Goal: Task Accomplishment & Management: Use online tool/utility

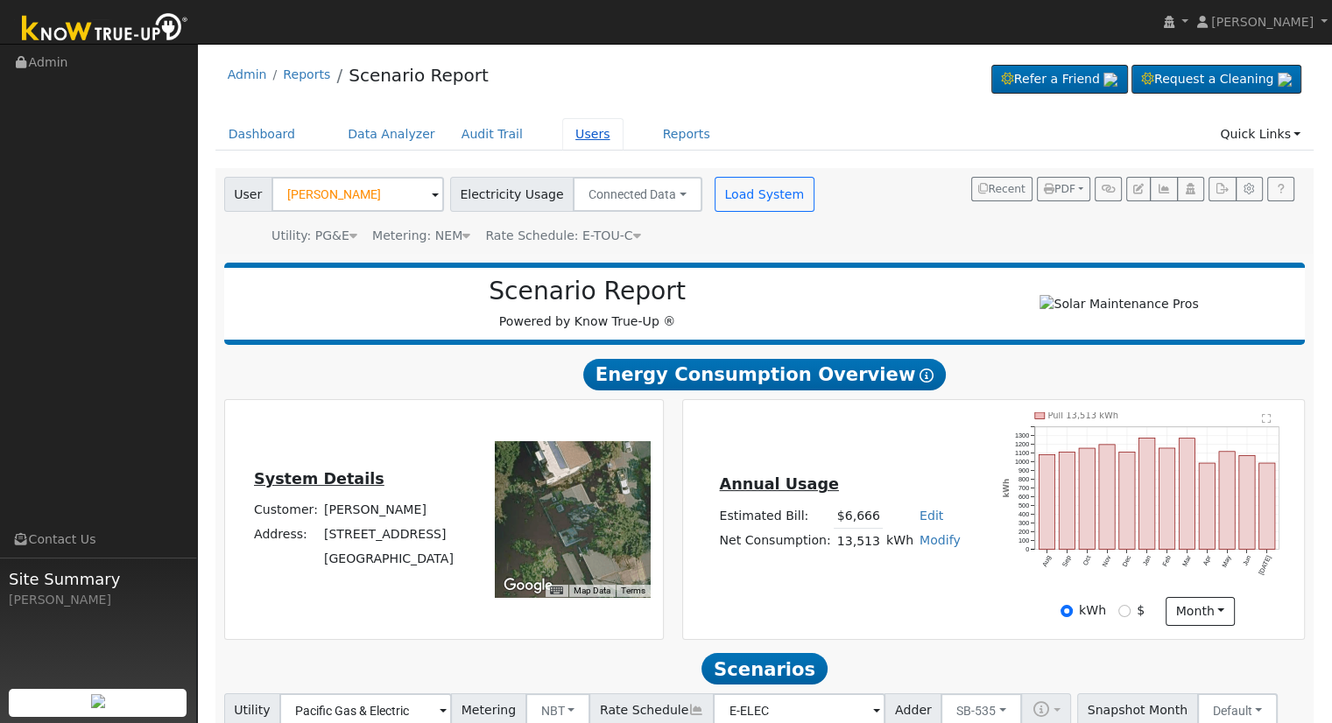
click at [571, 134] on link "Users" at bounding box center [592, 134] width 61 height 32
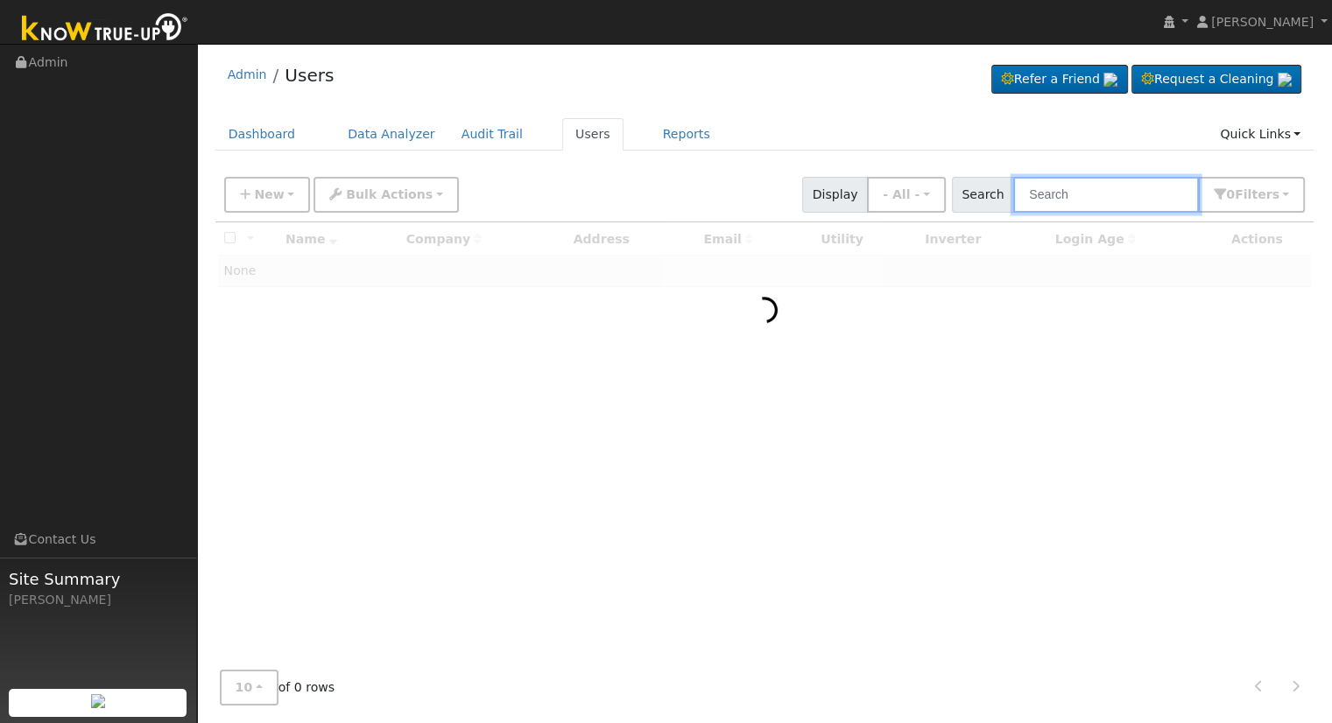
click at [1085, 194] on input "text" at bounding box center [1106, 195] width 186 height 36
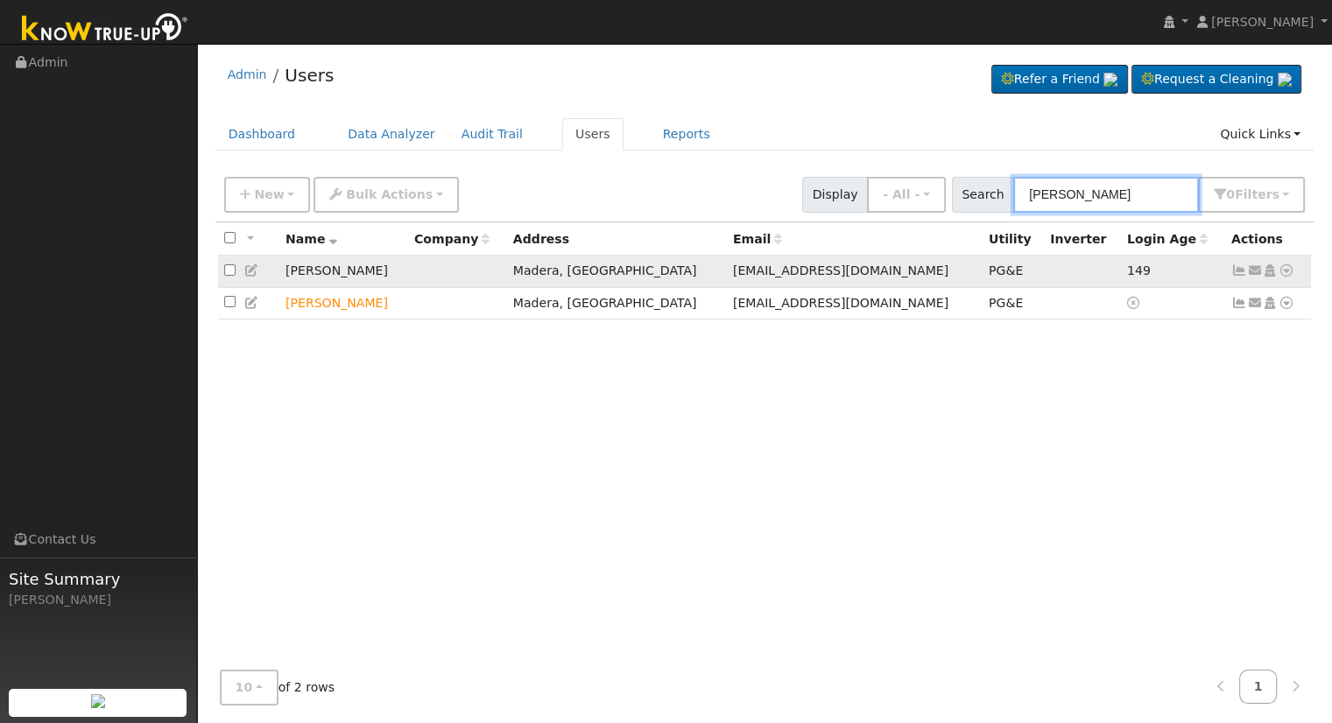
type input "kevin locke"
click at [1285, 271] on icon at bounding box center [1286, 270] width 16 height 12
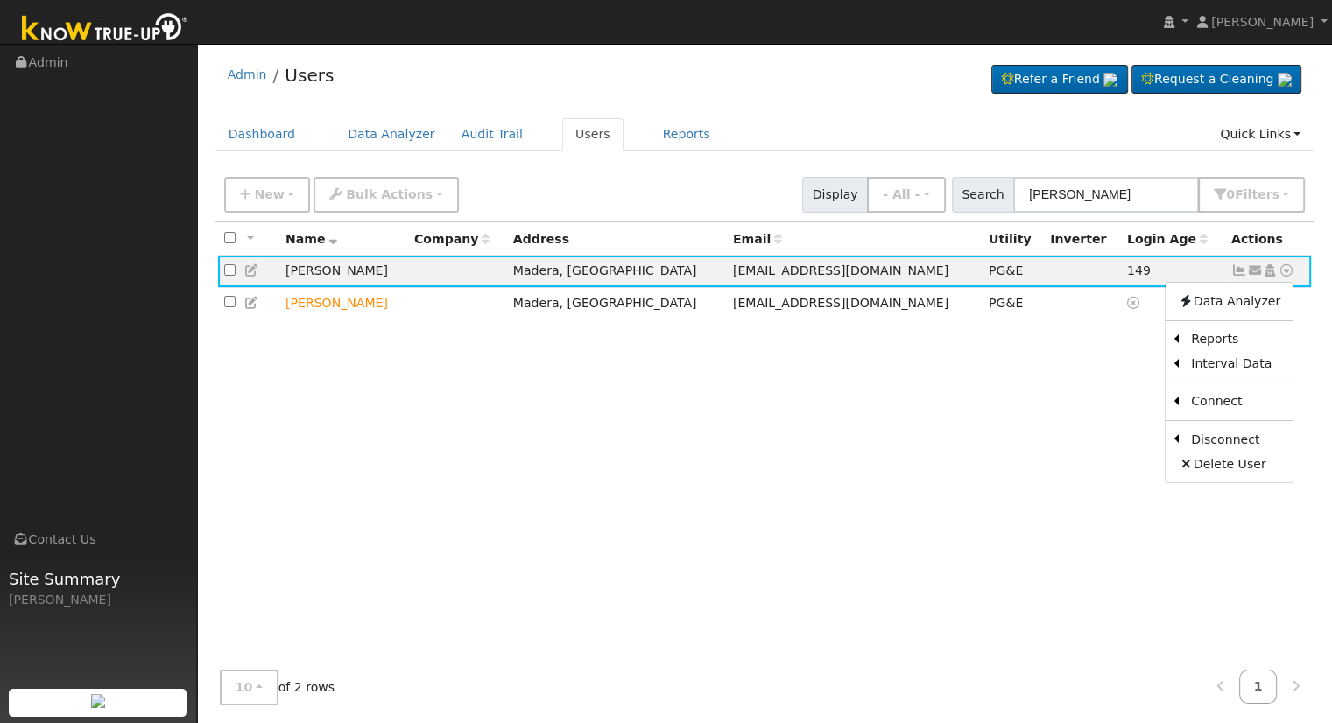
click at [997, 418] on div "All None All on page None on page Name Company Address Email Utility Inverter L…" at bounding box center [764, 439] width 1099 height 434
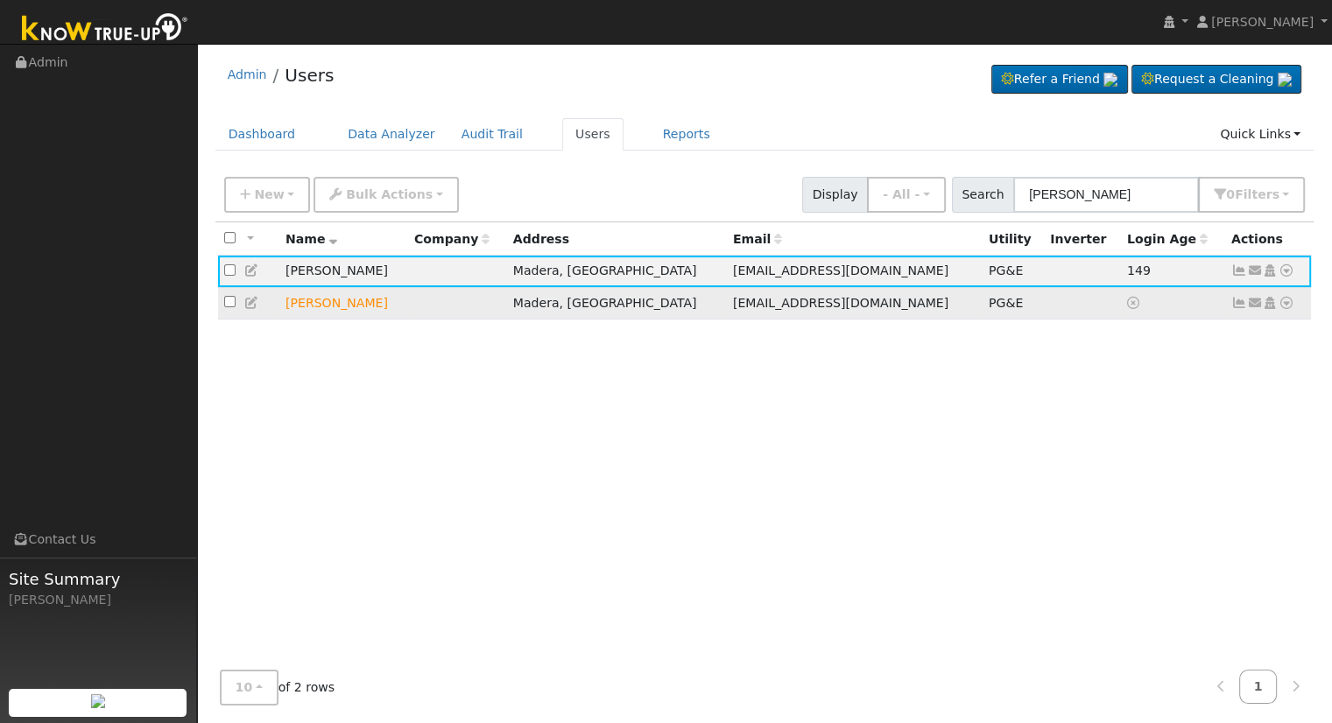
click at [1285, 306] on icon at bounding box center [1286, 303] width 16 height 12
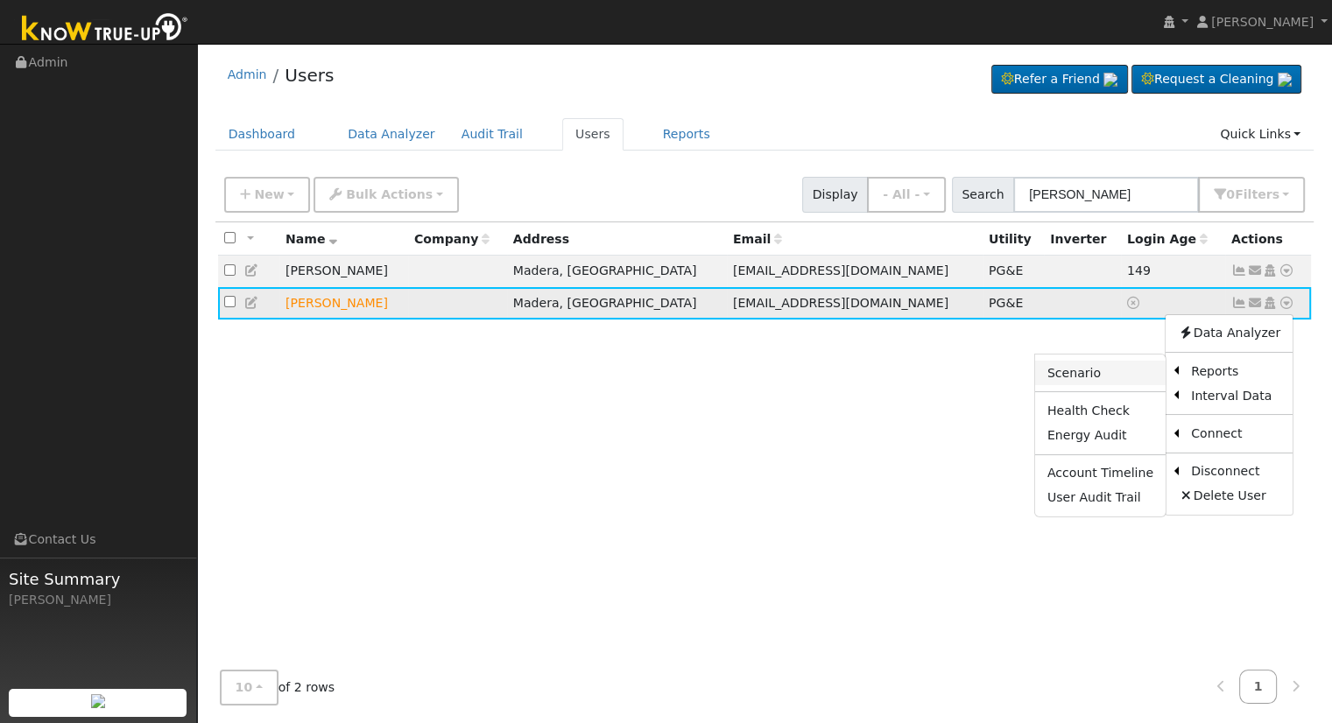
click at [1090, 376] on link "Scenario" at bounding box center [1100, 373] width 130 height 25
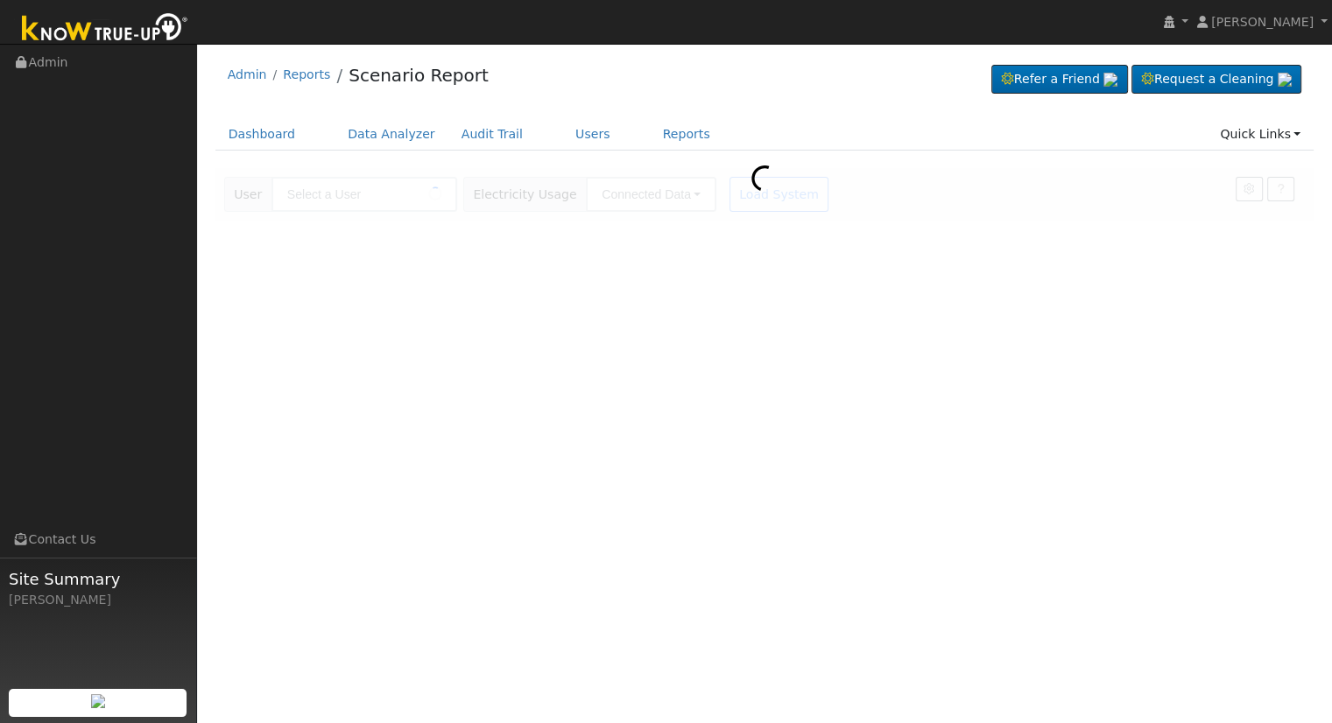
type input "Kevin Locke"
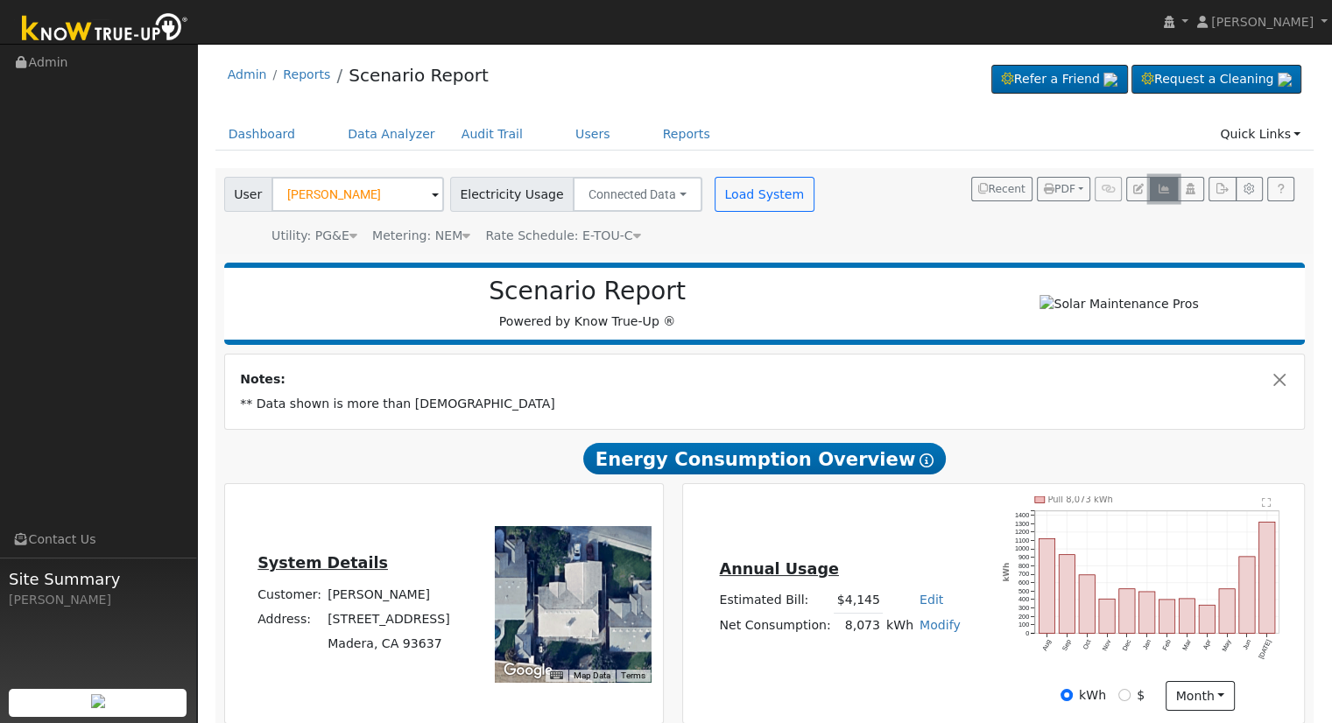
click at [1162, 190] on icon "button" at bounding box center [1163, 189] width 13 height 11
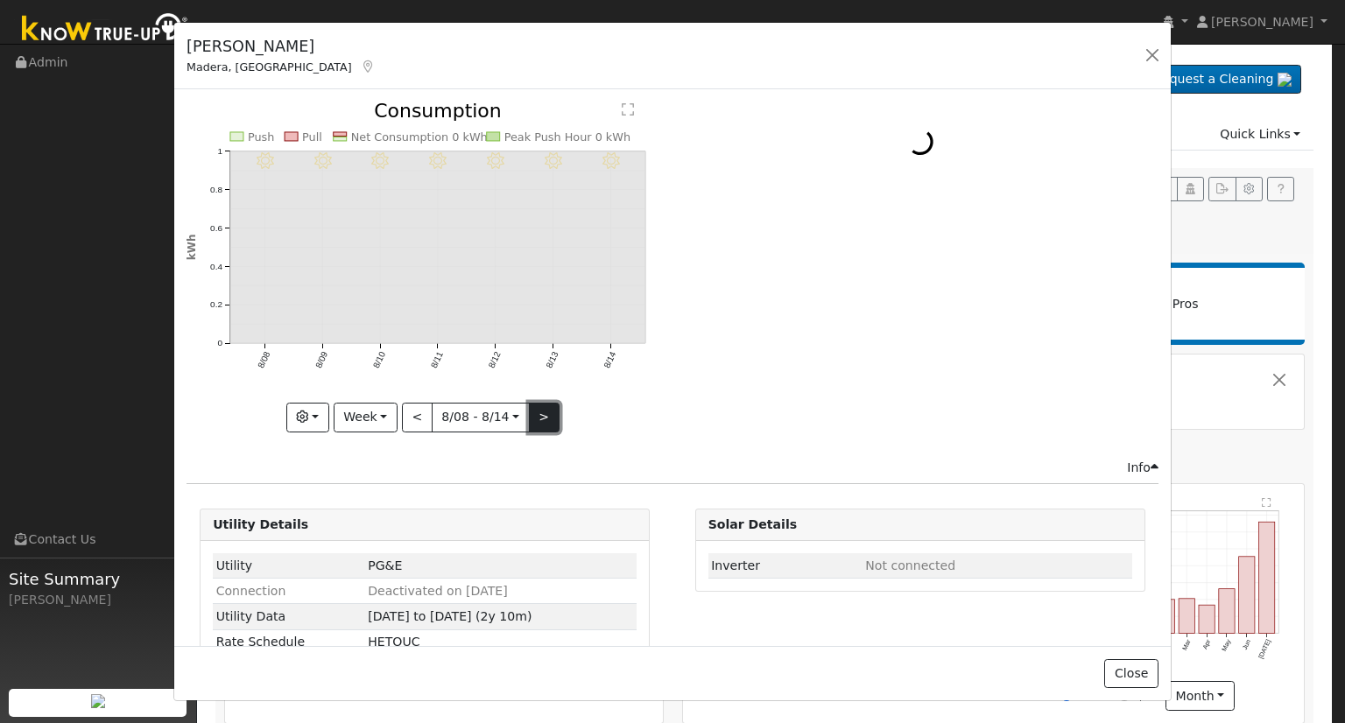
click at [532, 405] on button ">" at bounding box center [544, 418] width 31 height 30
click at [409, 414] on button "<" at bounding box center [417, 418] width 31 height 30
type input "2025-08-08"
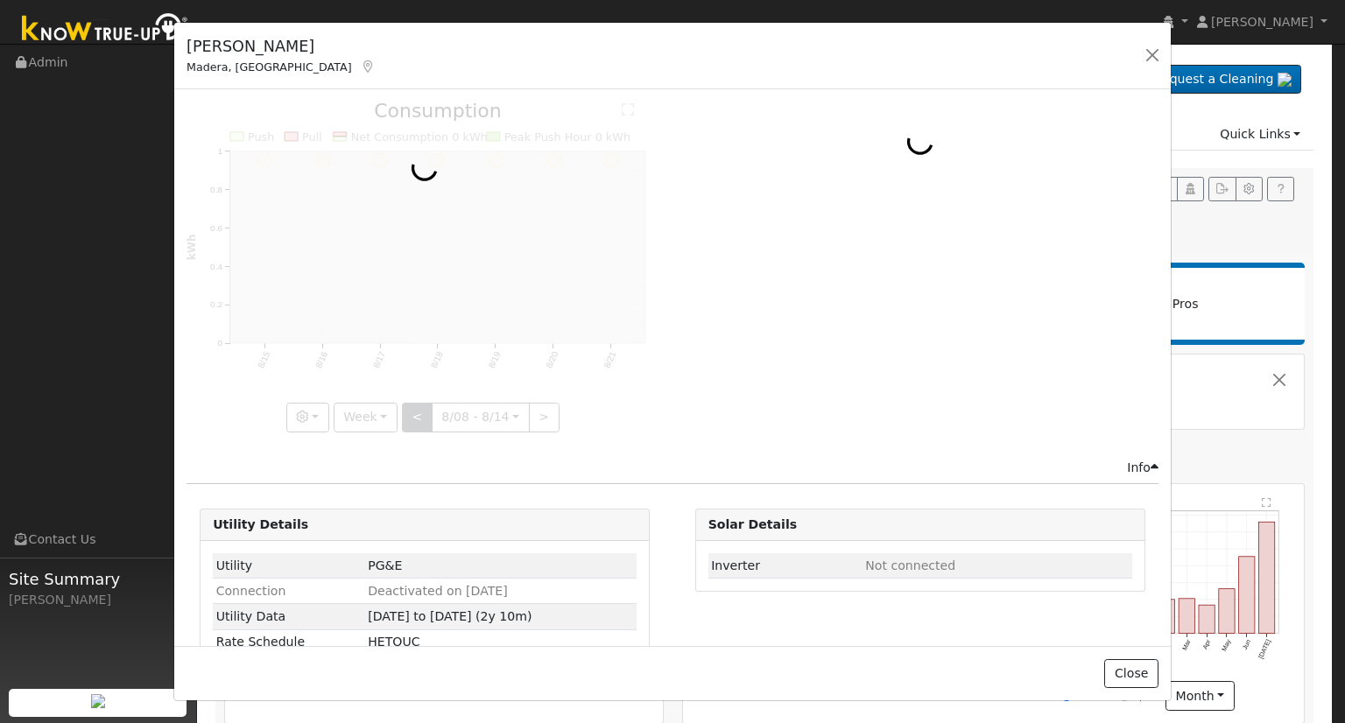
click at [409, 414] on div at bounding box center [424, 267] width 476 height 330
click at [1150, 54] on button "button" at bounding box center [1152, 55] width 25 height 25
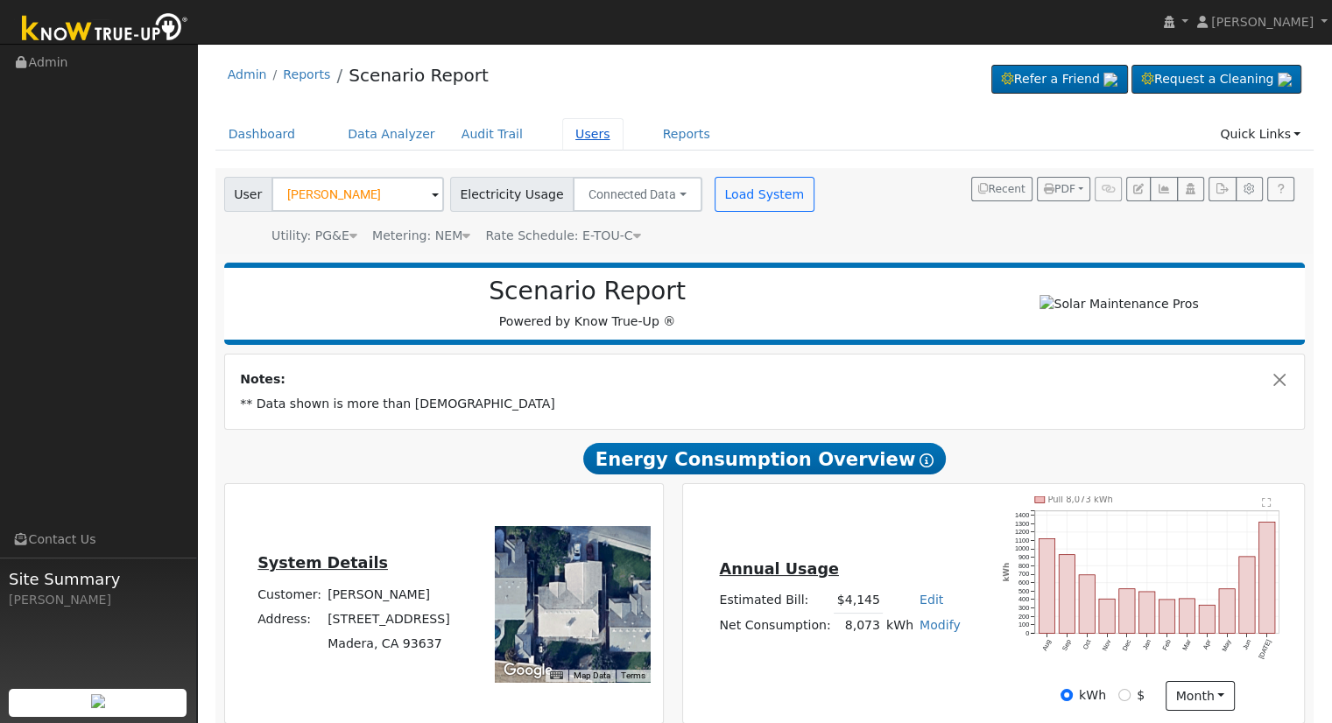
click at [566, 129] on link "Users" at bounding box center [592, 134] width 61 height 32
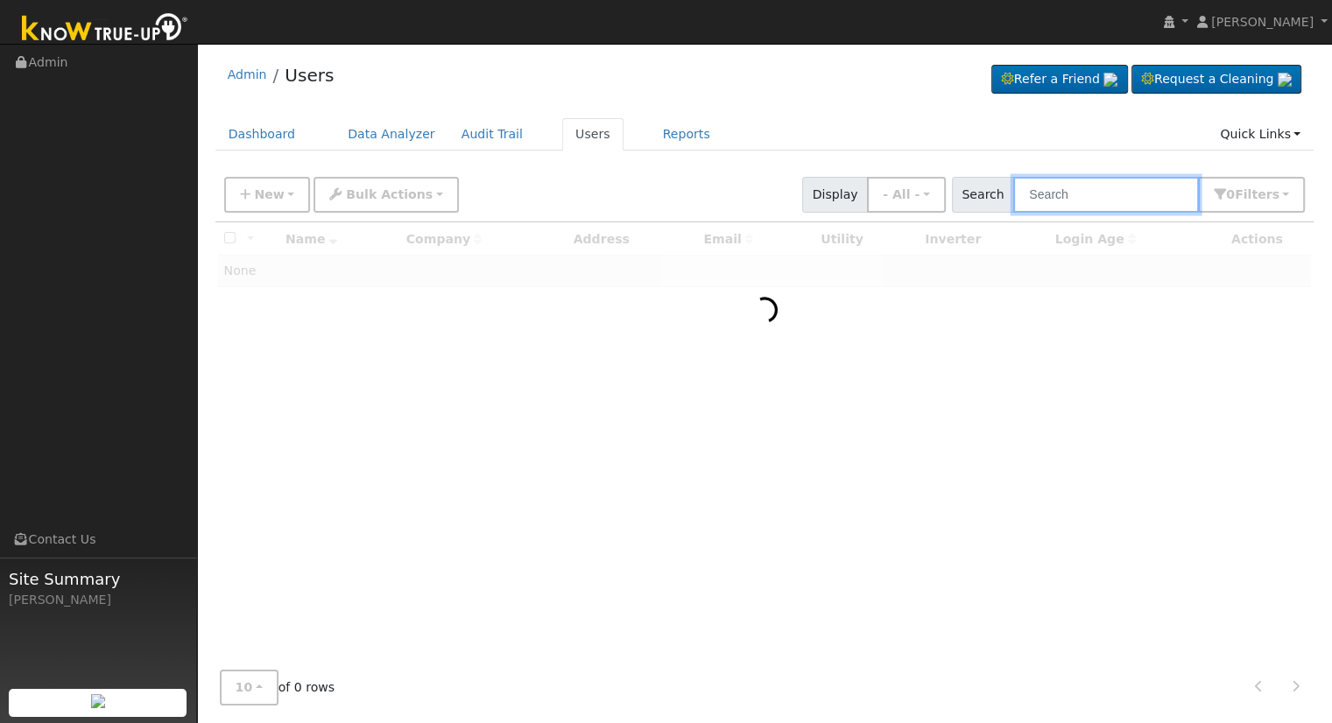
click at [1070, 195] on input "text" at bounding box center [1106, 195] width 186 height 36
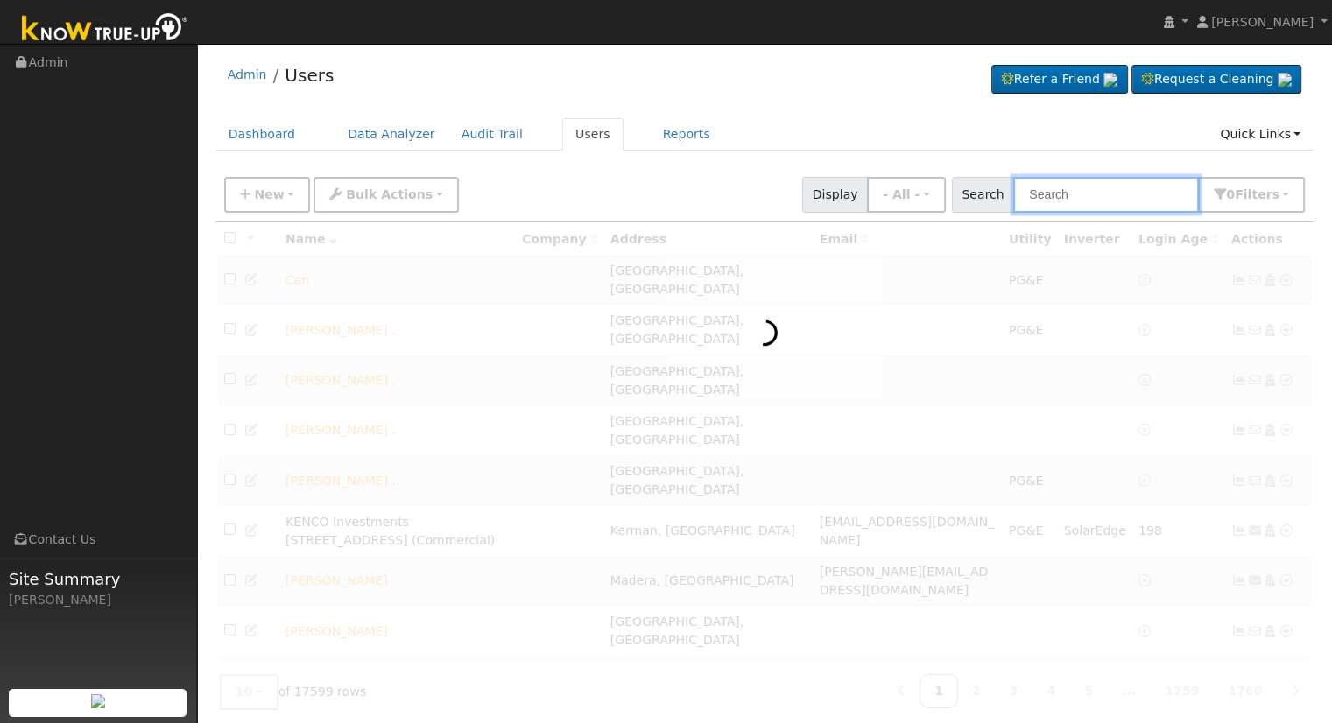
type input "c"
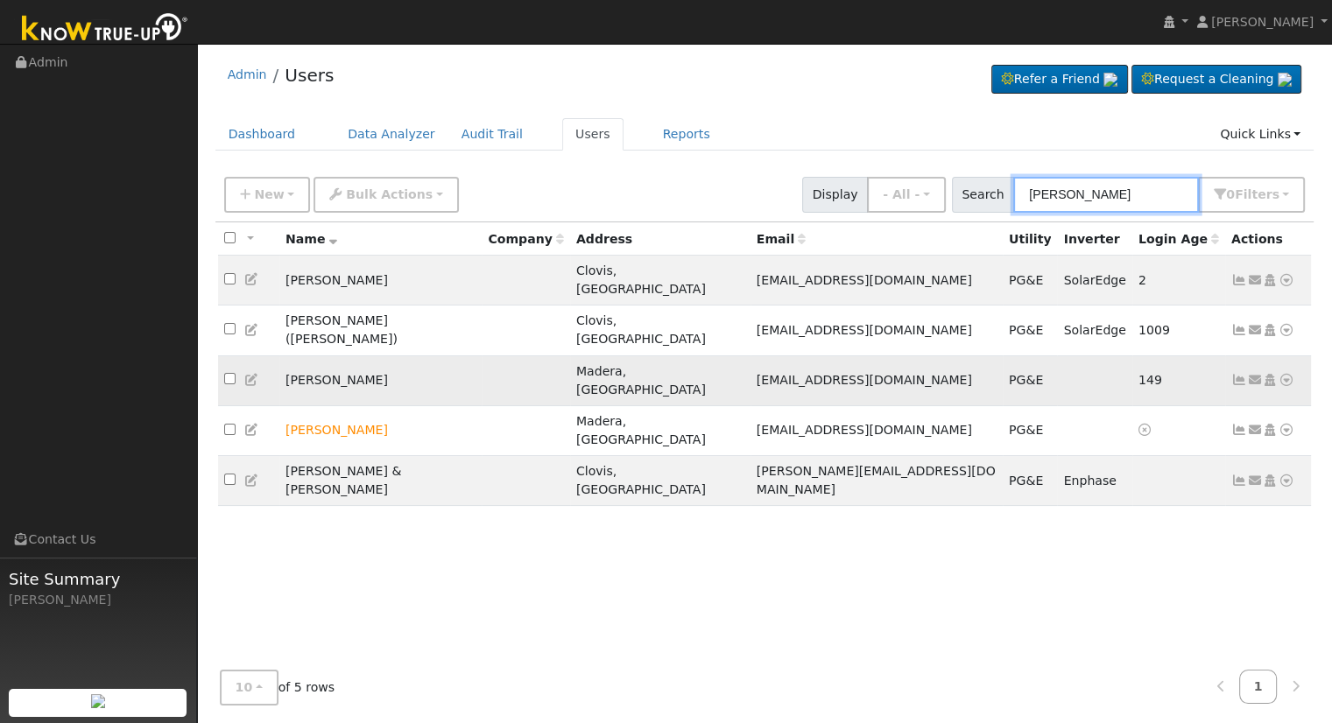
type input "[PERSON_NAME]"
click at [1285, 374] on icon at bounding box center [1286, 380] width 16 height 12
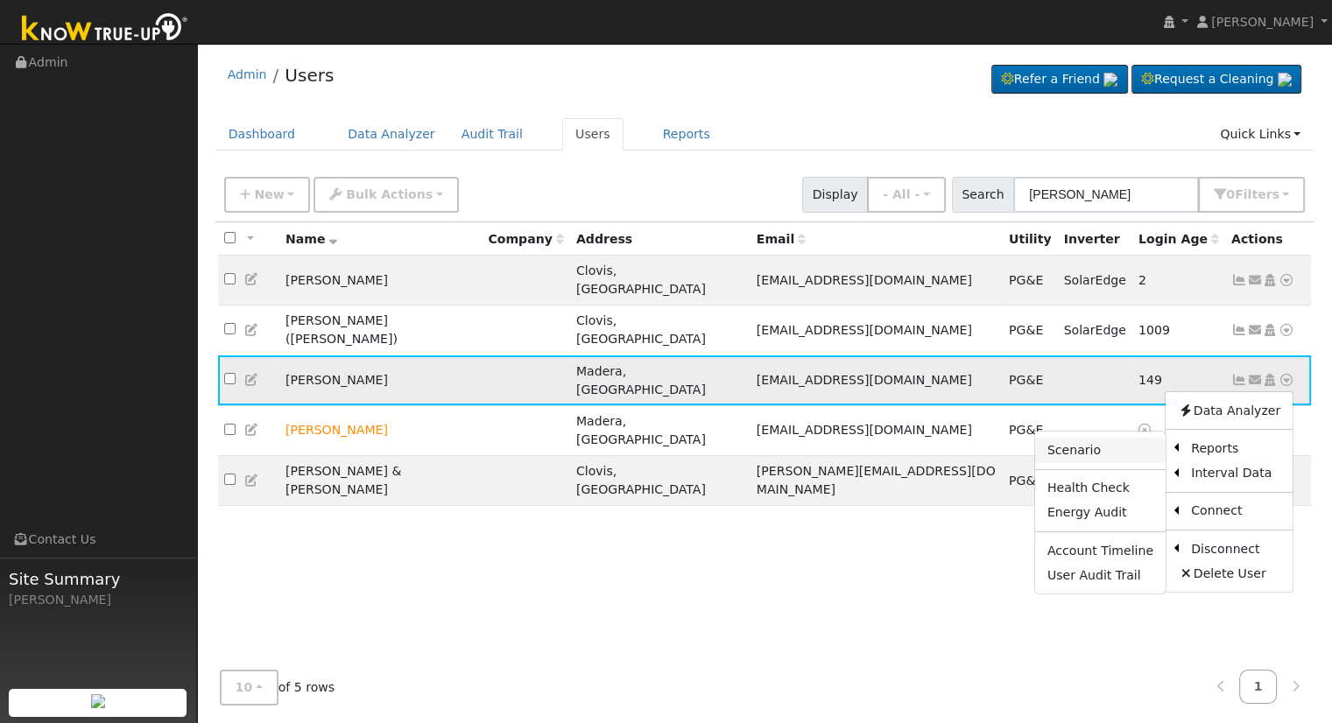
click at [1096, 438] on link "Scenario" at bounding box center [1100, 450] width 130 height 25
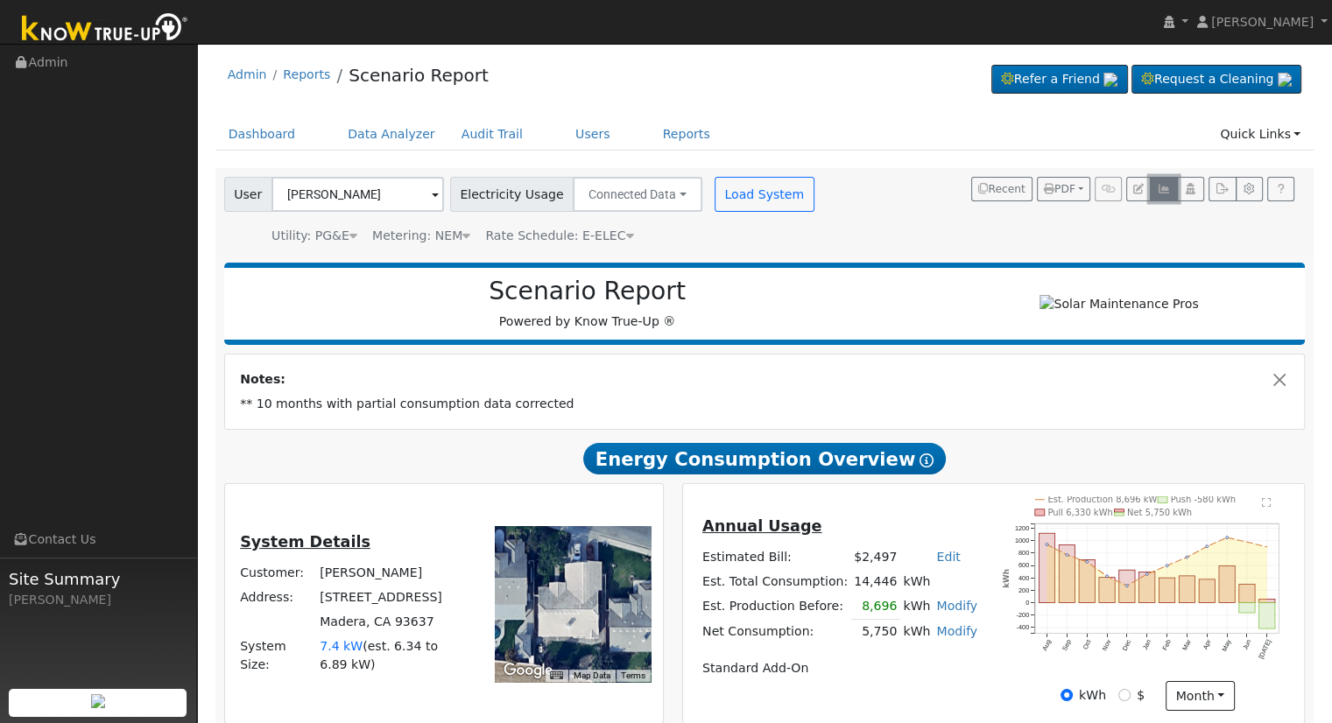
click at [1163, 190] on icon "button" at bounding box center [1163, 189] width 13 height 11
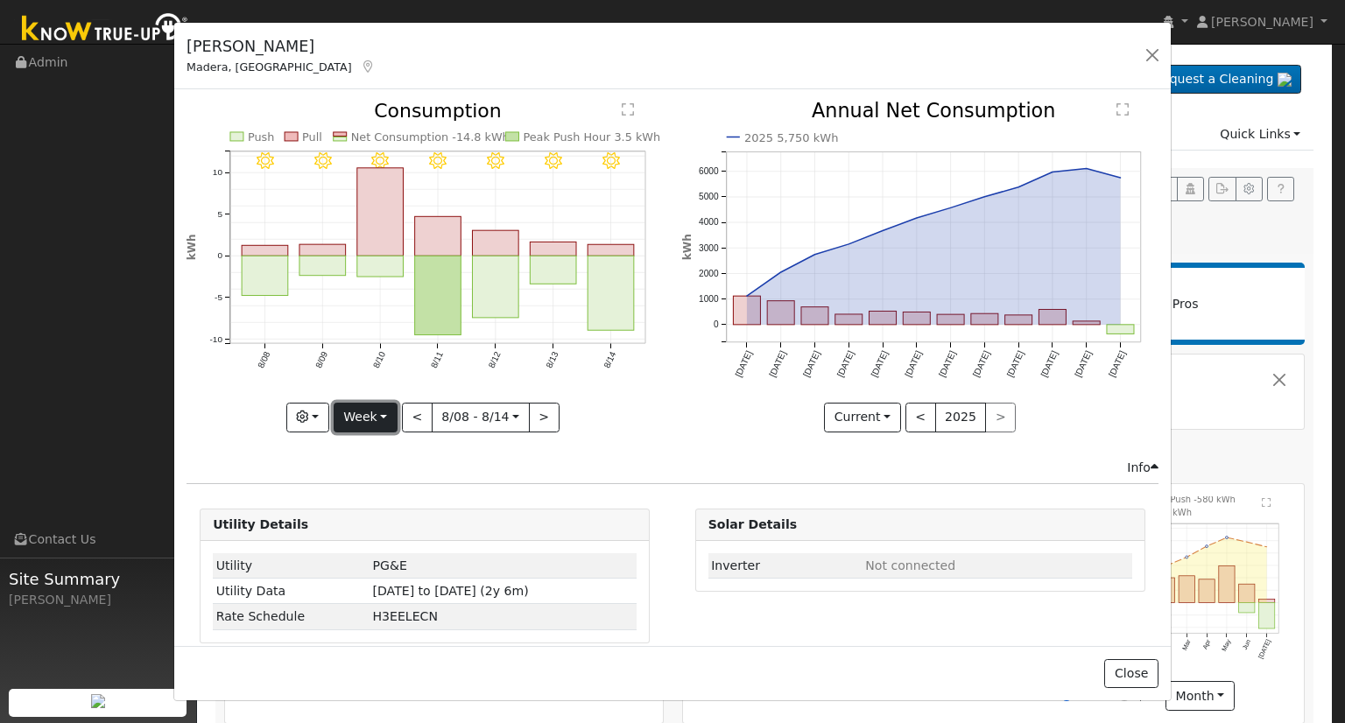
click at [375, 414] on button "Week" at bounding box center [366, 418] width 64 height 30
click at [382, 489] on link "Month" at bounding box center [395, 501] width 122 height 25
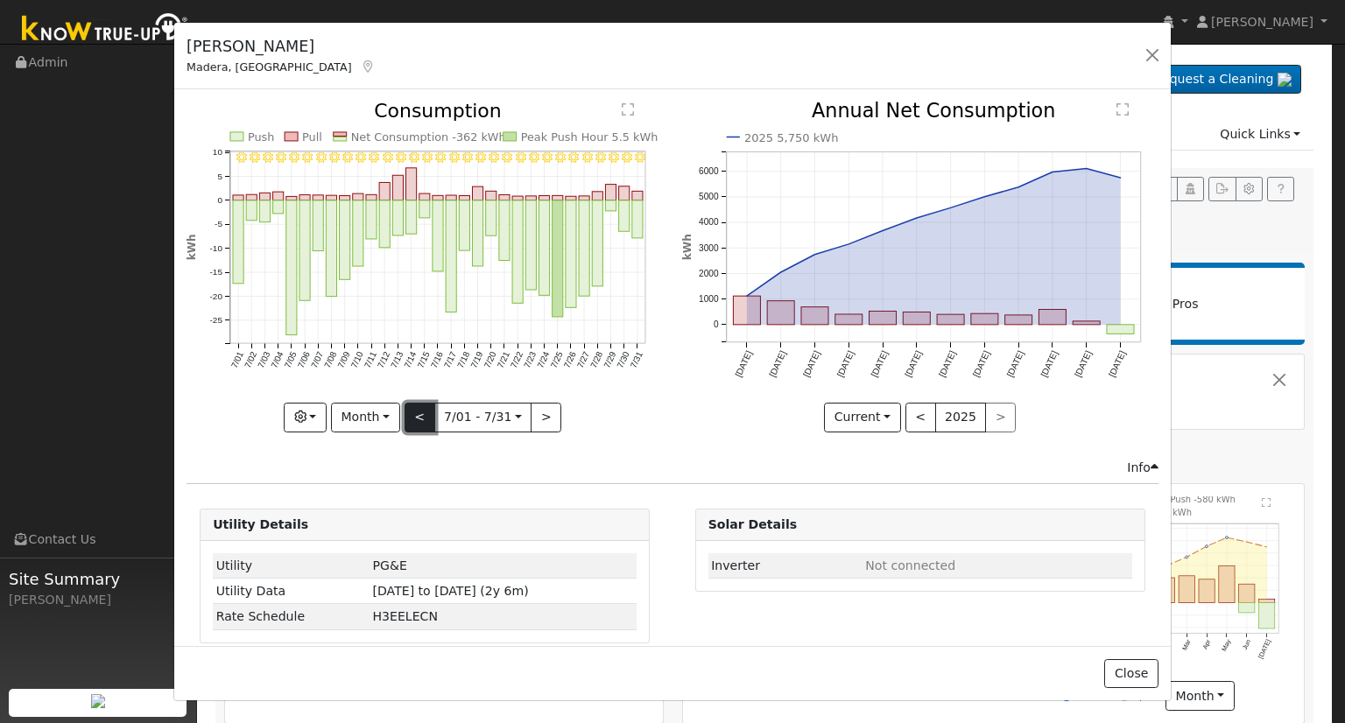
click at [420, 411] on button "<" at bounding box center [420, 418] width 31 height 30
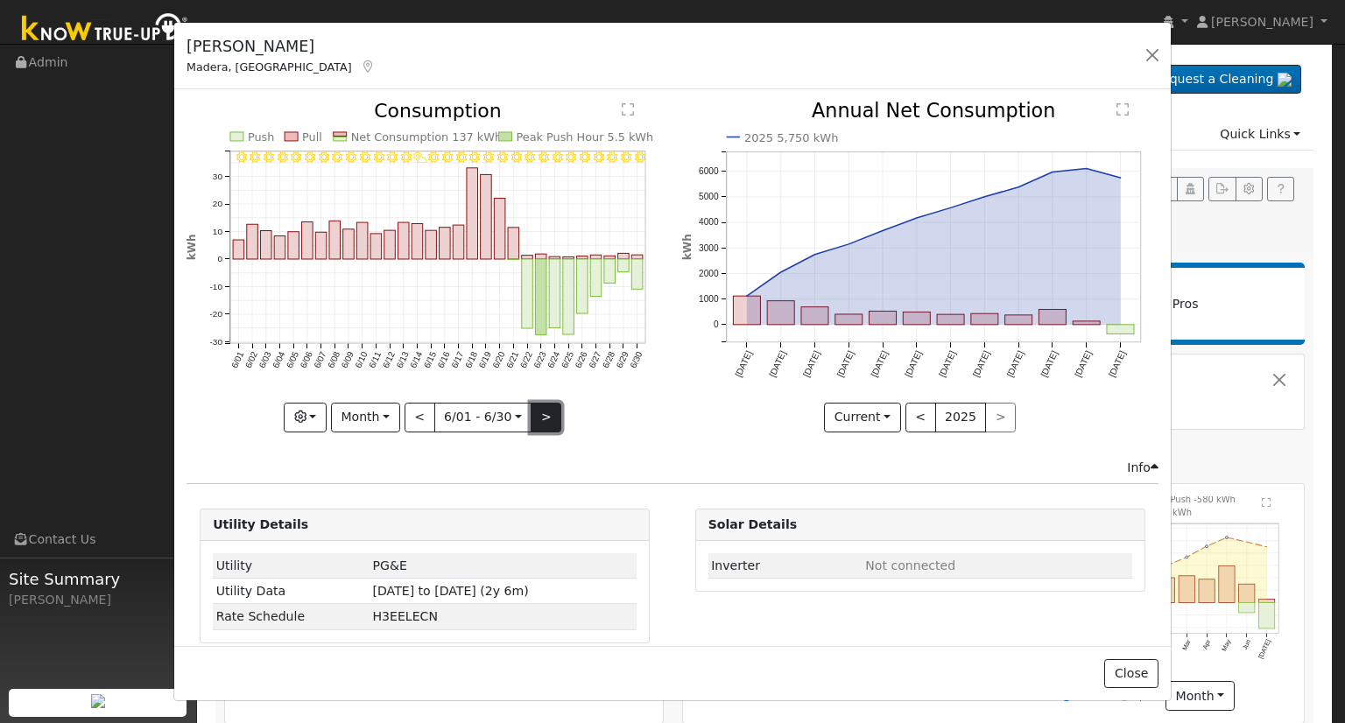
click at [546, 411] on button ">" at bounding box center [546, 418] width 31 height 30
type input "2025-07-01"
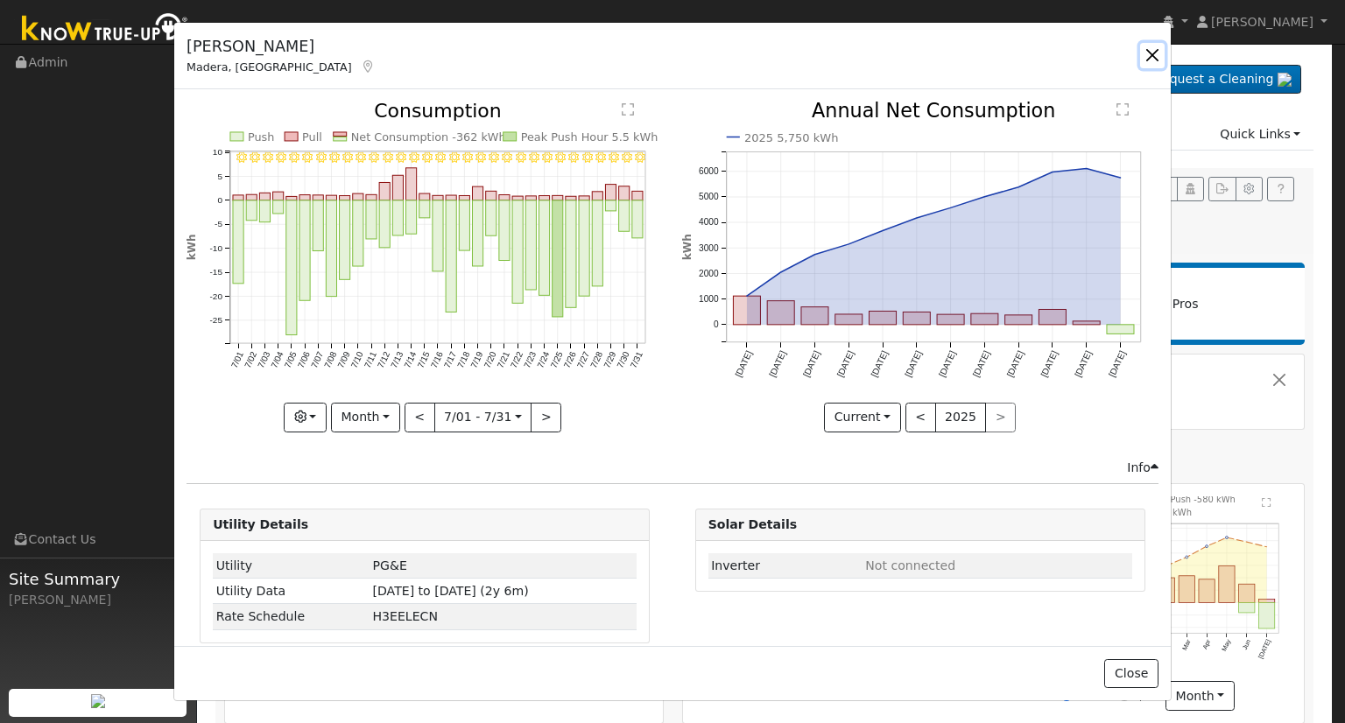
drag, startPoint x: 1156, startPoint y: 54, endPoint x: 1114, endPoint y: 52, distance: 42.1
click at [1153, 54] on button "button" at bounding box center [1152, 55] width 25 height 25
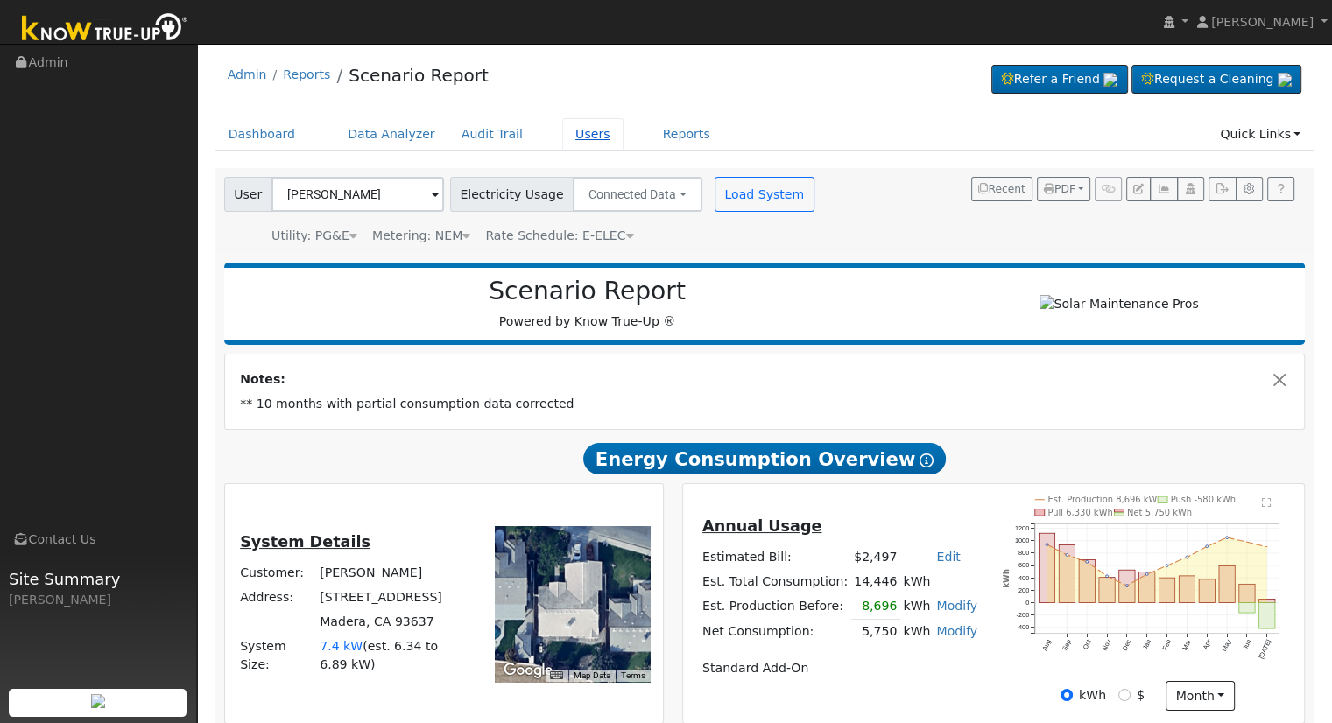
click at [562, 131] on link "Users" at bounding box center [592, 134] width 61 height 32
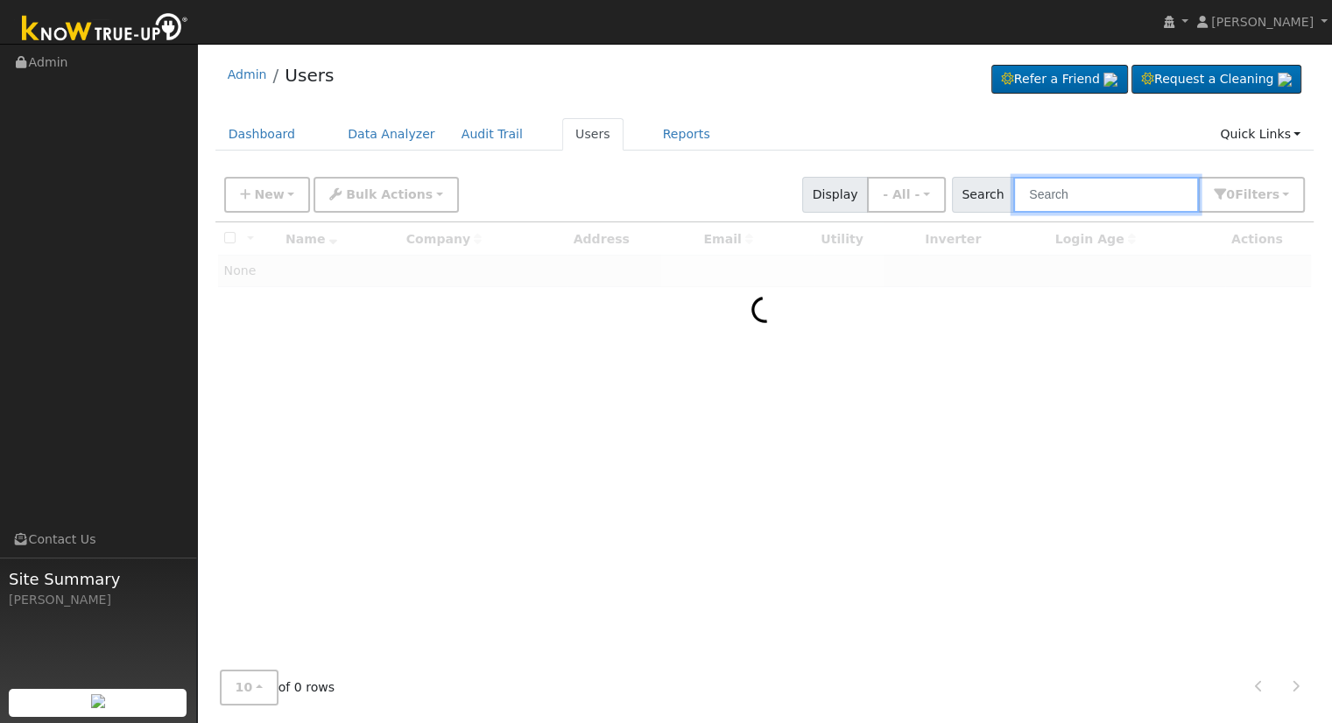
click at [1052, 193] on input "text" at bounding box center [1106, 195] width 186 height 36
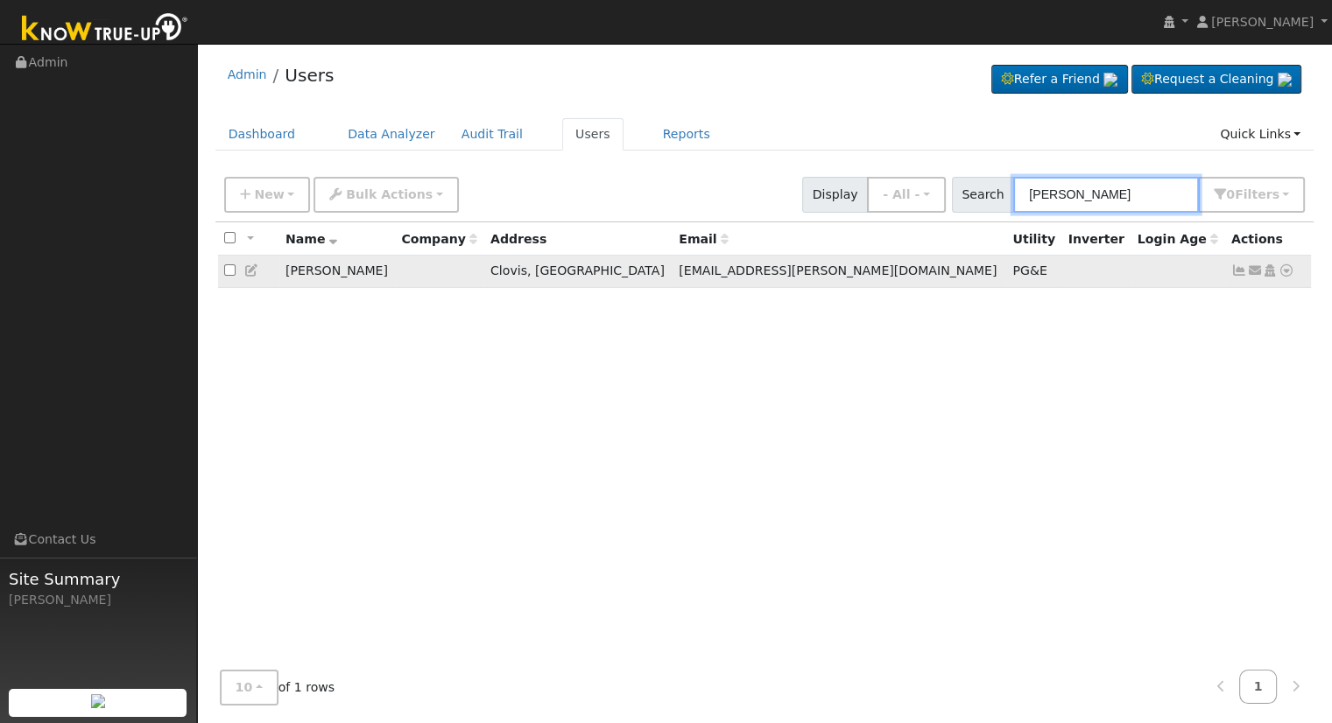
type input "[PERSON_NAME]"
click at [1286, 266] on icon at bounding box center [1286, 270] width 16 height 12
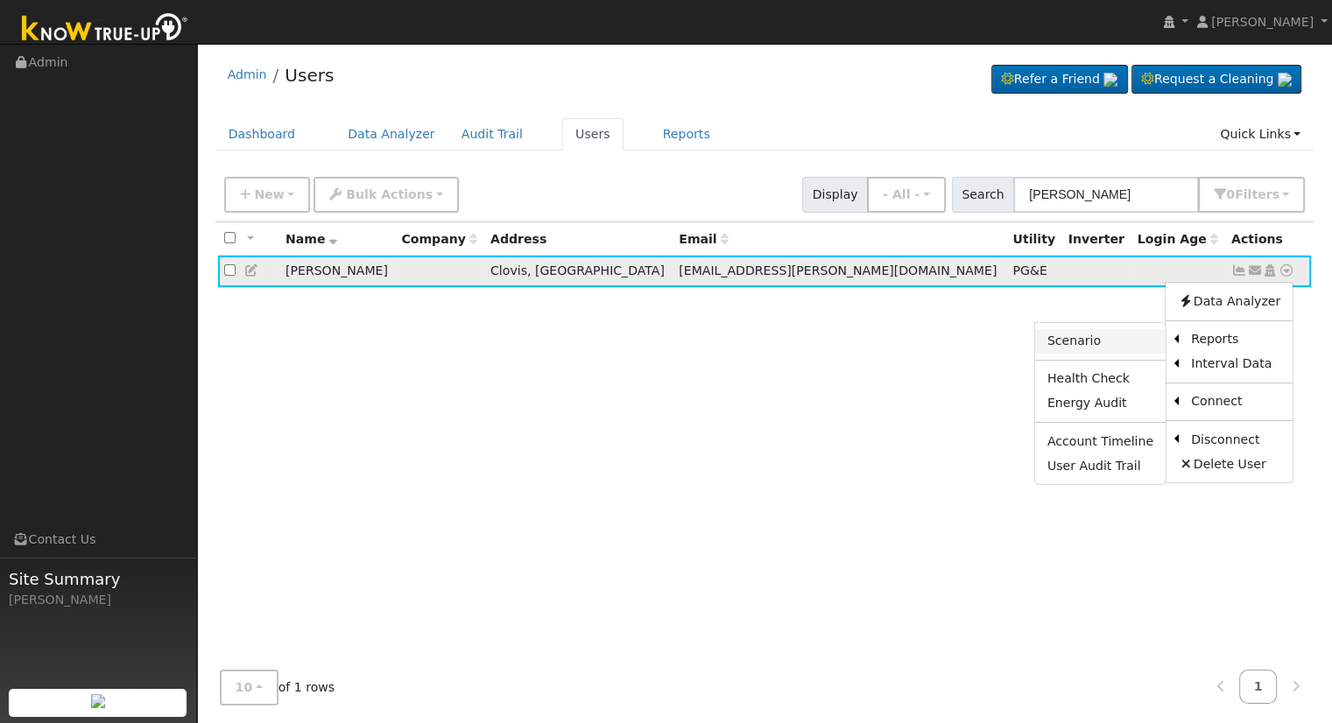
click at [1072, 338] on link "Scenario" at bounding box center [1100, 341] width 130 height 25
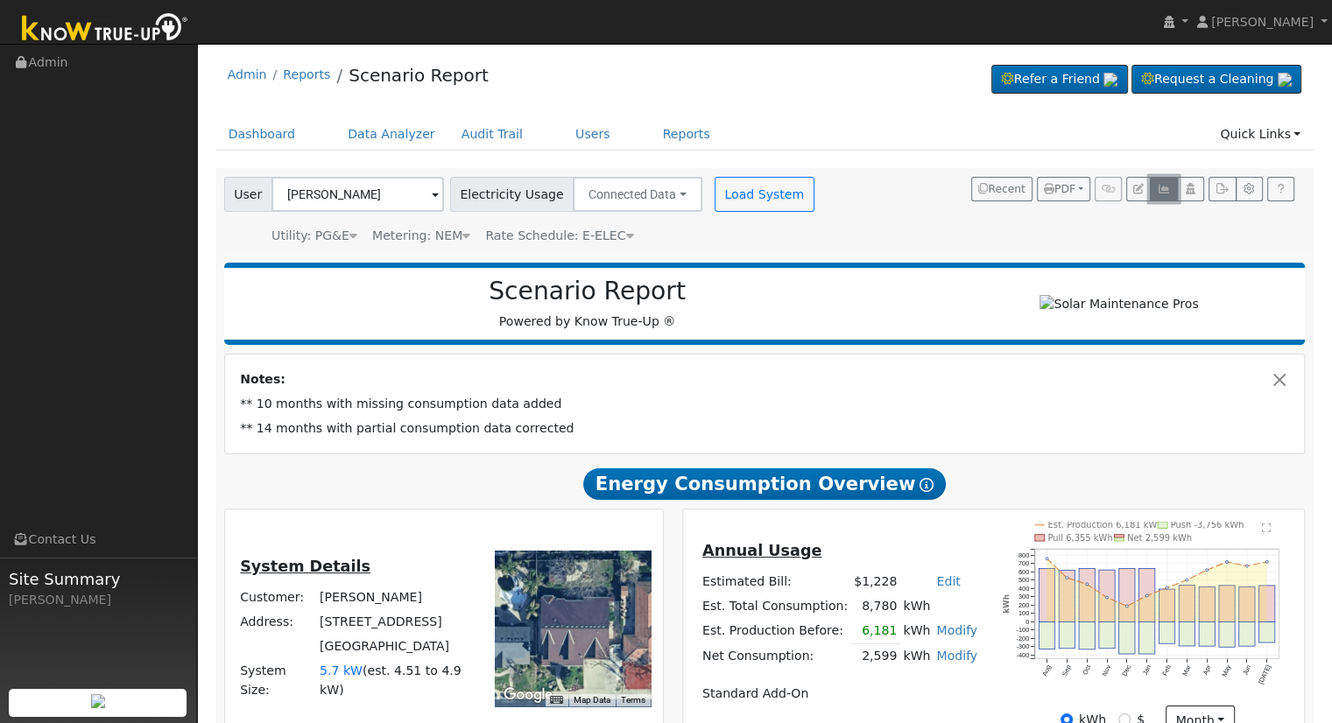
click at [1163, 190] on icon "button" at bounding box center [1163, 189] width 13 height 11
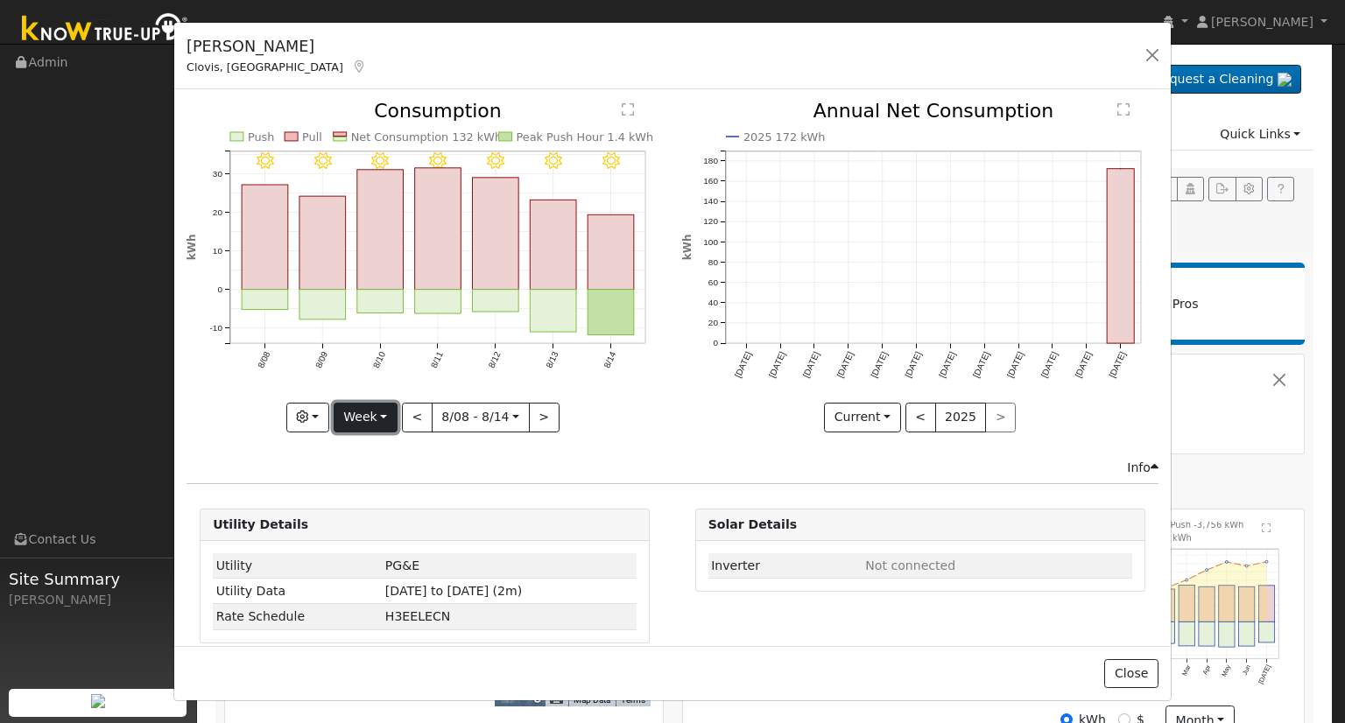
click at [374, 409] on button "Week" at bounding box center [366, 418] width 64 height 30
click at [387, 498] on link "Month" at bounding box center [395, 501] width 122 height 25
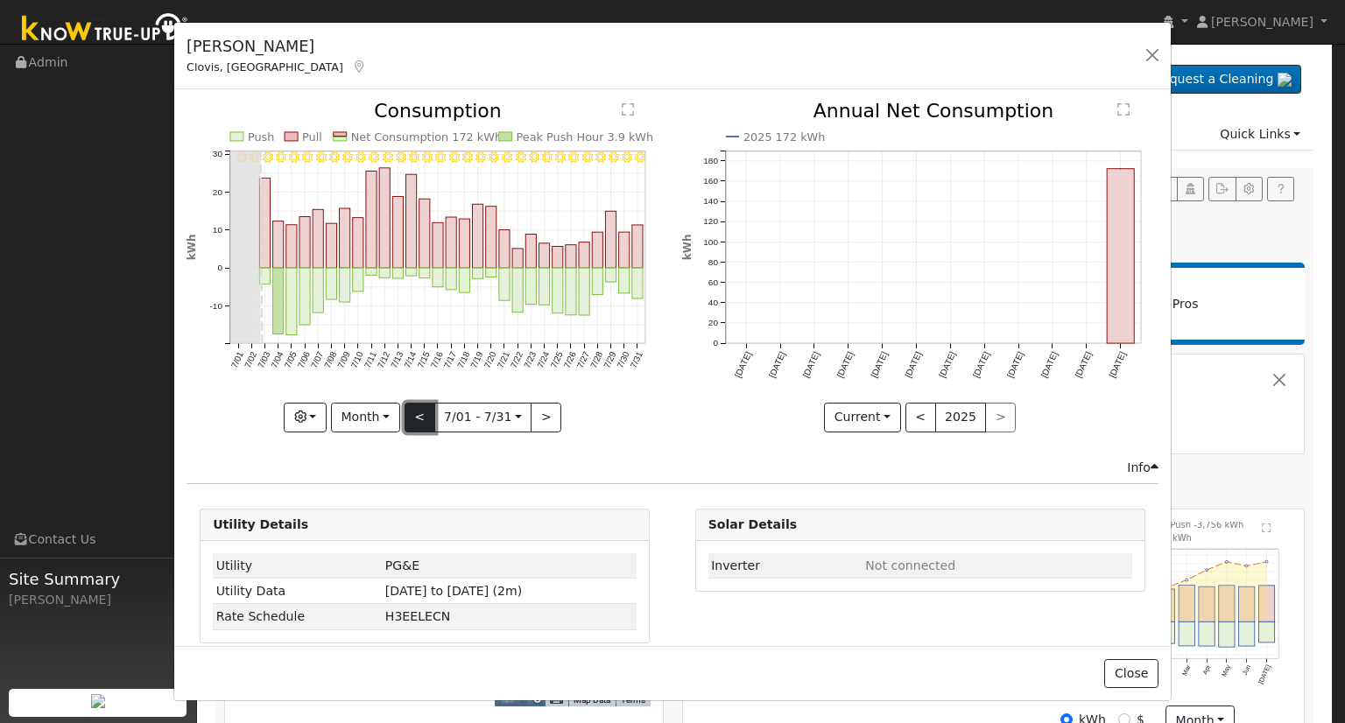
click at [418, 417] on button "<" at bounding box center [420, 418] width 31 height 30
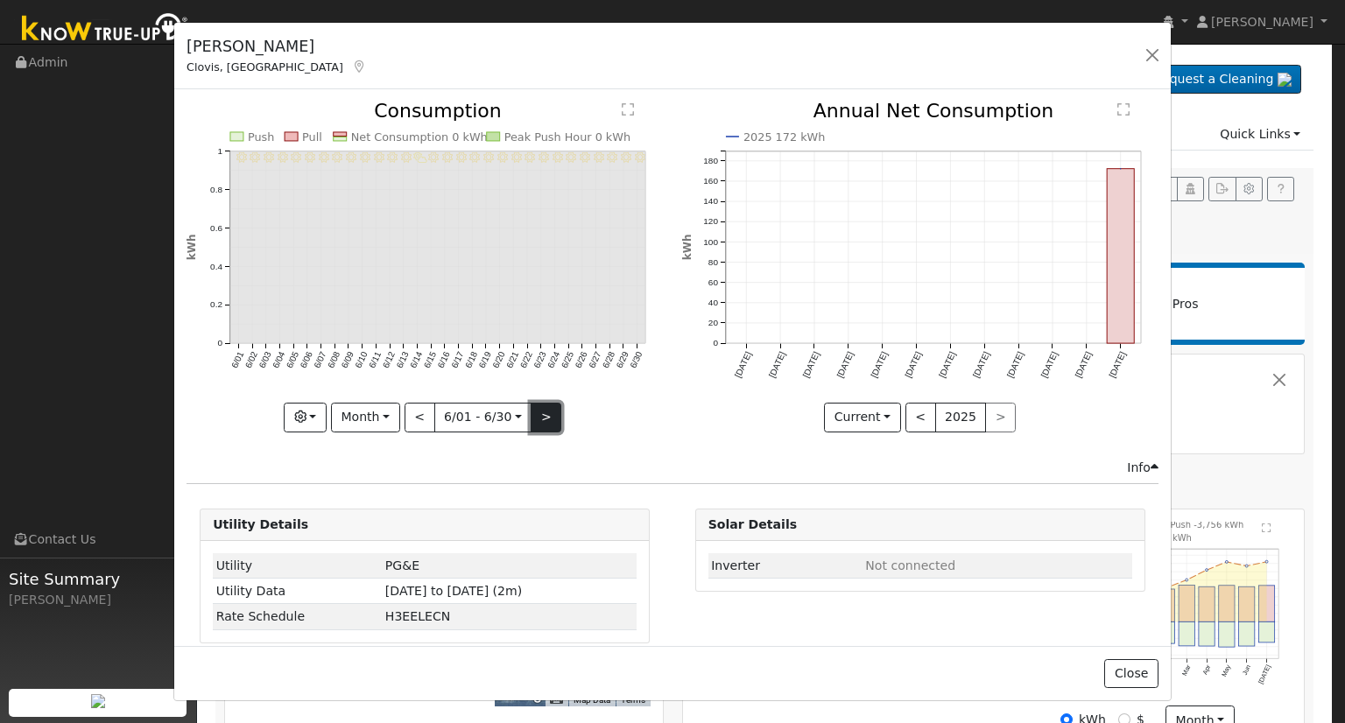
click at [543, 412] on button ">" at bounding box center [546, 418] width 31 height 30
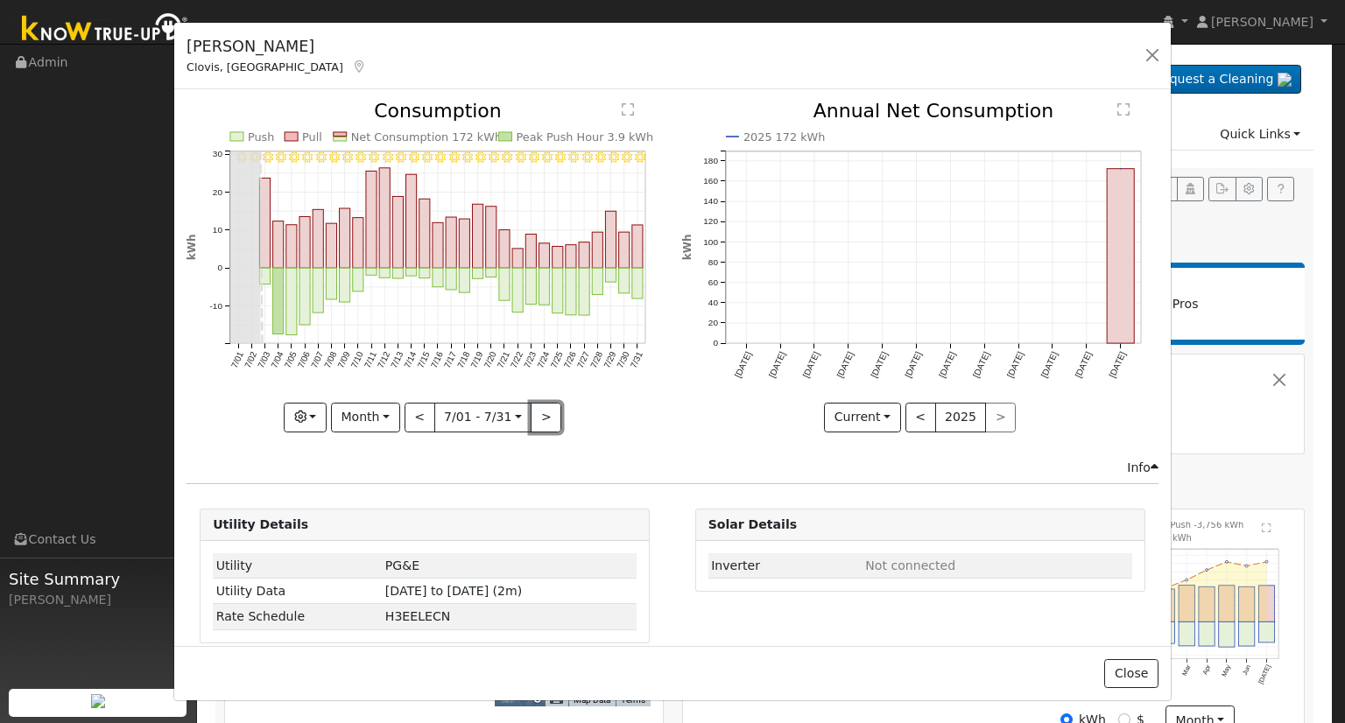
click at [546, 412] on button ">" at bounding box center [546, 418] width 31 height 30
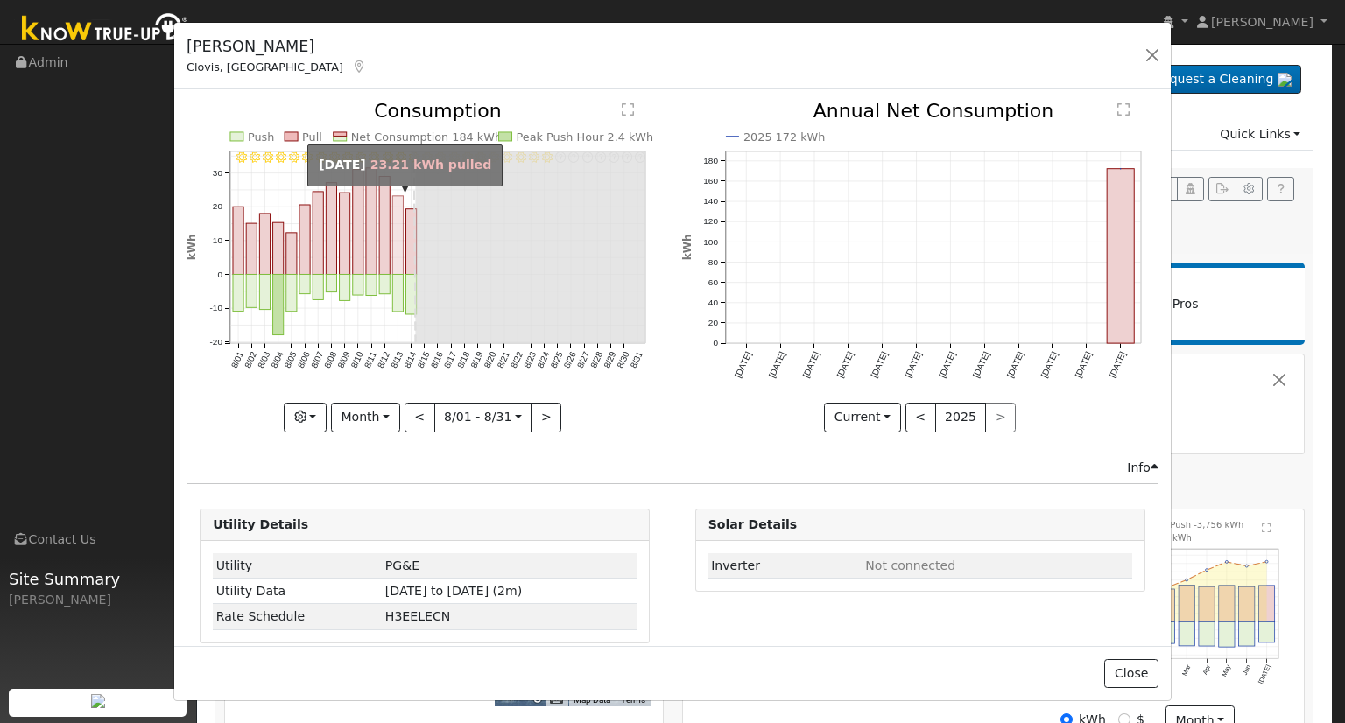
click at [398, 244] on rect "onclick=""" at bounding box center [398, 235] width 11 height 79
type input "2025-08-13"
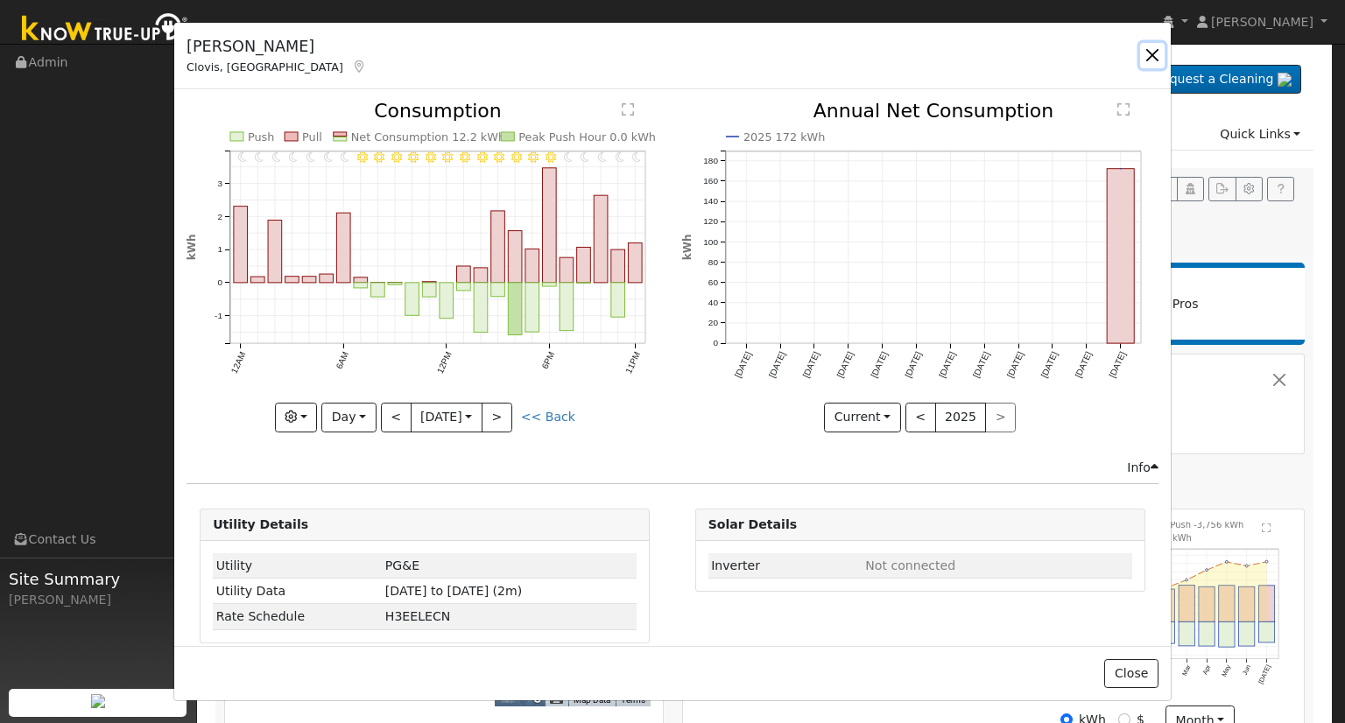
click at [1149, 53] on button "button" at bounding box center [1152, 55] width 25 height 25
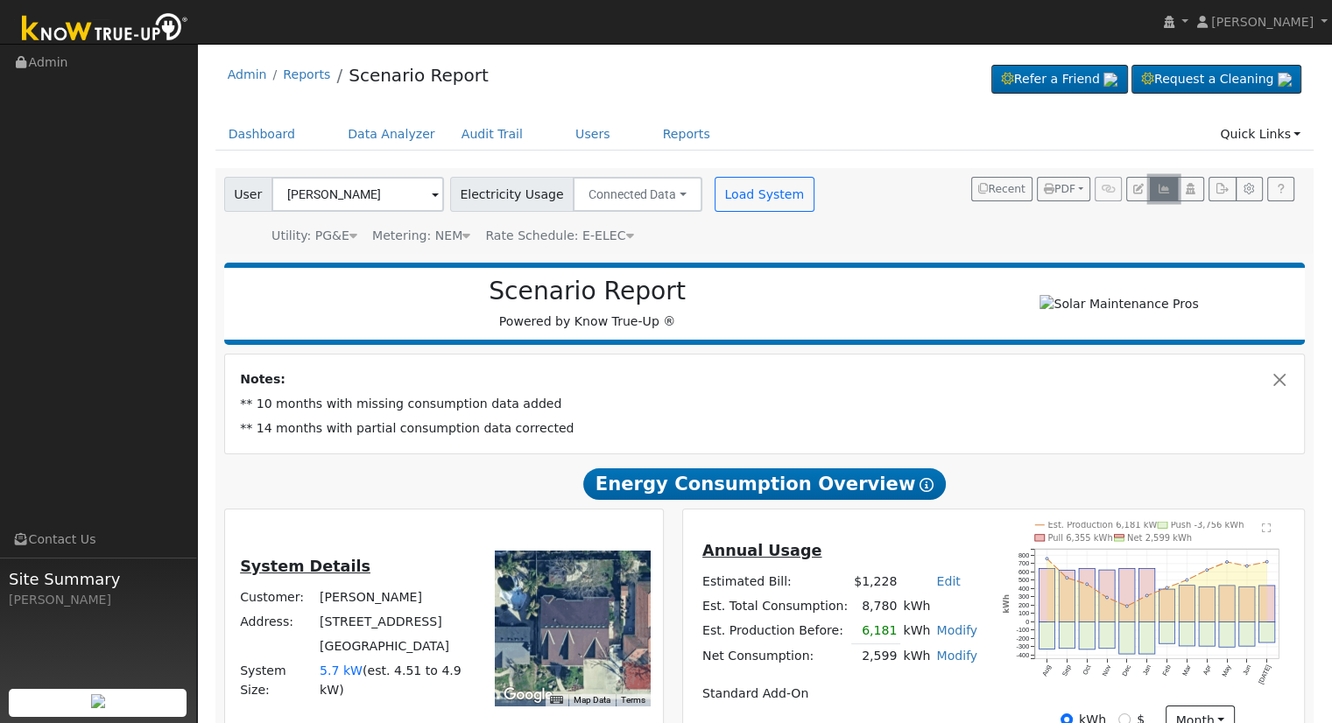
click at [1161, 187] on icon "button" at bounding box center [1163, 189] width 13 height 11
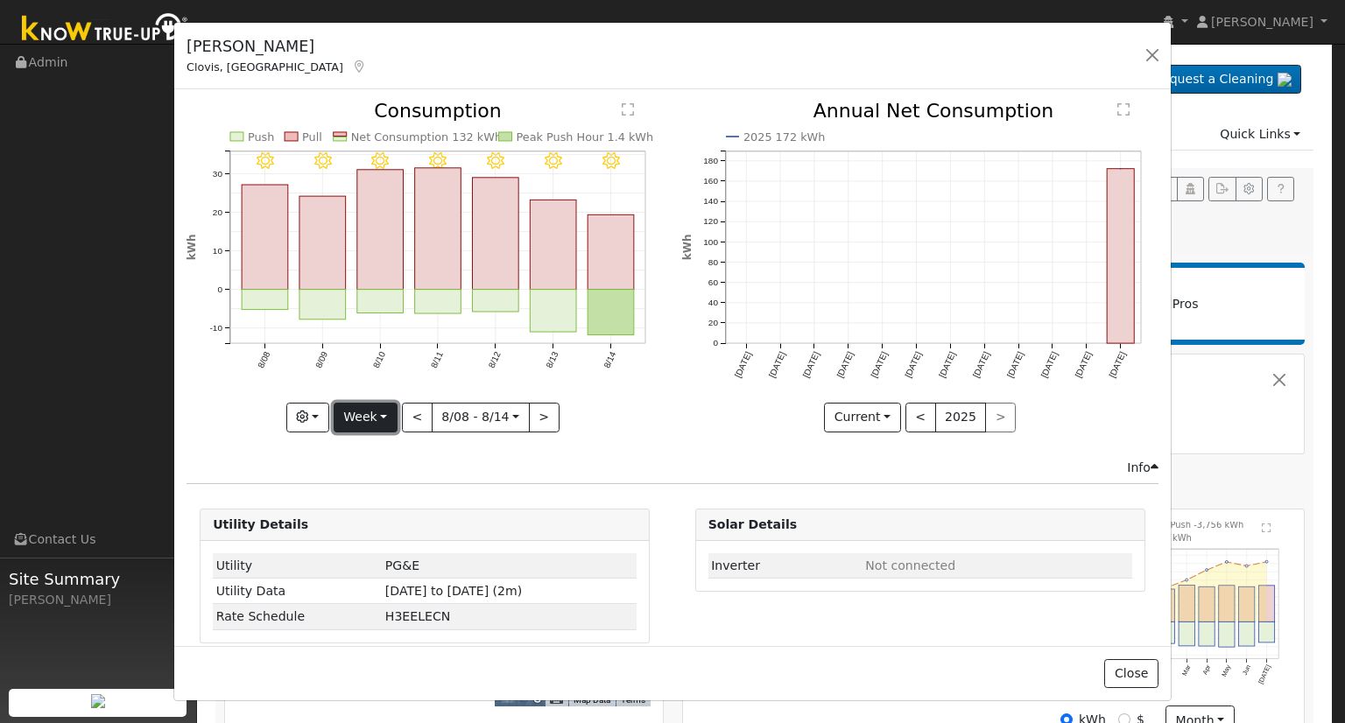
click at [388, 411] on button "Week" at bounding box center [366, 418] width 64 height 30
click at [403, 495] on link "Month" at bounding box center [395, 501] width 122 height 25
type input "[DATE]"
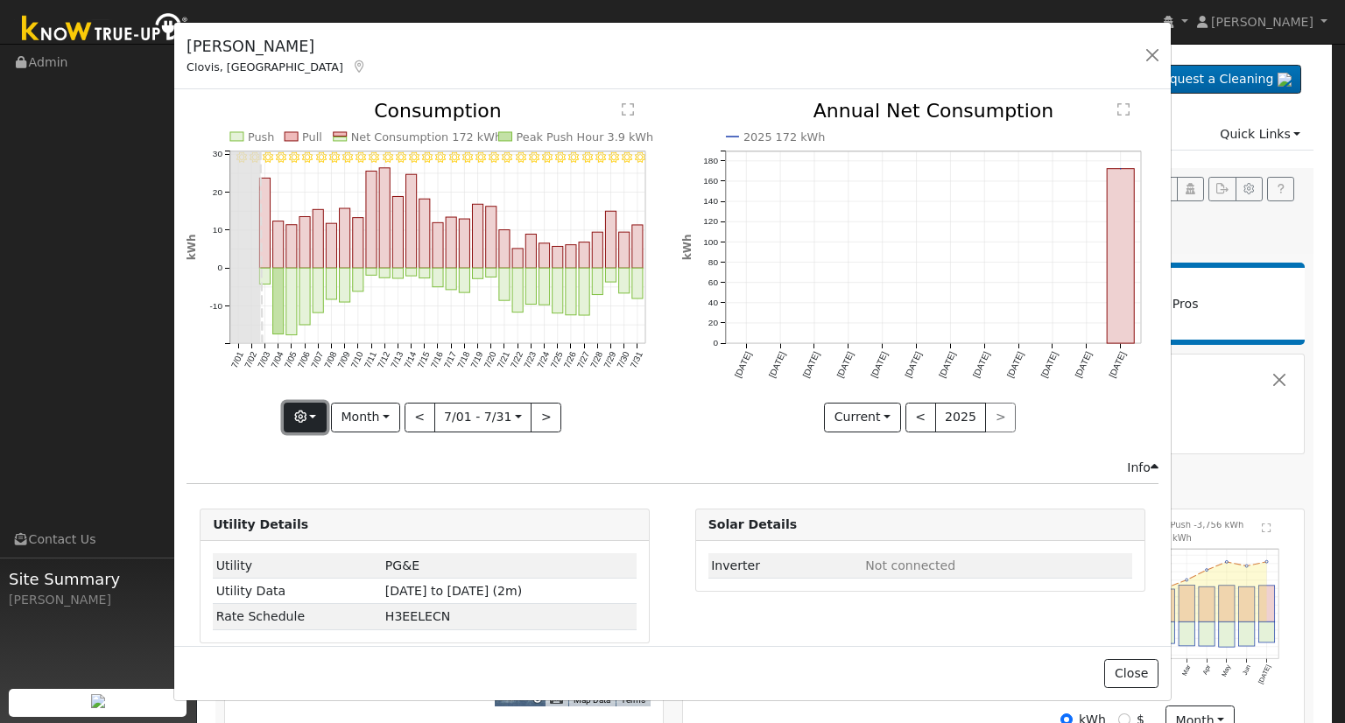
click at [304, 414] on icon "button" at bounding box center [300, 417] width 12 height 12
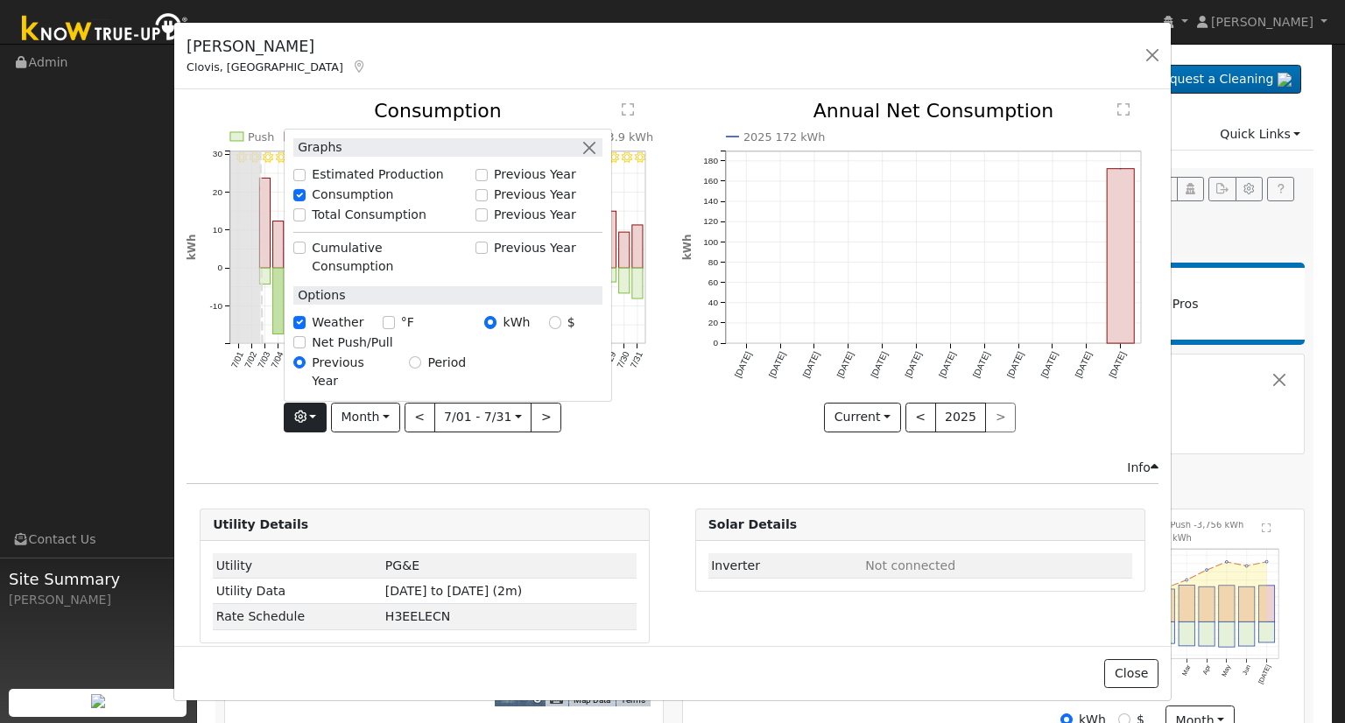
click at [320, 184] on label "Estimated Production" at bounding box center [378, 174] width 132 height 18
click at [306, 181] on input "Estimated Production" at bounding box center [299, 175] width 12 height 12
checkbox input "true"
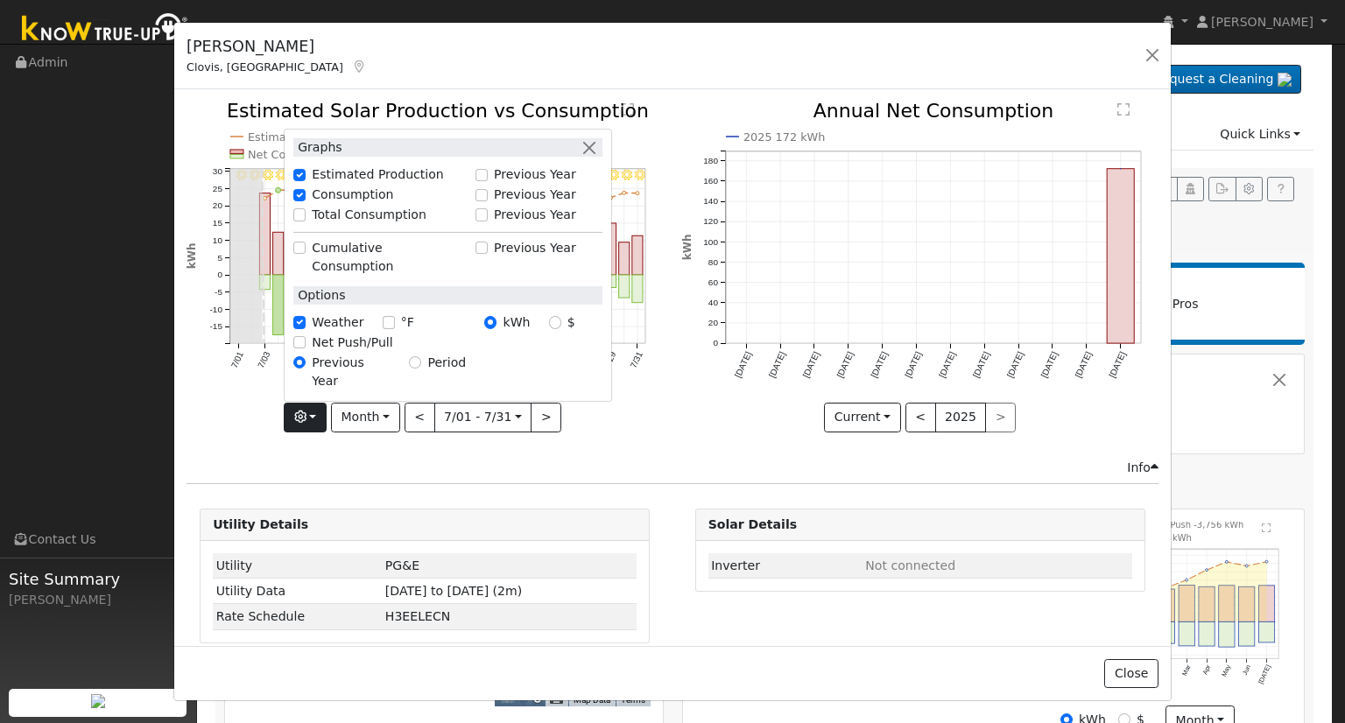
click at [336, 224] on label "Total Consumption" at bounding box center [369, 215] width 115 height 18
click at [306, 221] on input "Total Consumption" at bounding box center [299, 214] width 12 height 12
checkbox input "true"
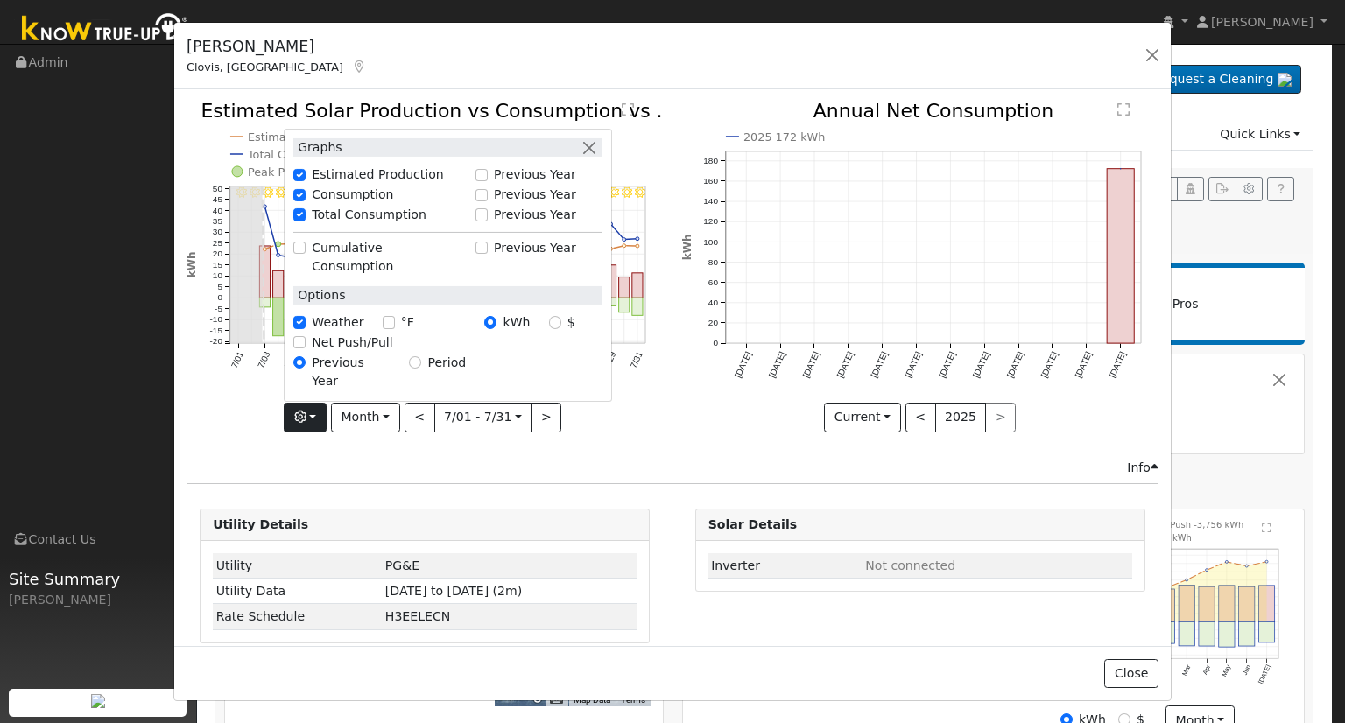
click at [635, 130] on icon "7/31 - Clear 7/30 - Clear 7/29 - Clear 7/28 - Clear 7/27 - Clear 7/26 - Clear 7…" at bounding box center [424, 270] width 476 height 337
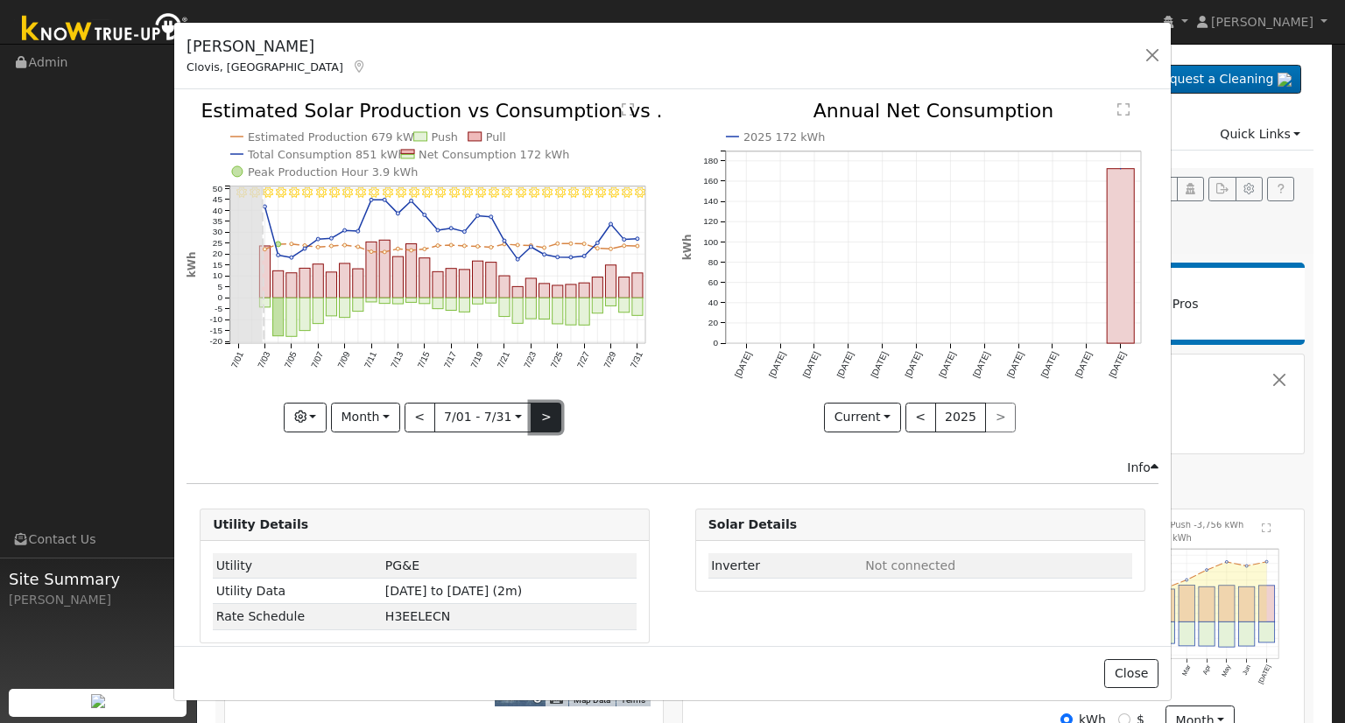
click at [546, 411] on button ">" at bounding box center [546, 418] width 31 height 30
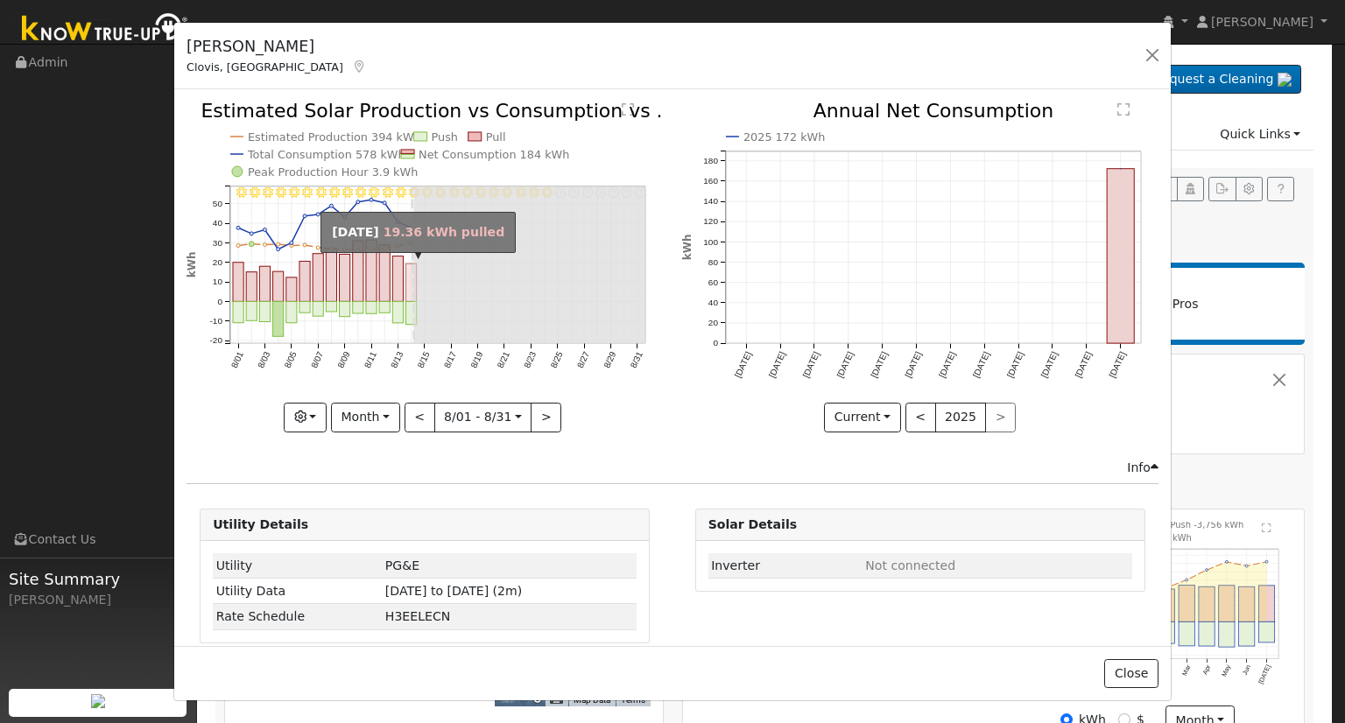
click at [408, 288] on rect "onclick=""" at bounding box center [411, 283] width 11 height 38
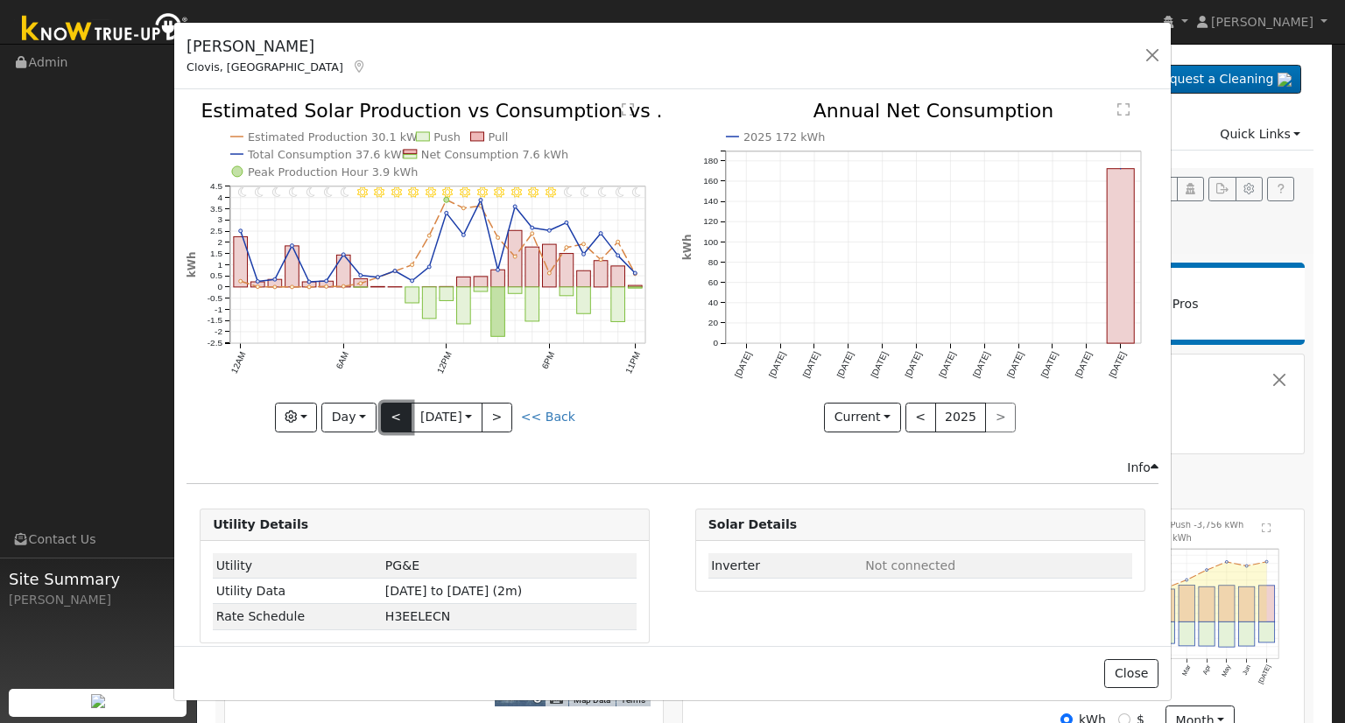
click at [396, 412] on button "<" at bounding box center [396, 418] width 31 height 30
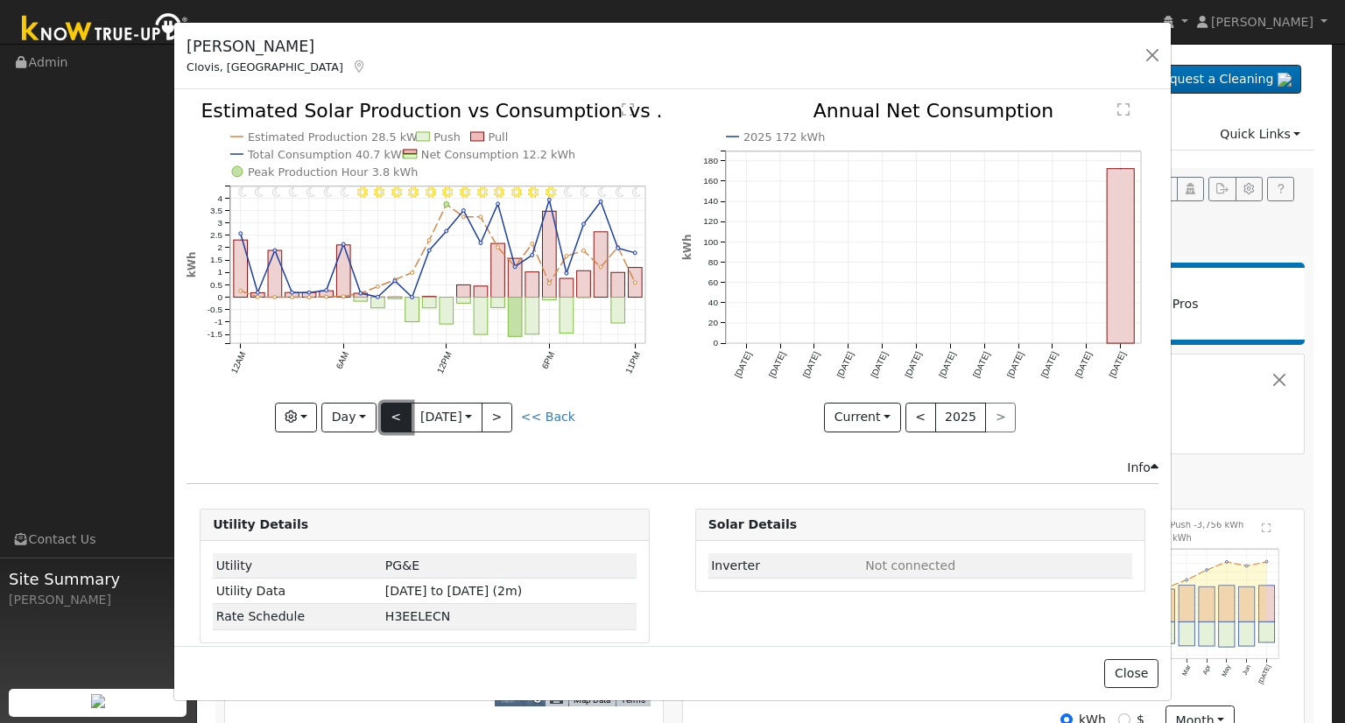
click at [398, 412] on button "<" at bounding box center [396, 418] width 31 height 30
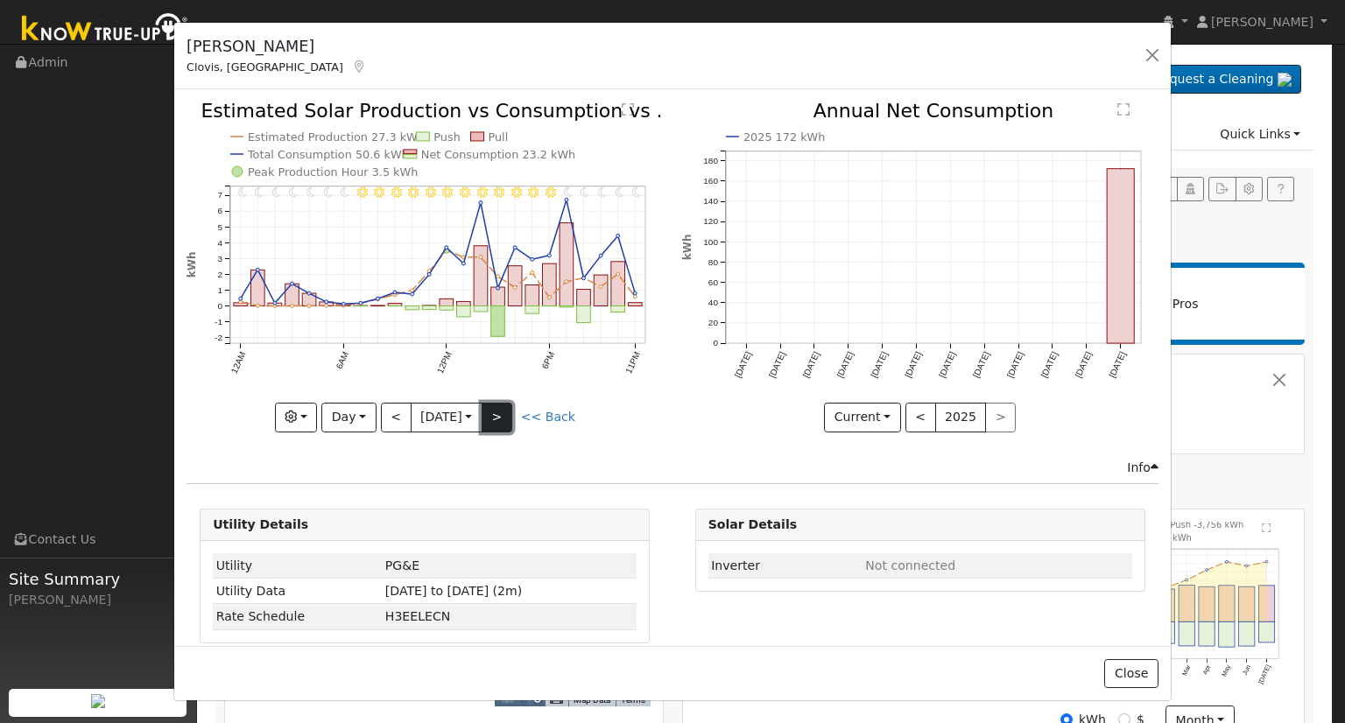
click at [505, 413] on button ">" at bounding box center [497, 418] width 31 height 30
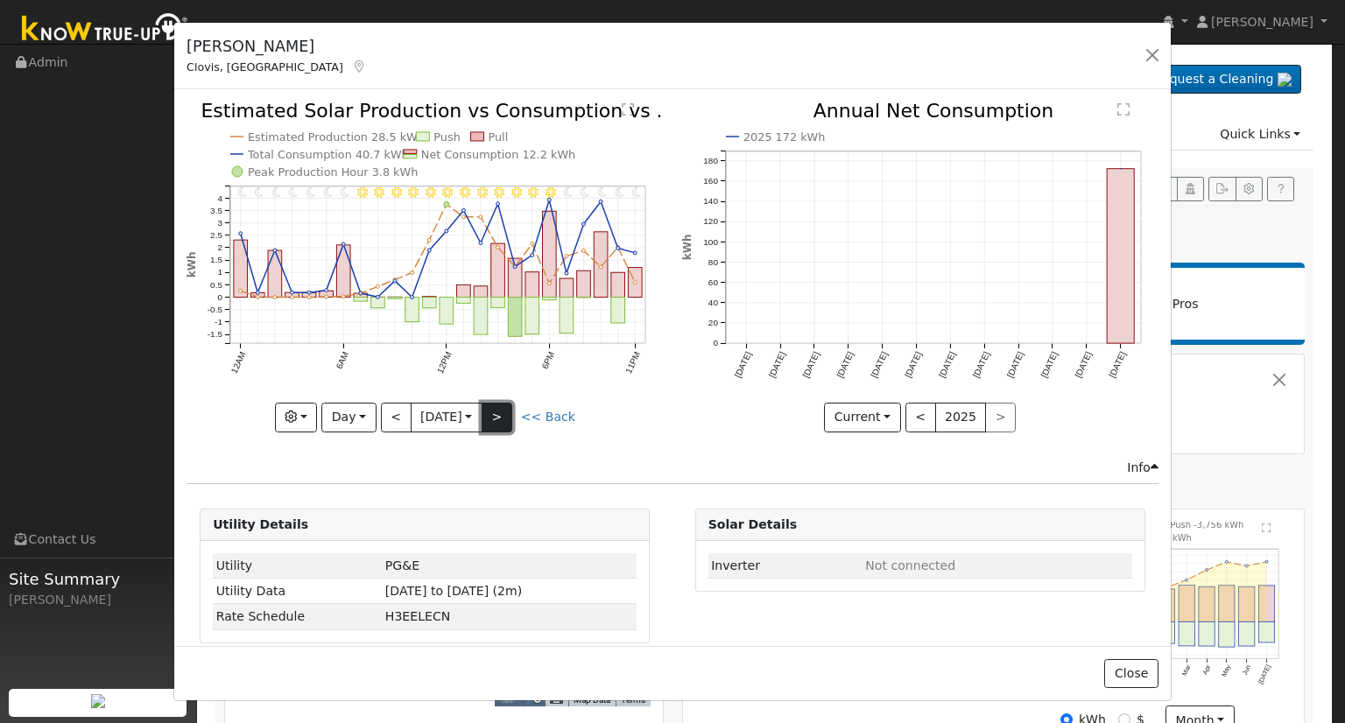
click at [509, 410] on button ">" at bounding box center [497, 418] width 31 height 30
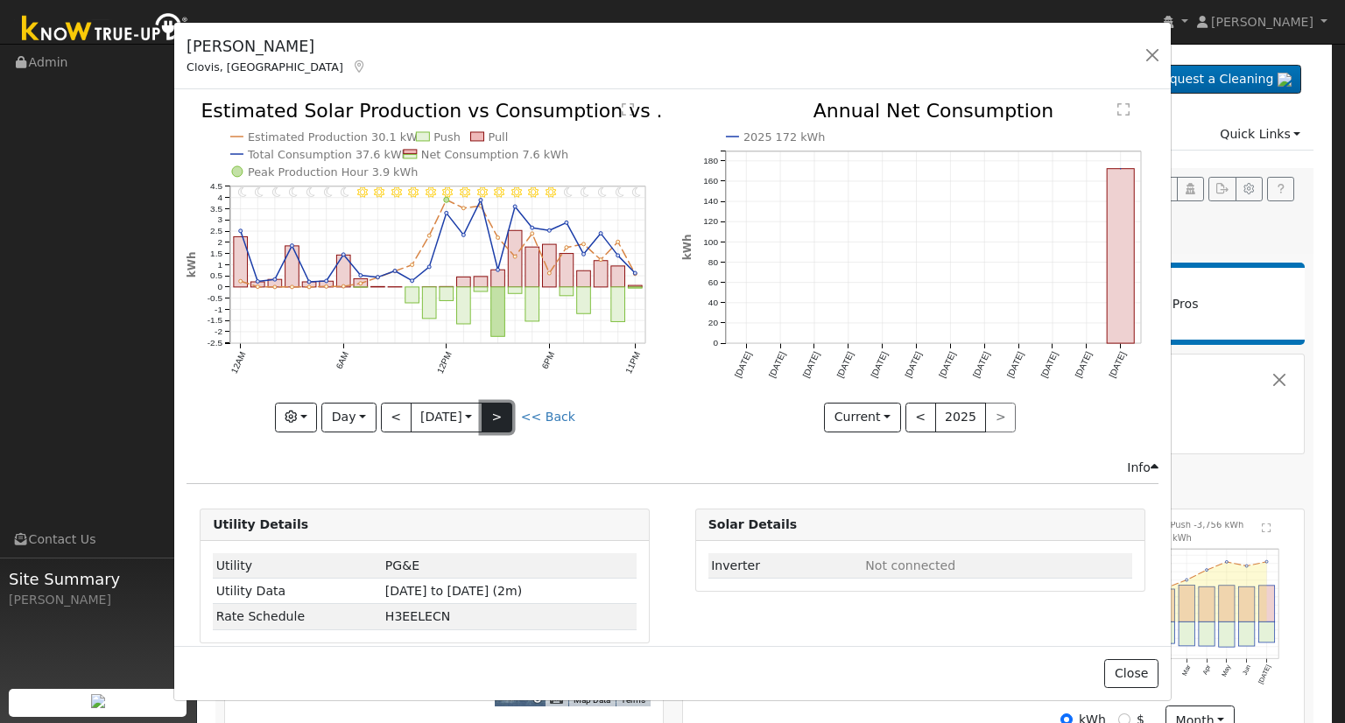
click at [509, 410] on button ">" at bounding box center [497, 418] width 31 height 30
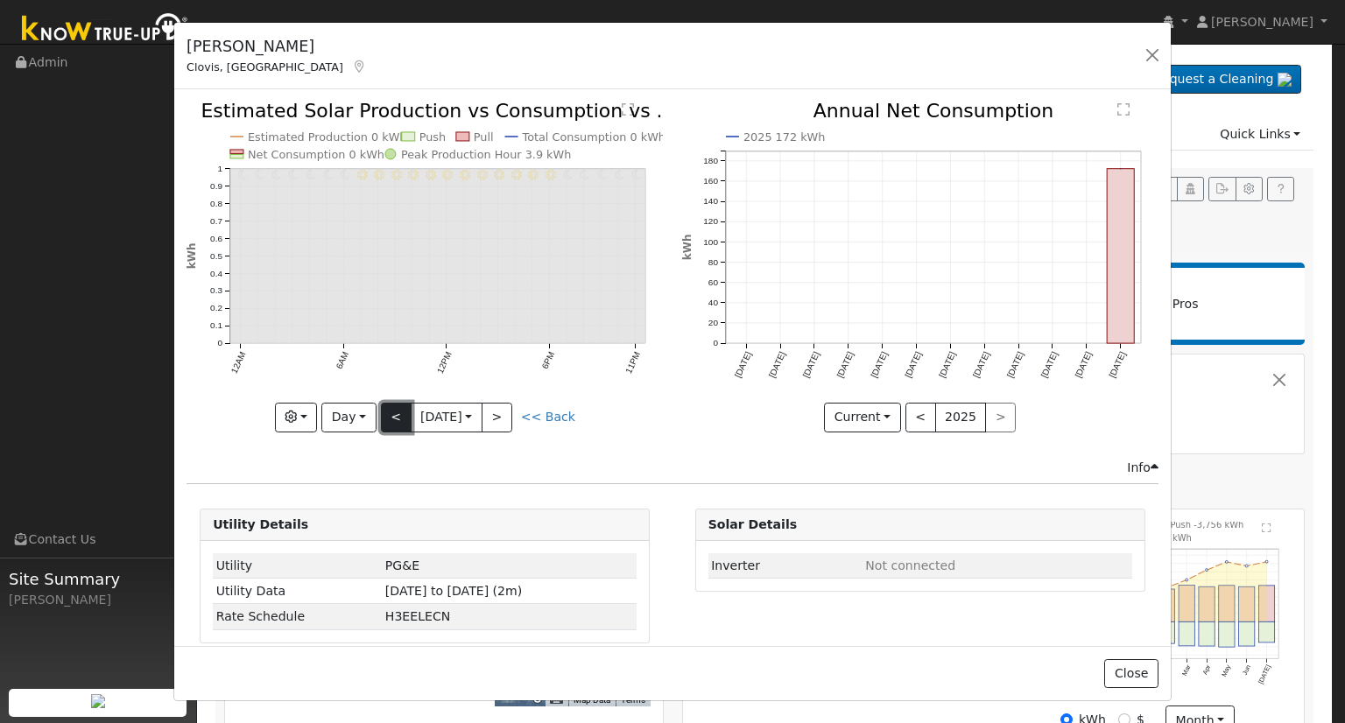
click at [388, 414] on button "<" at bounding box center [396, 418] width 31 height 30
type input "2025-08-14"
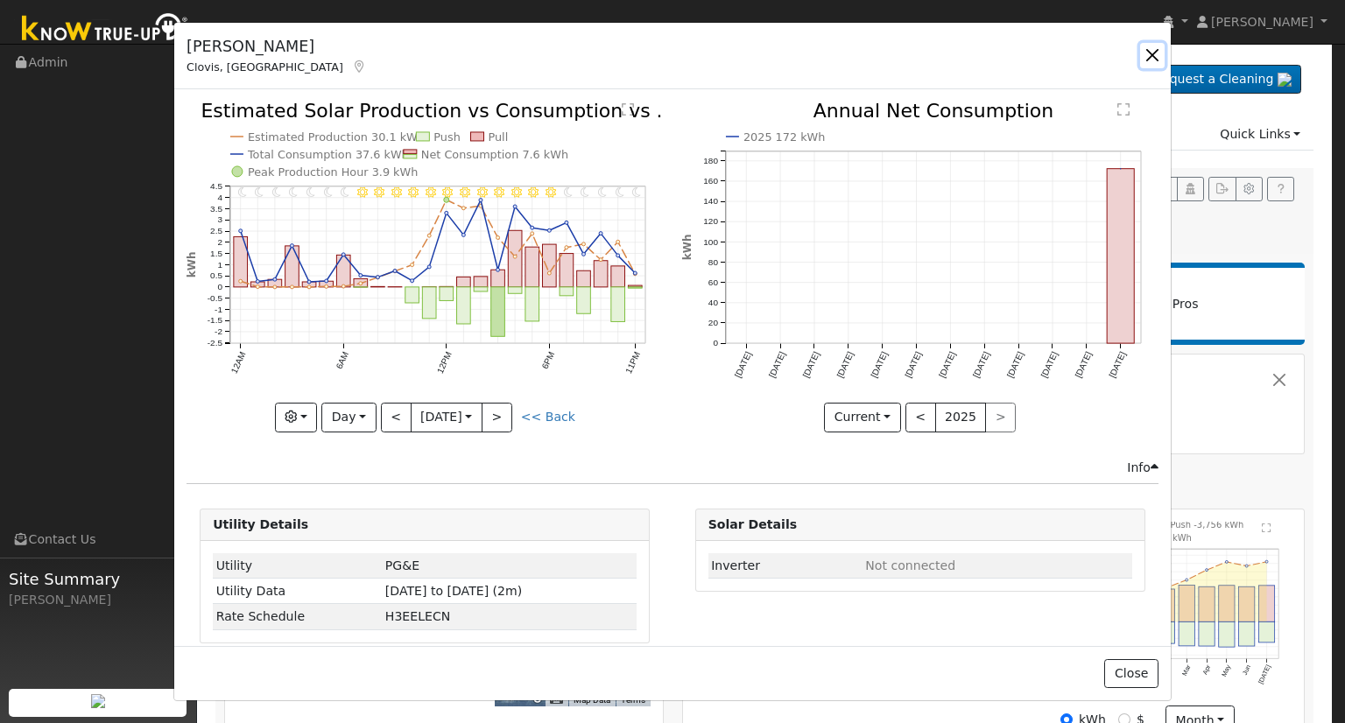
click at [1150, 53] on button "button" at bounding box center [1152, 55] width 25 height 25
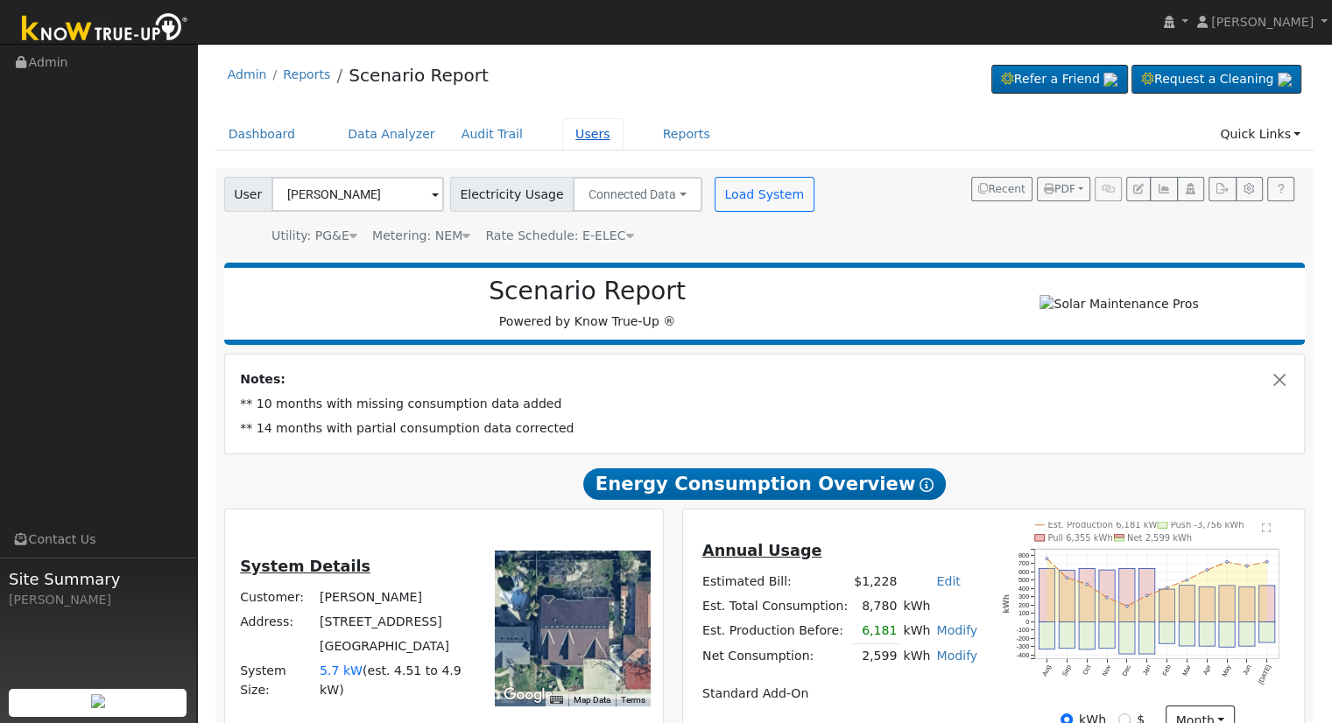
click at [562, 135] on link "Users" at bounding box center [592, 134] width 61 height 32
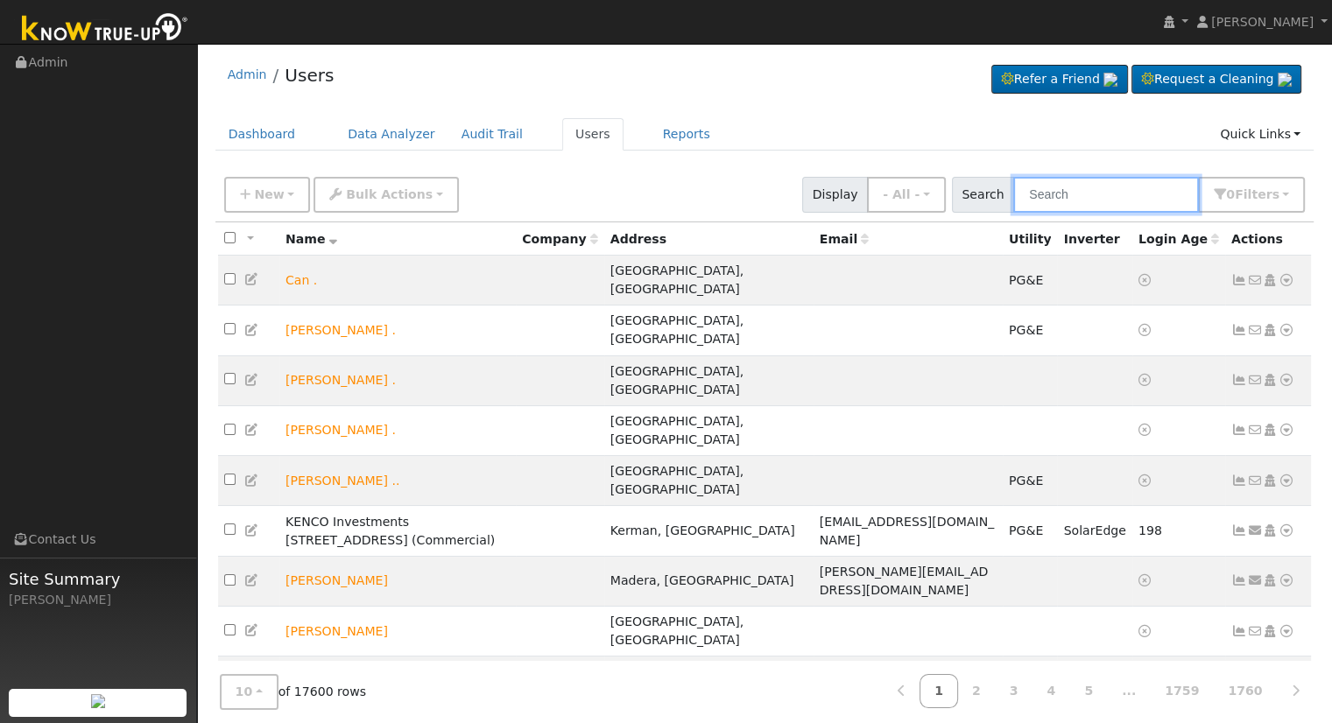
click at [1152, 179] on input "text" at bounding box center [1106, 195] width 186 height 36
type input "s"
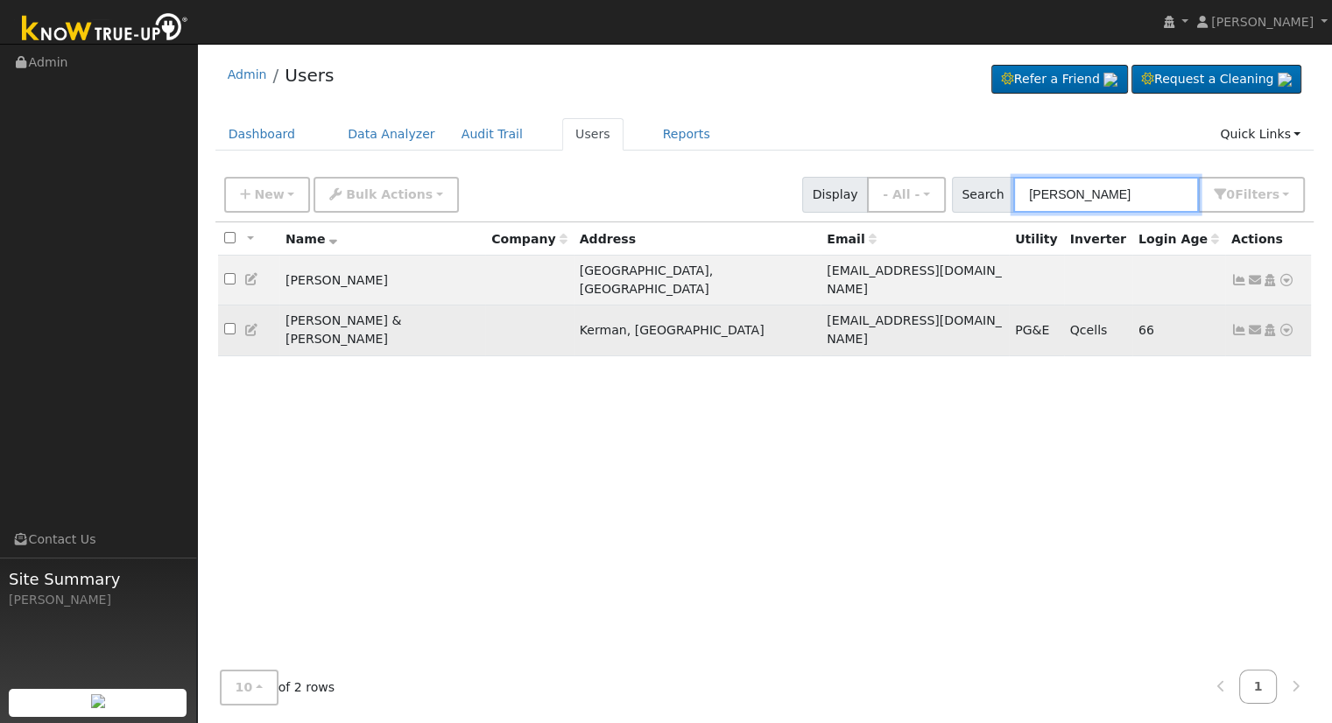
type input "[PERSON_NAME]"
click at [1292, 324] on icon at bounding box center [1286, 330] width 16 height 12
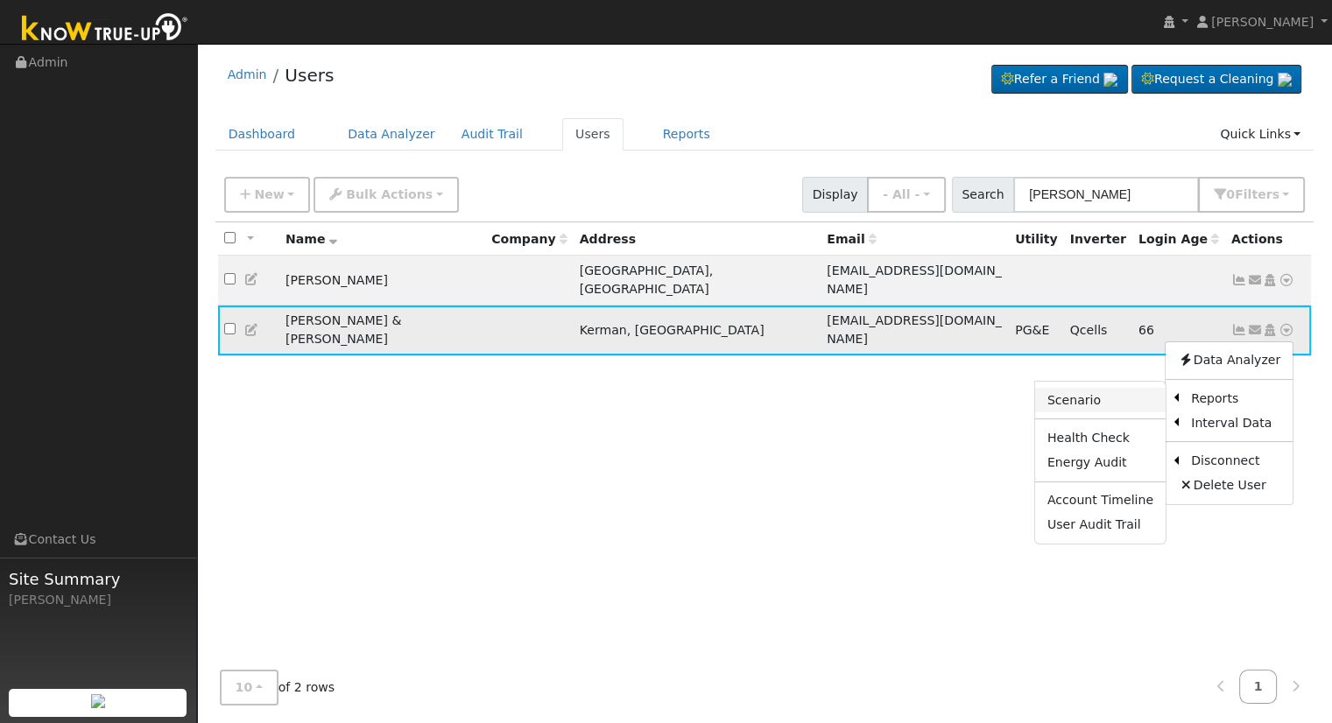
click at [1129, 388] on link "Scenario" at bounding box center [1100, 400] width 130 height 25
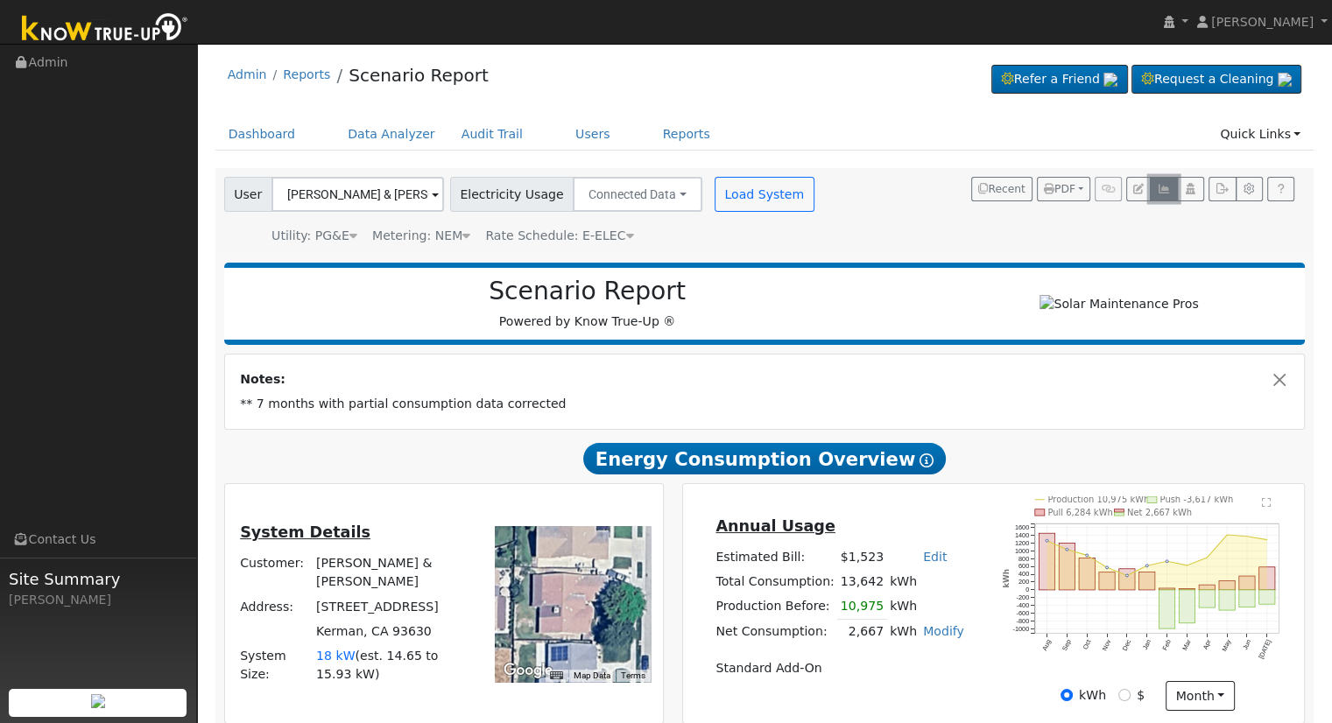
click at [1162, 189] on icon "button" at bounding box center [1163, 189] width 13 height 11
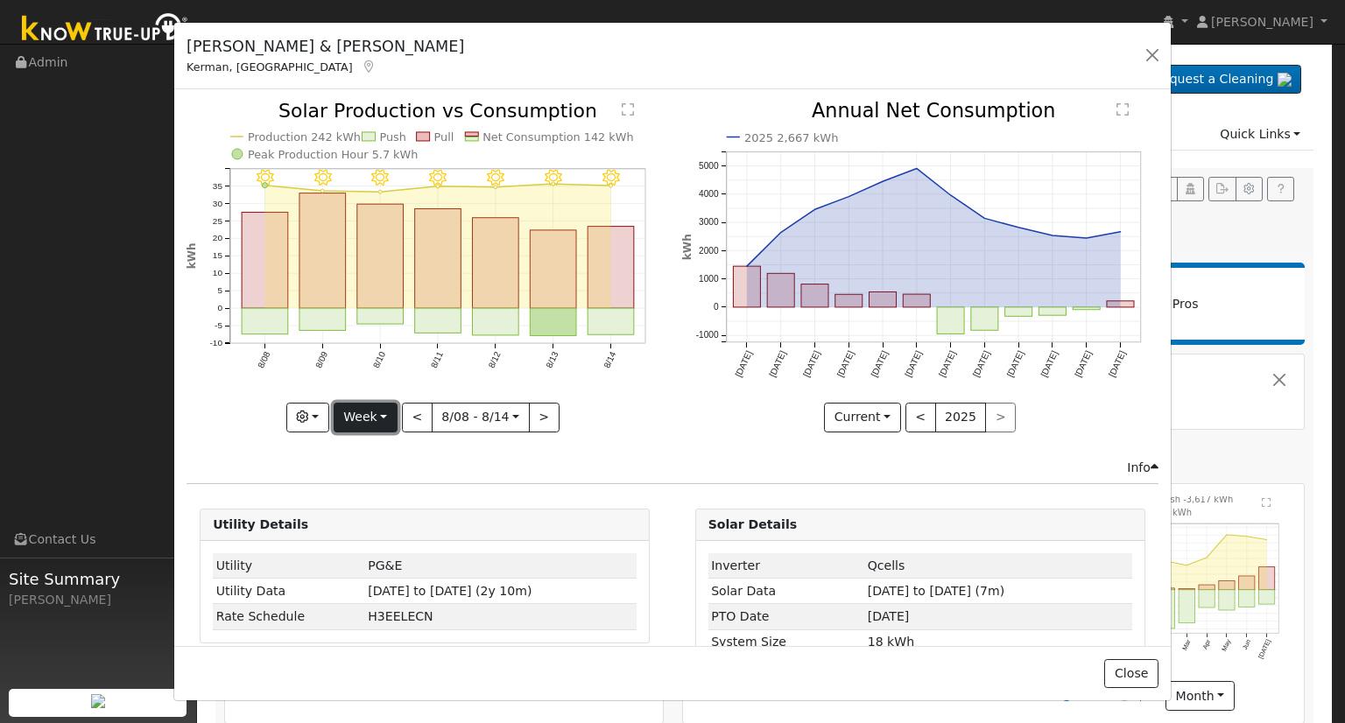
click at [373, 416] on button "Week" at bounding box center [366, 418] width 64 height 30
click at [380, 498] on link "Month" at bounding box center [395, 501] width 122 height 25
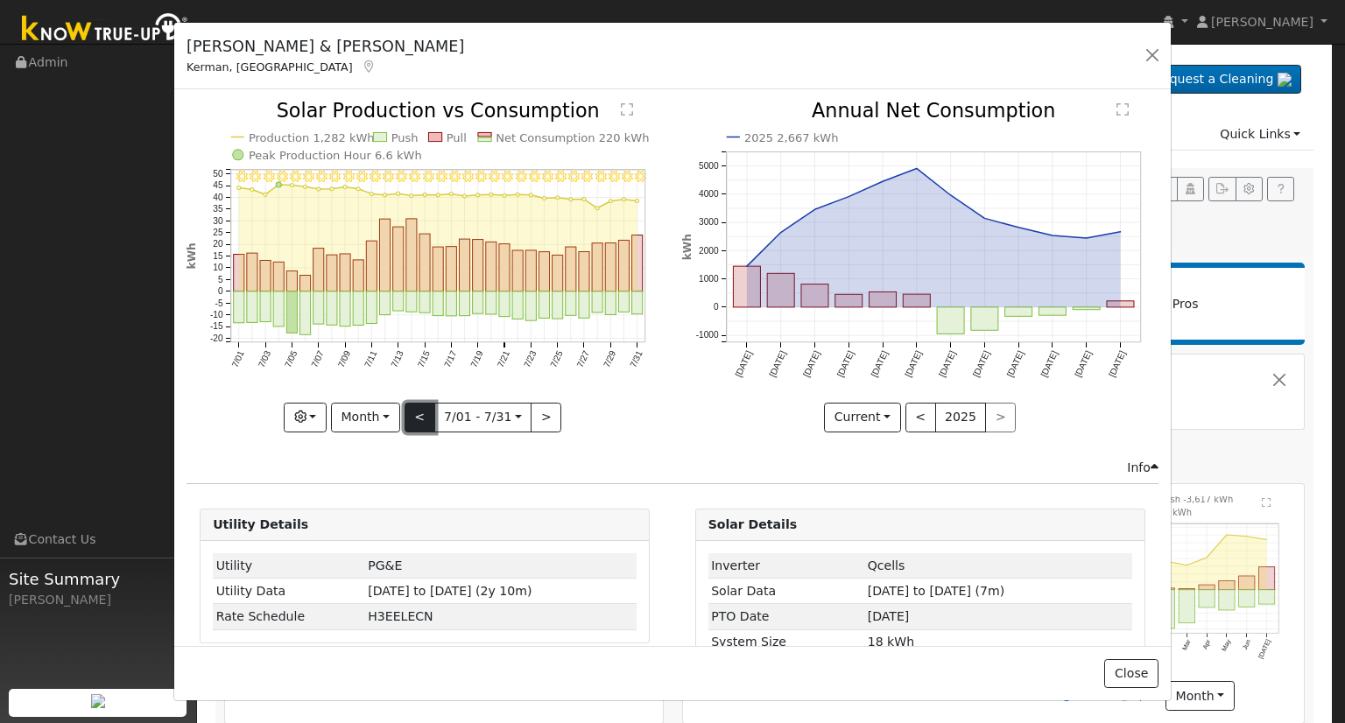
click at [410, 414] on button "<" at bounding box center [420, 418] width 31 height 30
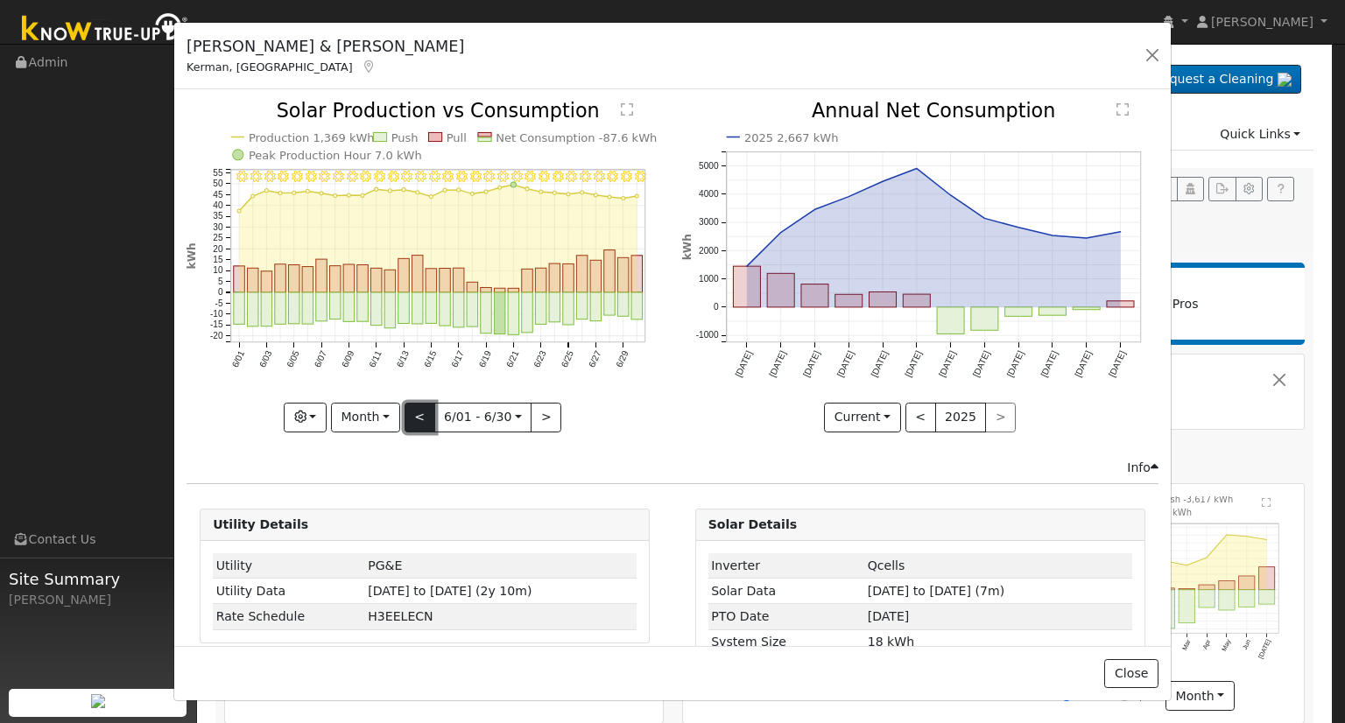
click at [410, 414] on button "<" at bounding box center [420, 418] width 31 height 30
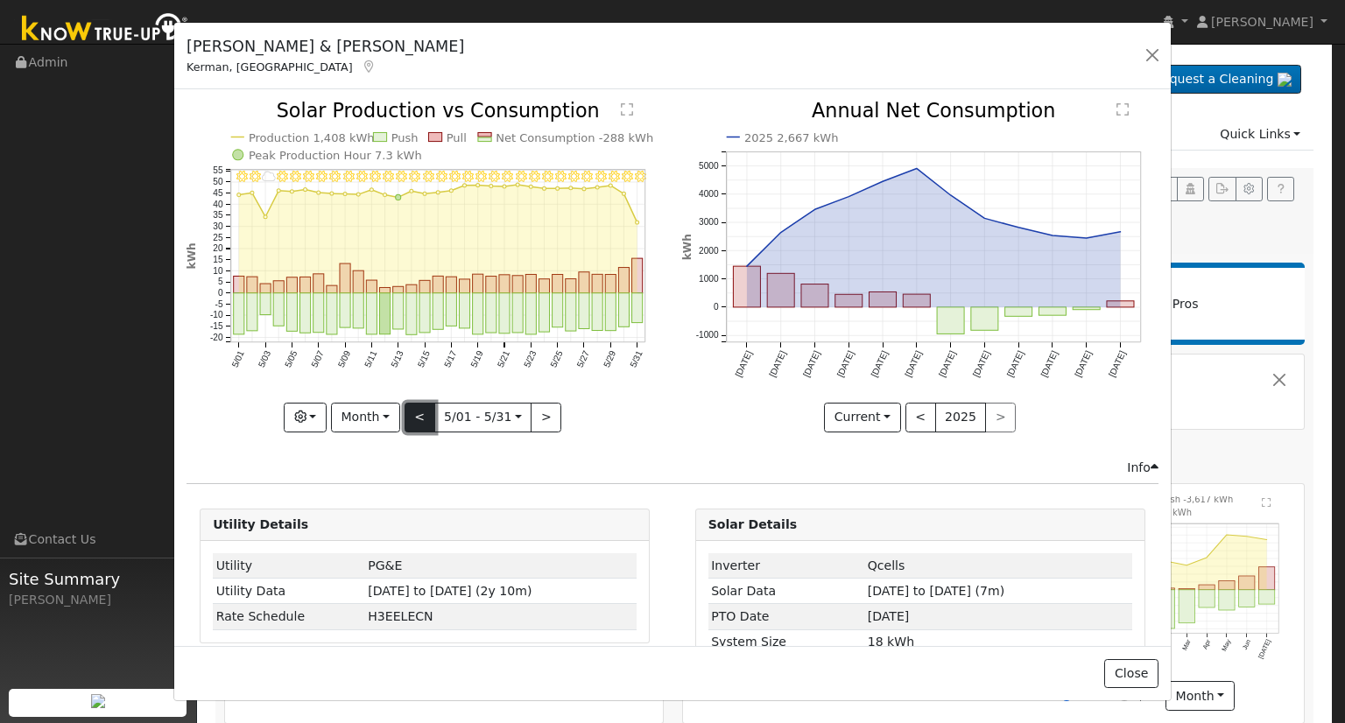
click at [410, 414] on button "<" at bounding box center [420, 418] width 31 height 30
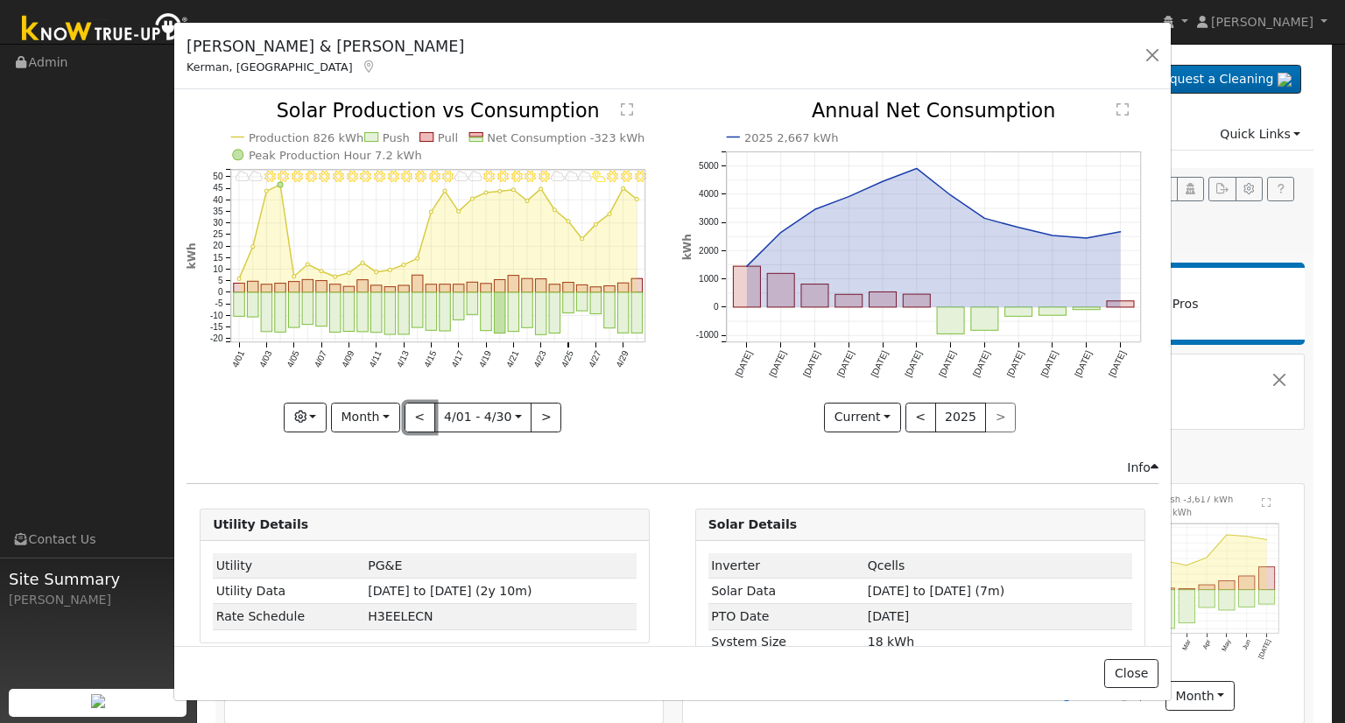
click at [411, 414] on button "<" at bounding box center [420, 418] width 31 height 30
type input "2025-03-01"
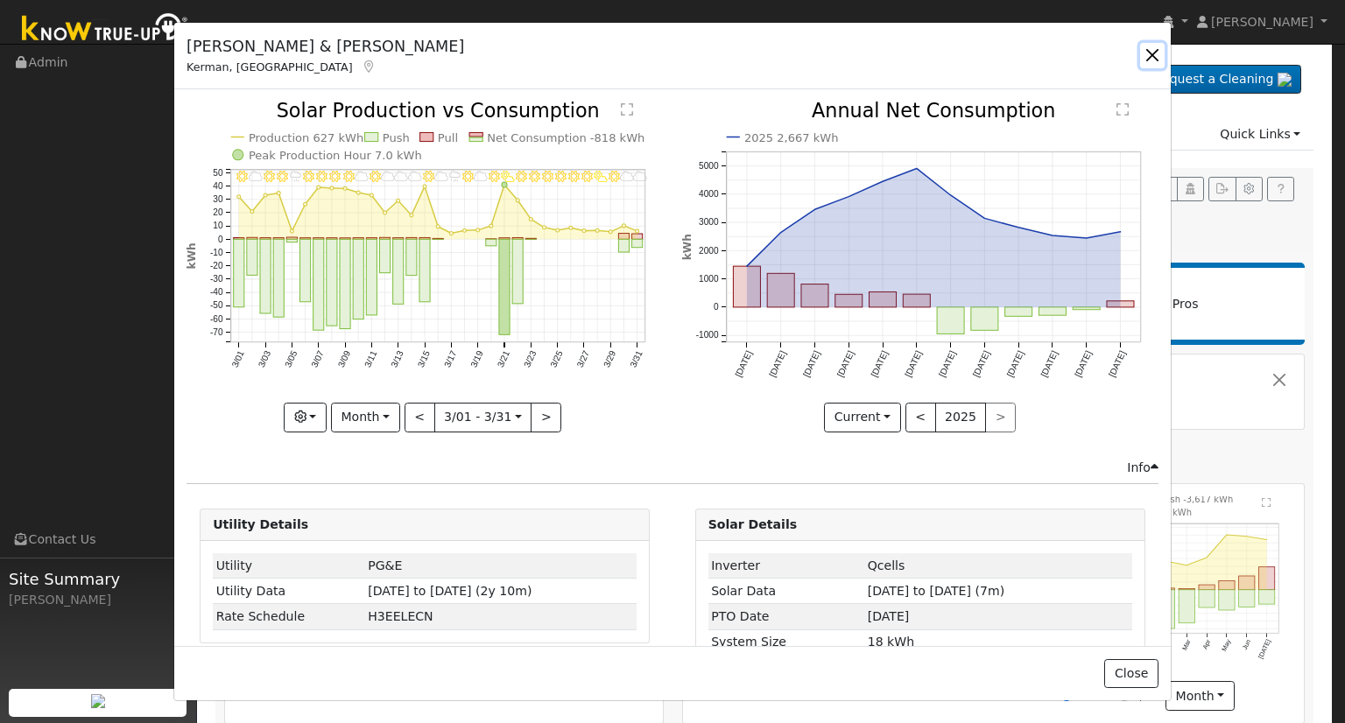
click at [1152, 60] on button "button" at bounding box center [1152, 55] width 25 height 25
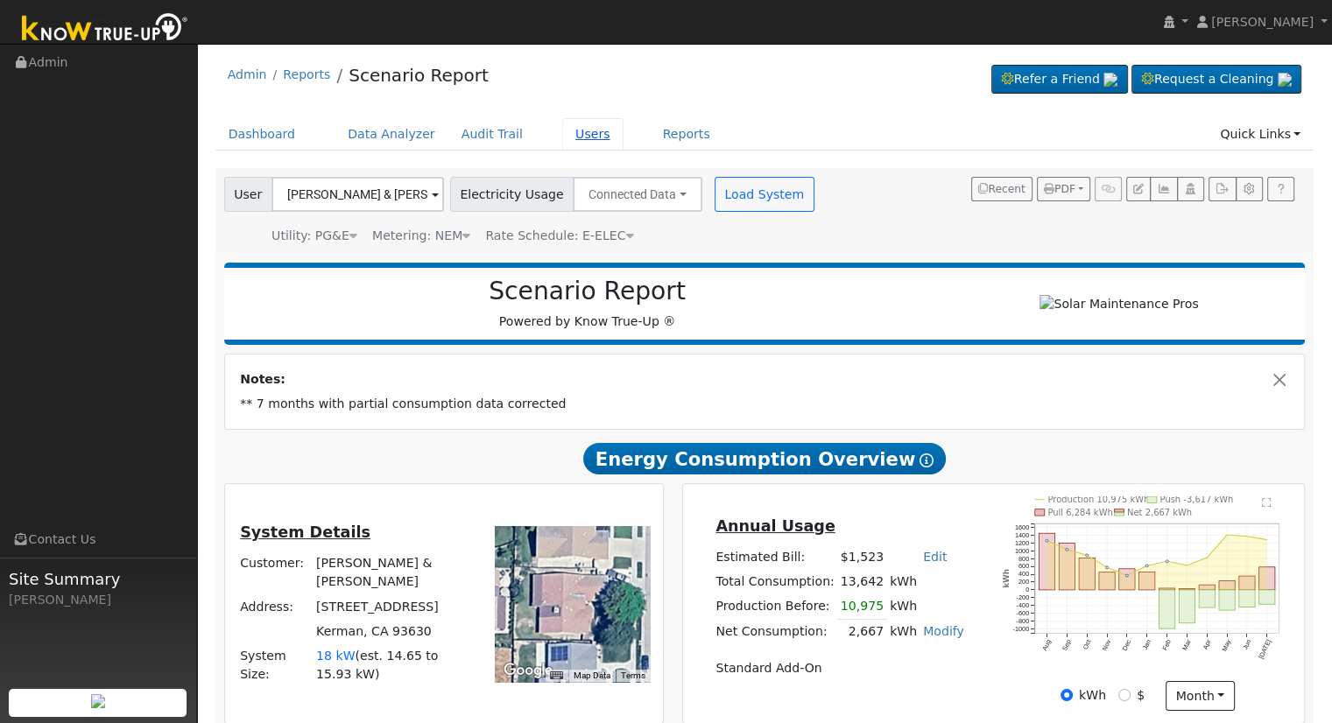
click at [564, 139] on link "Users" at bounding box center [592, 134] width 61 height 32
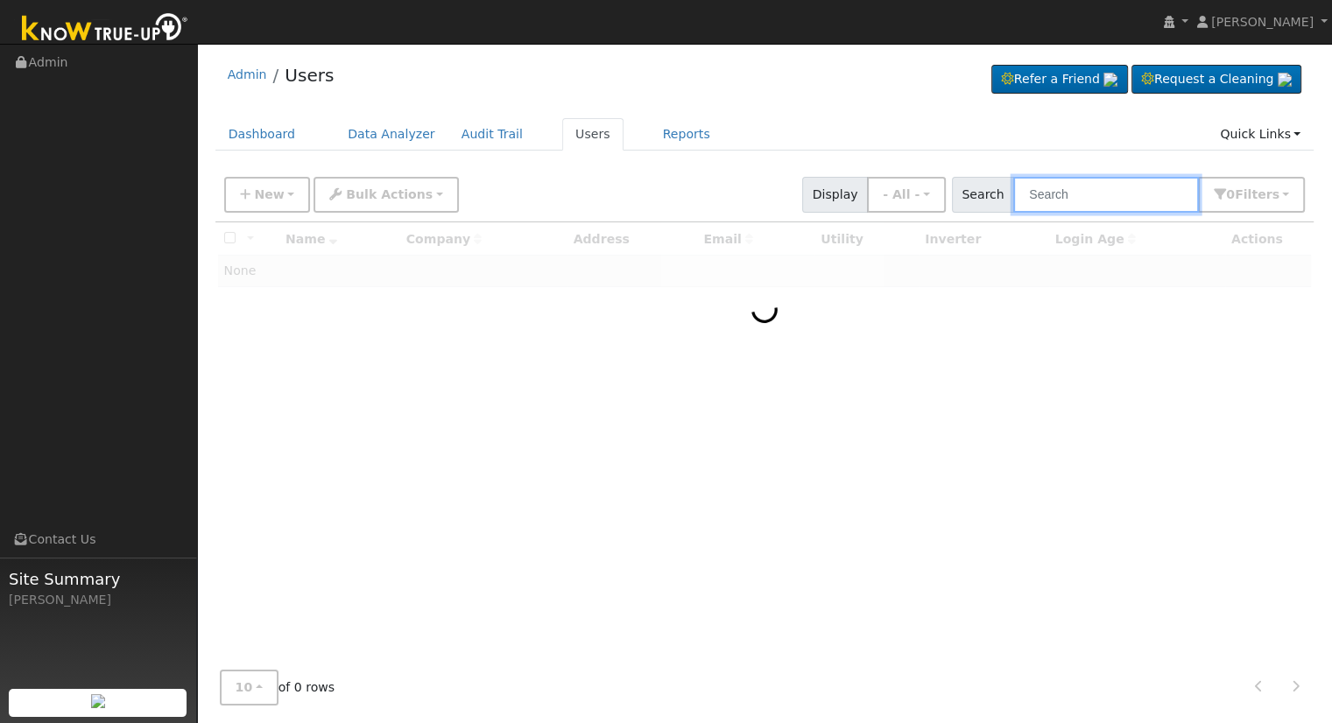
click at [1098, 191] on input "text" at bounding box center [1106, 195] width 186 height 36
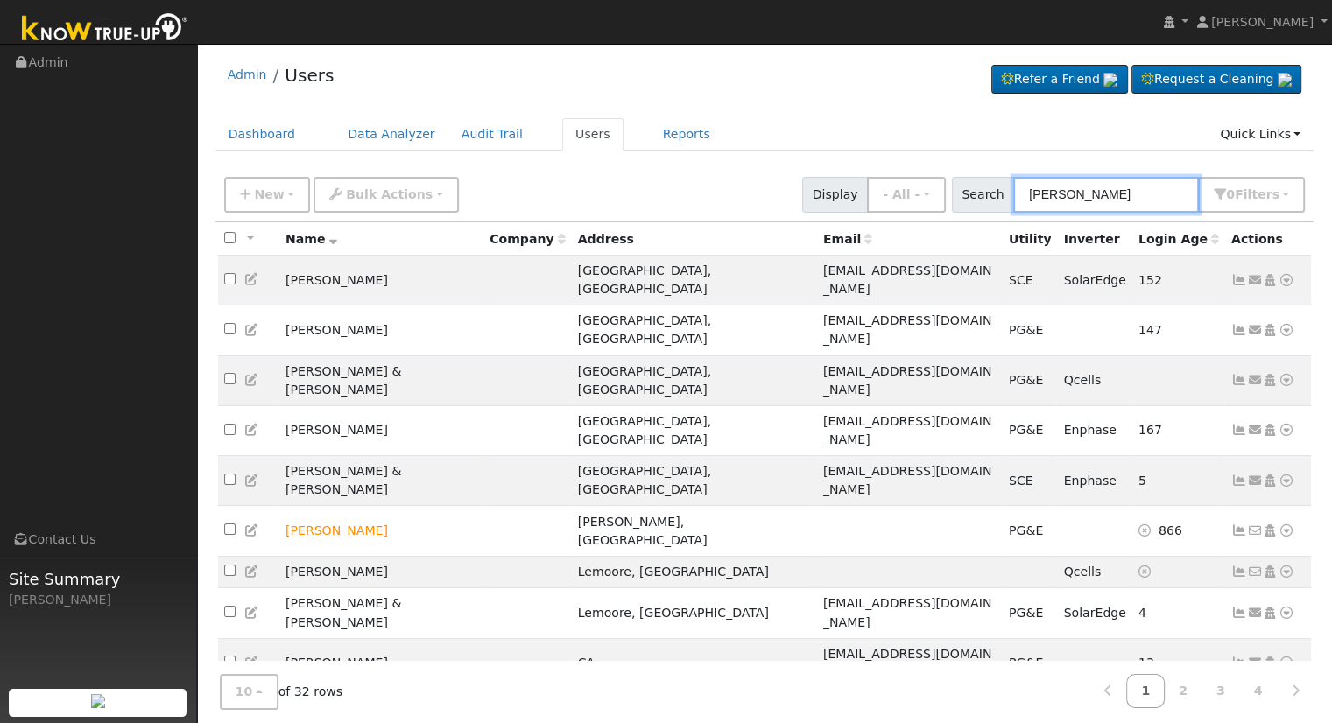
click at [1034, 189] on input "[PERSON_NAME]" at bounding box center [1106, 195] width 186 height 36
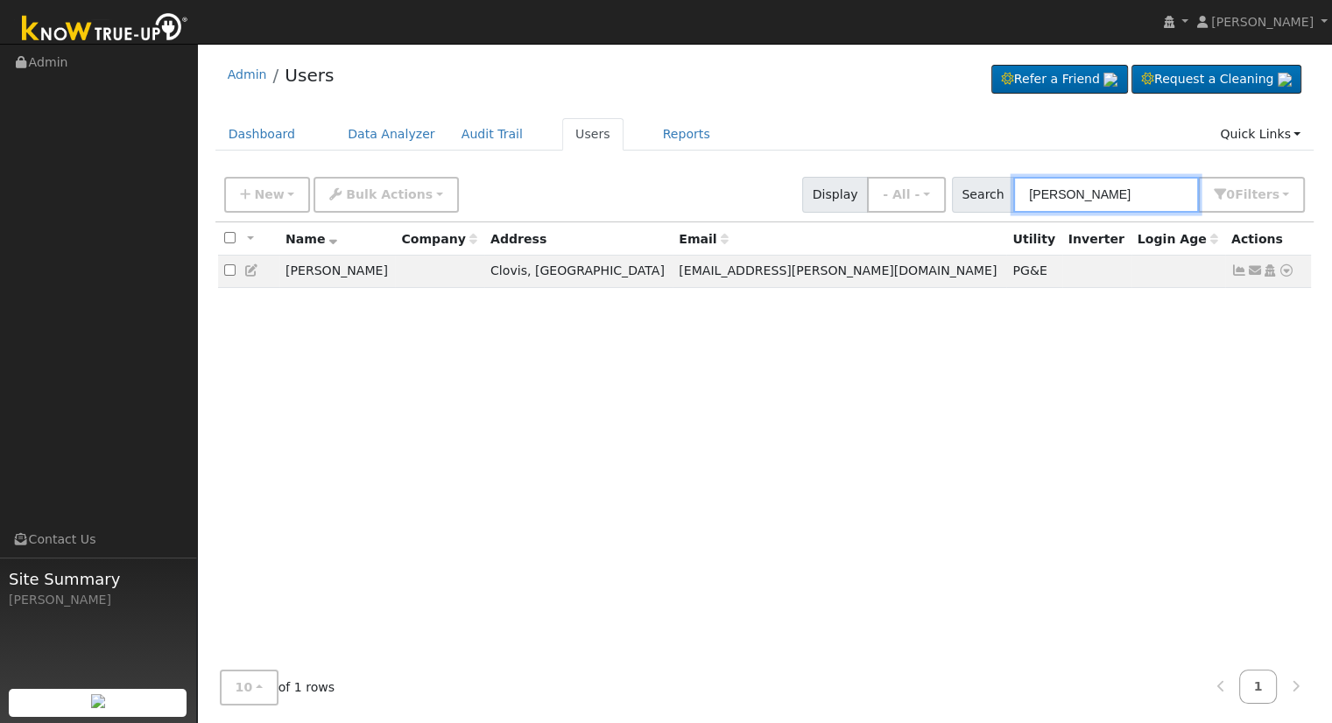
type input "[PERSON_NAME]"
click at [844, 95] on div "Admin Users Refer a Friend Request a Cleaning" at bounding box center [764, 79] width 1099 height 53
click at [1136, 200] on input "martha roberts" at bounding box center [1106, 195] width 186 height 36
drag, startPoint x: 1149, startPoint y: 193, endPoint x: 995, endPoint y: 195, distance: 153.2
click at [995, 195] on div "Search martha roberts 0 Filter s My accounts Role Show - All - Show Leads Admin…" at bounding box center [1129, 195] width 354 height 36
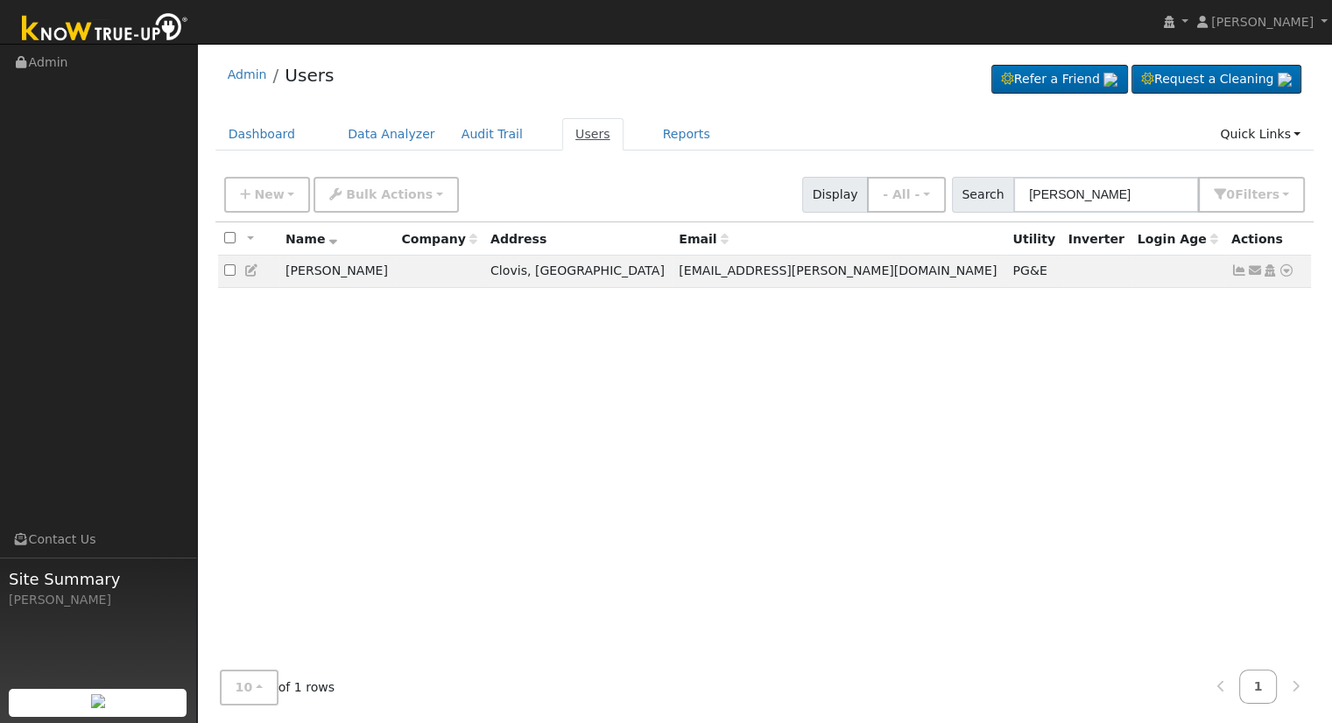
click at [571, 141] on link "Users" at bounding box center [592, 134] width 61 height 32
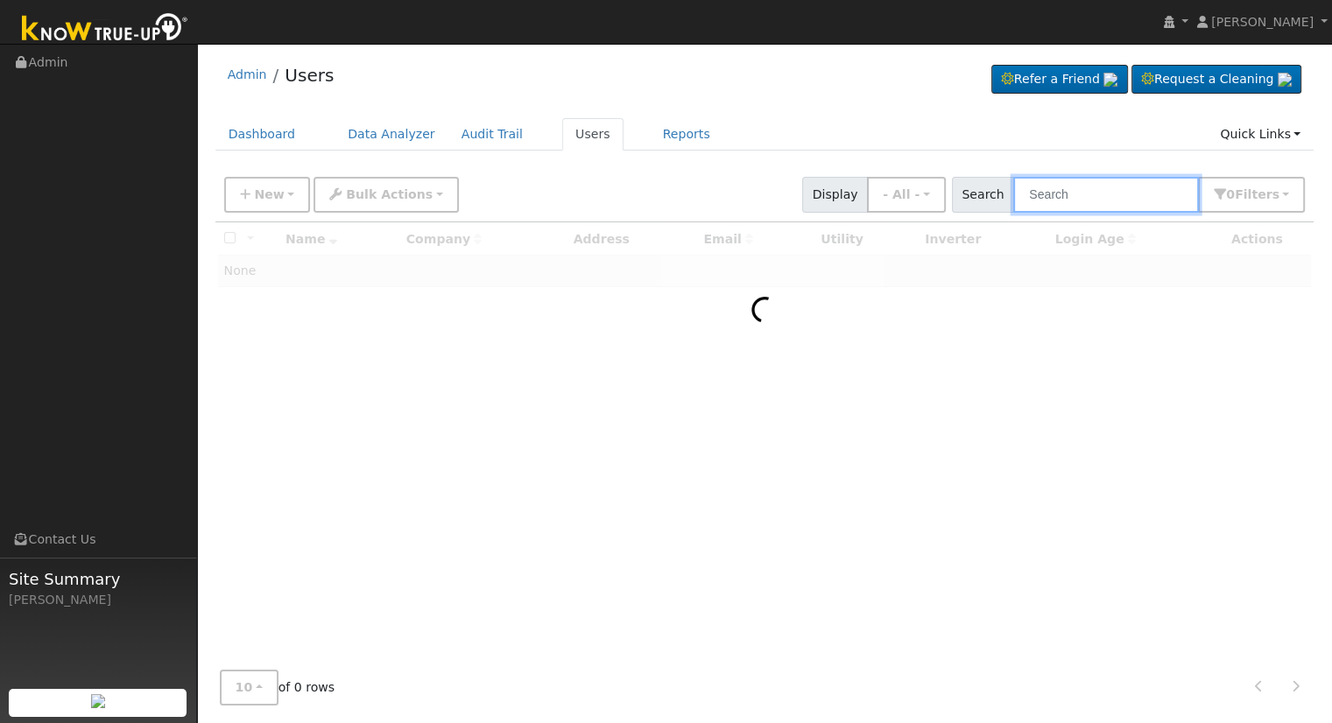
click at [1112, 188] on input "text" at bounding box center [1106, 195] width 186 height 36
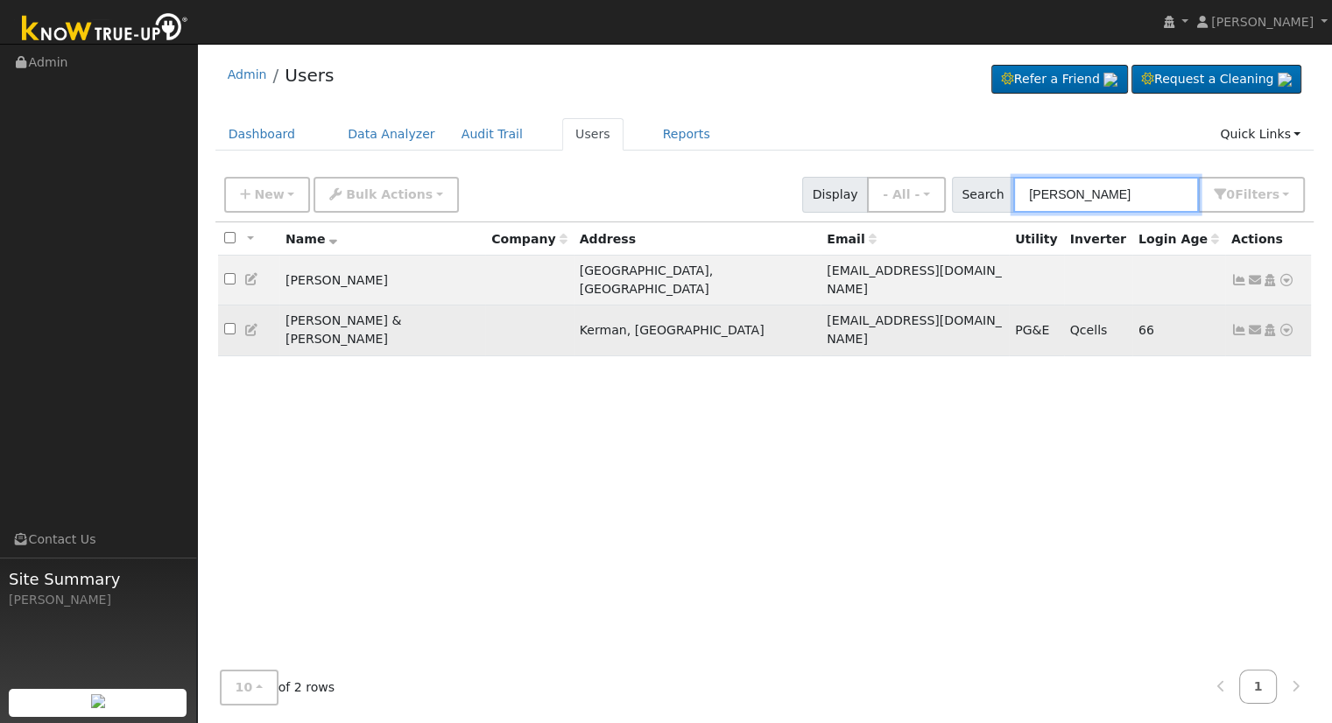
type input "[PERSON_NAME]"
click at [1289, 324] on icon at bounding box center [1286, 330] width 16 height 12
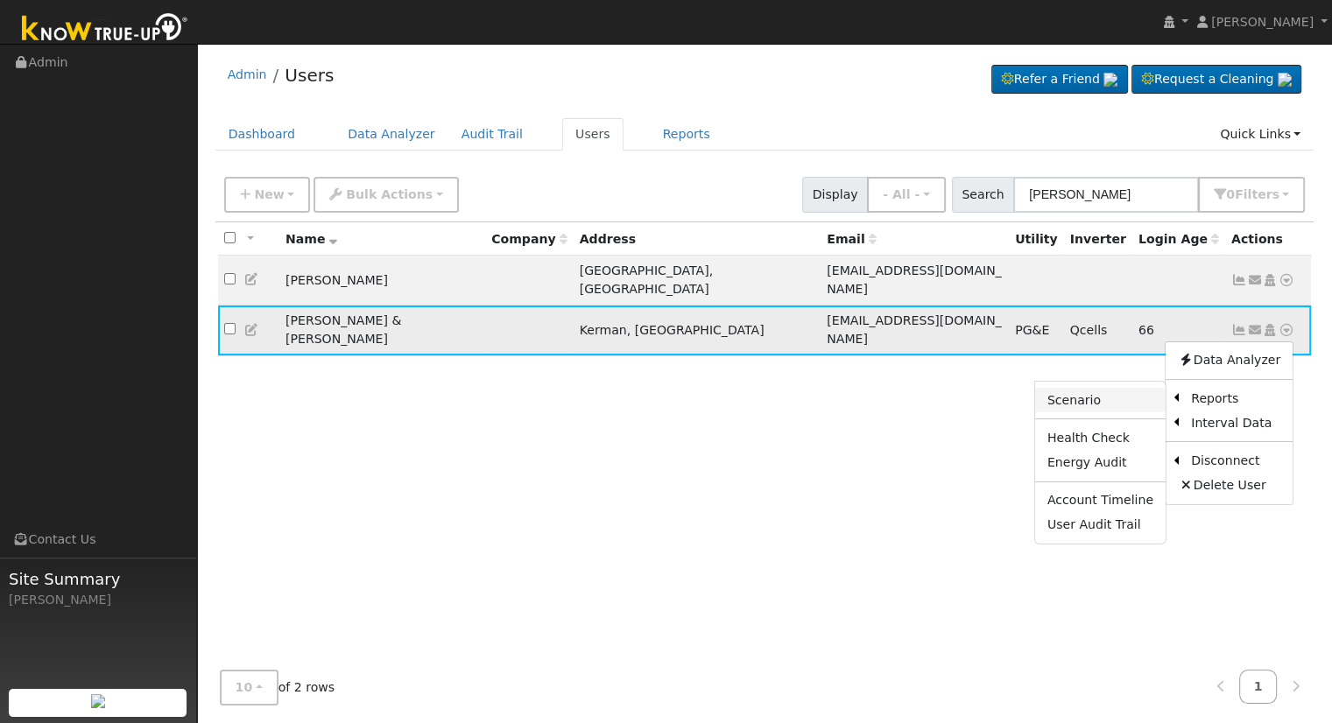
click at [1110, 388] on link "Scenario" at bounding box center [1100, 400] width 130 height 25
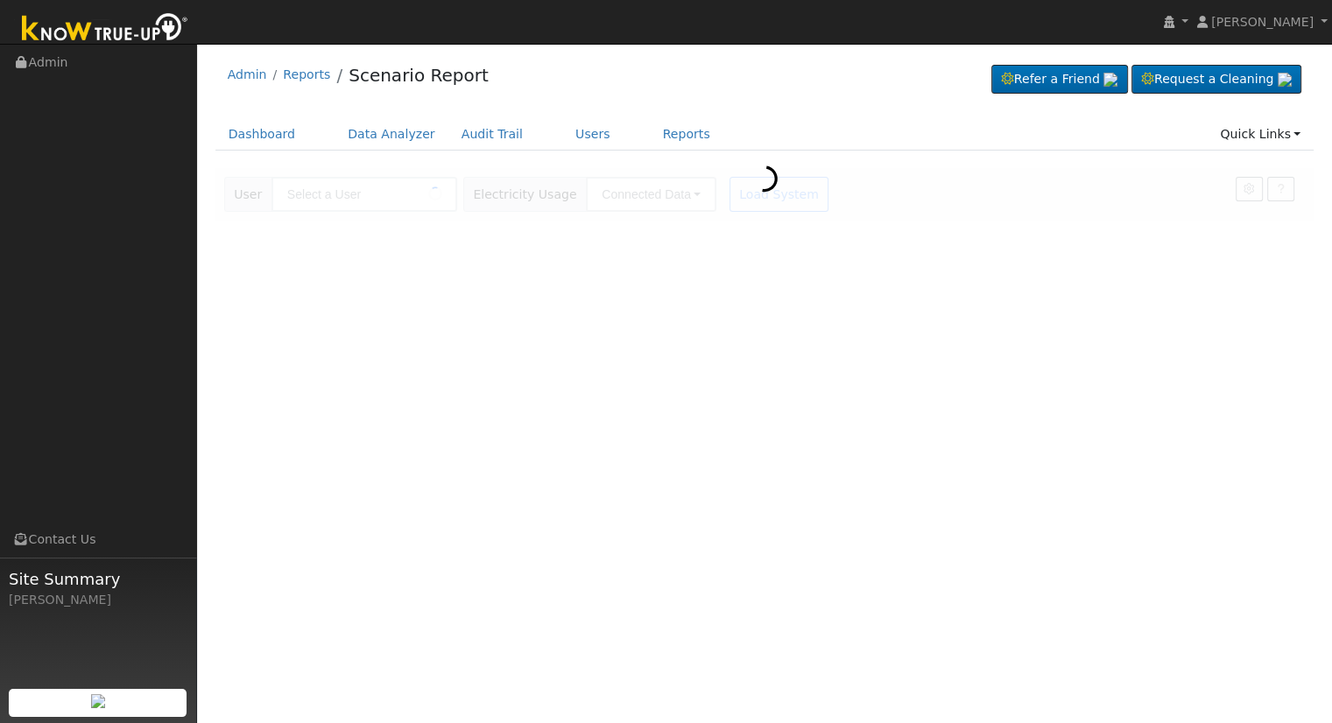
type input "[PERSON_NAME] & [PERSON_NAME]"
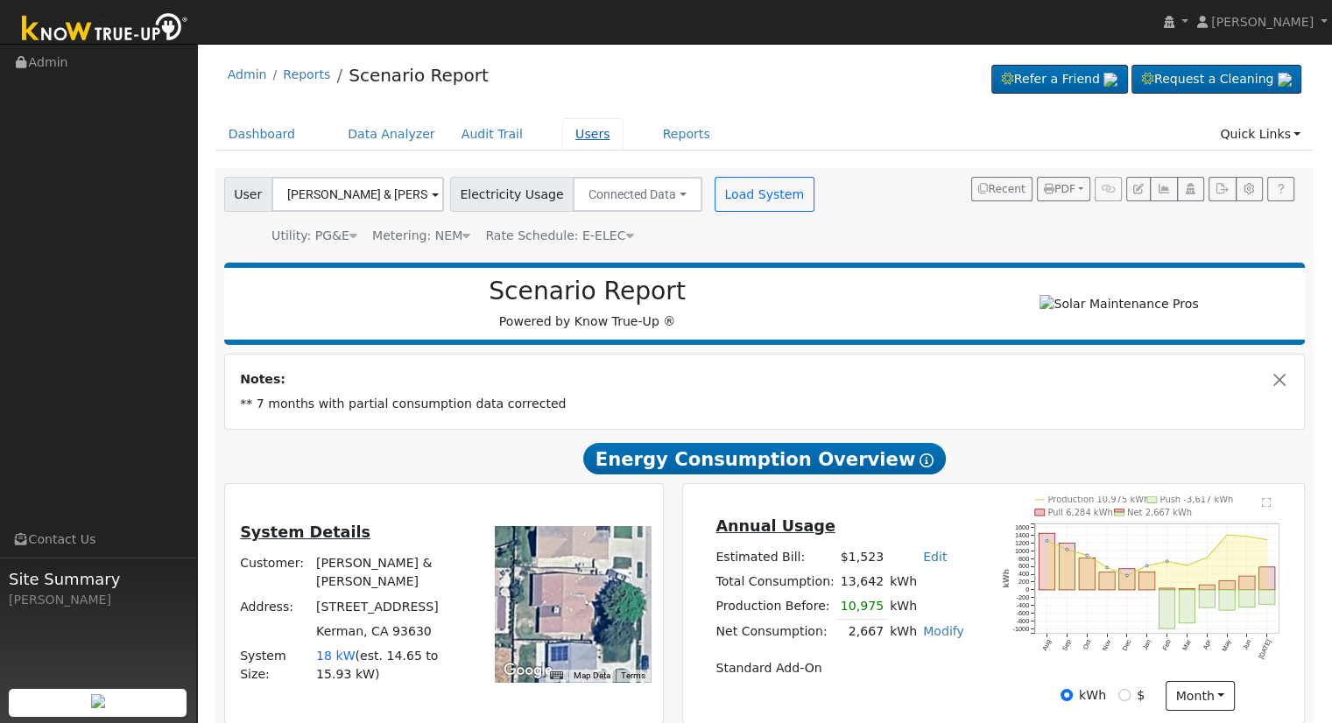
click at [567, 132] on link "Users" at bounding box center [592, 134] width 61 height 32
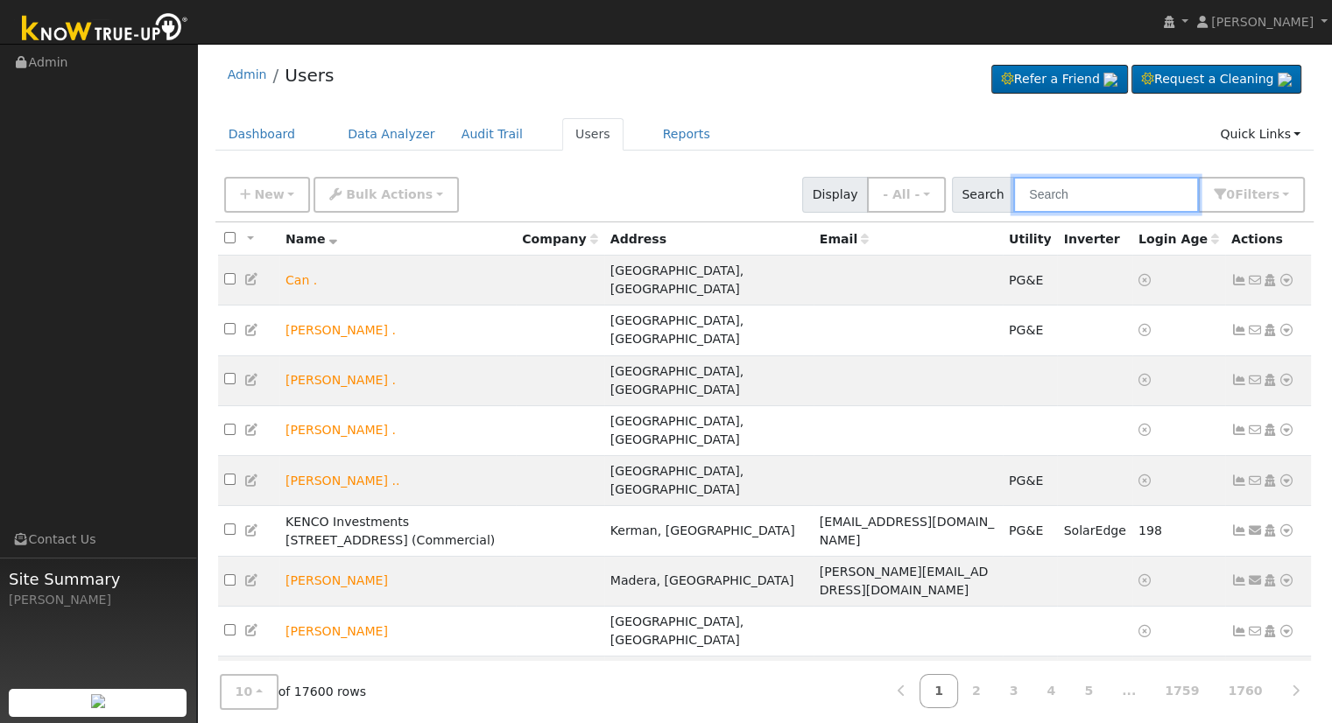
click at [1083, 183] on input "text" at bounding box center [1106, 195] width 186 height 36
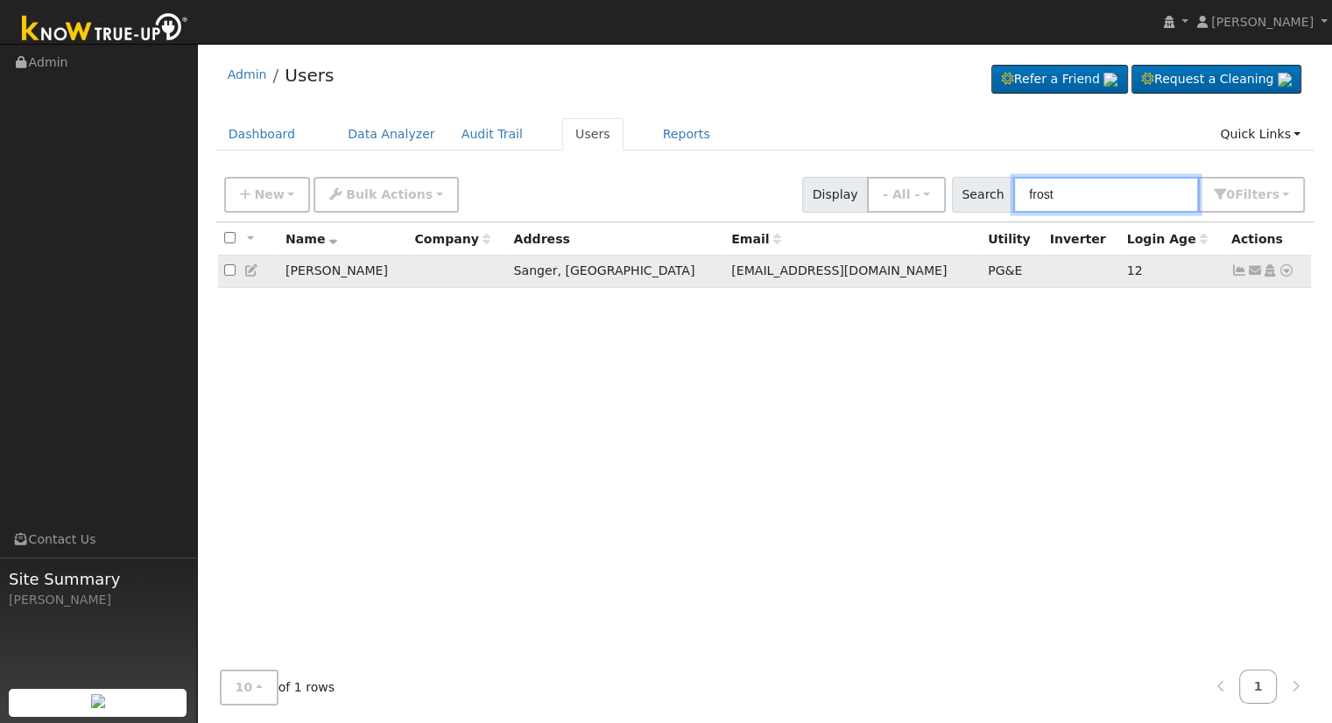
type input "frost"
click at [1285, 272] on icon at bounding box center [1286, 270] width 16 height 12
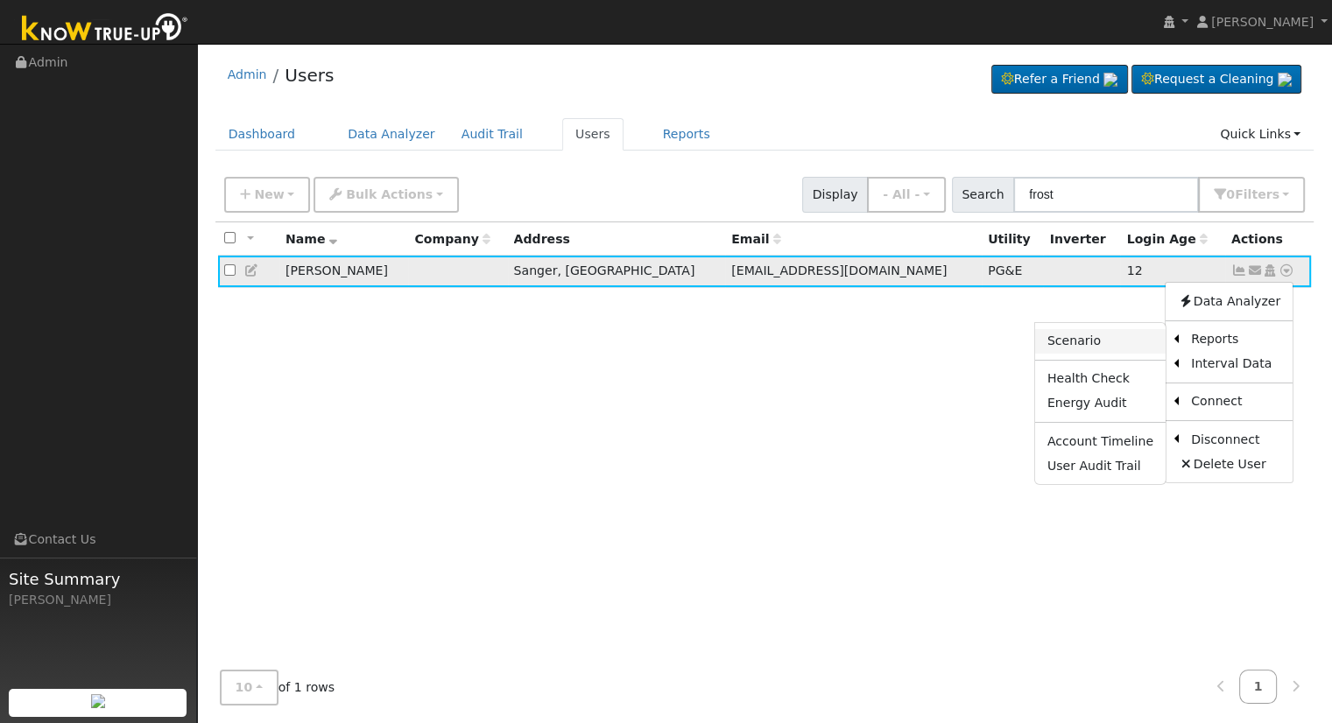
click at [1128, 348] on link "Scenario" at bounding box center [1100, 341] width 130 height 25
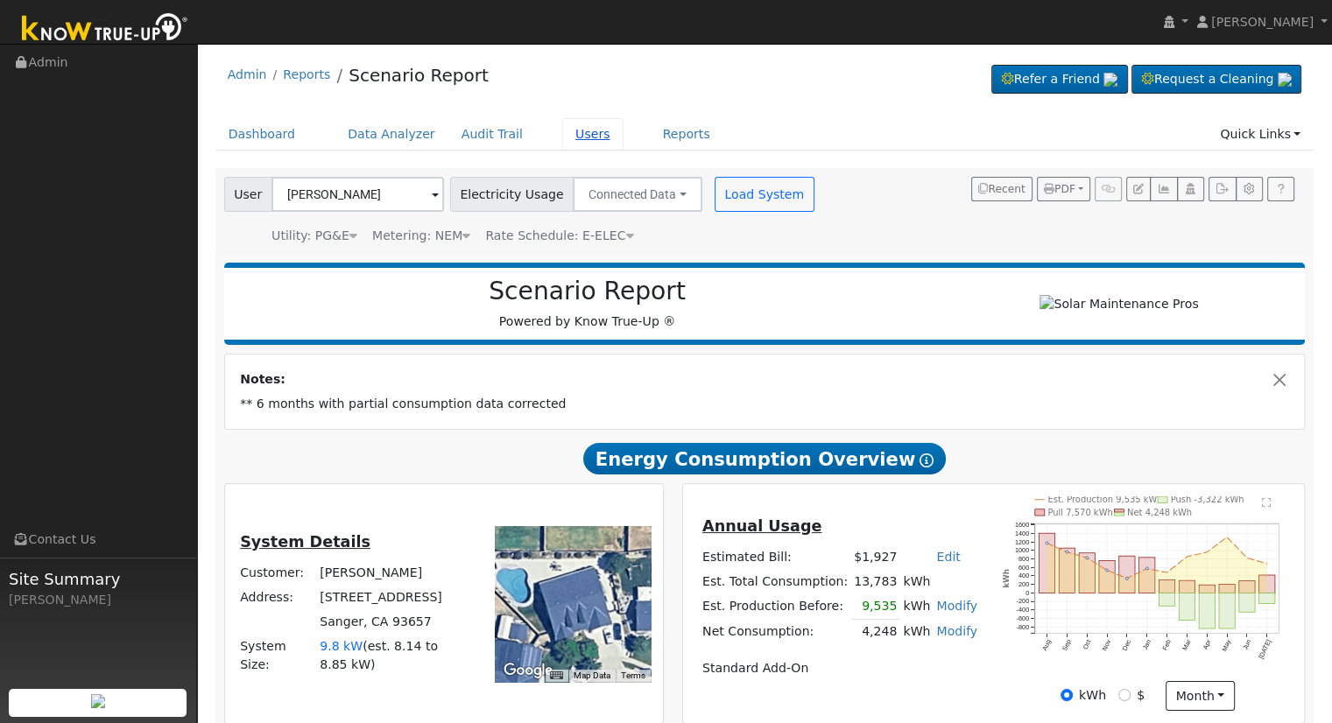
click at [567, 130] on link "Users" at bounding box center [592, 134] width 61 height 32
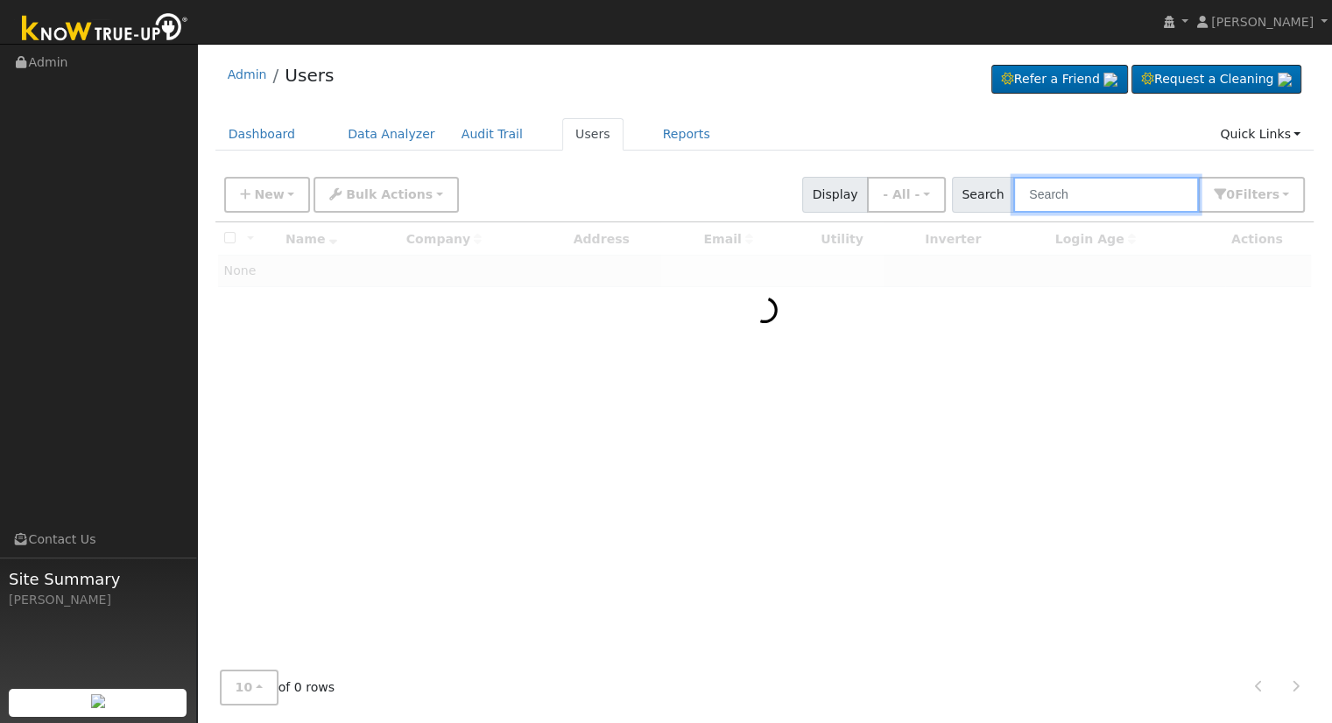
click at [1068, 191] on input "text" at bounding box center [1106, 195] width 186 height 36
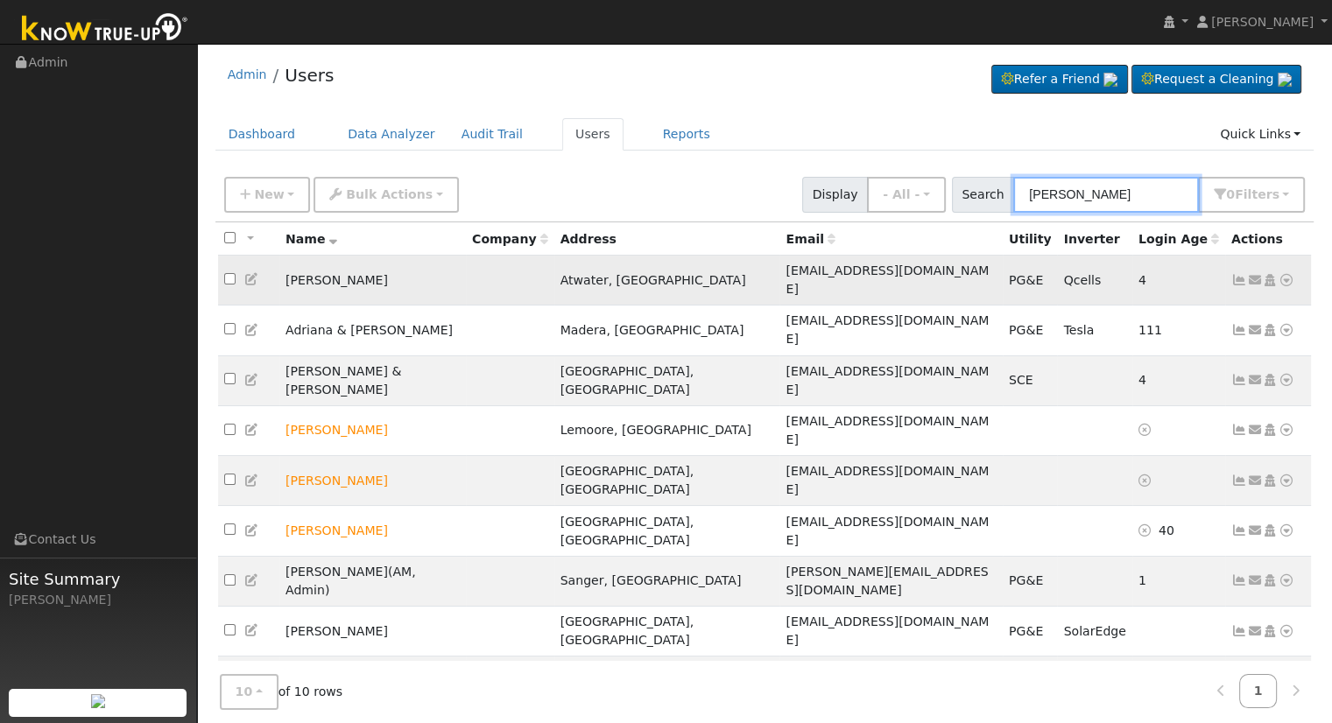
type input "adriana"
click at [1285, 274] on icon at bounding box center [1286, 280] width 16 height 12
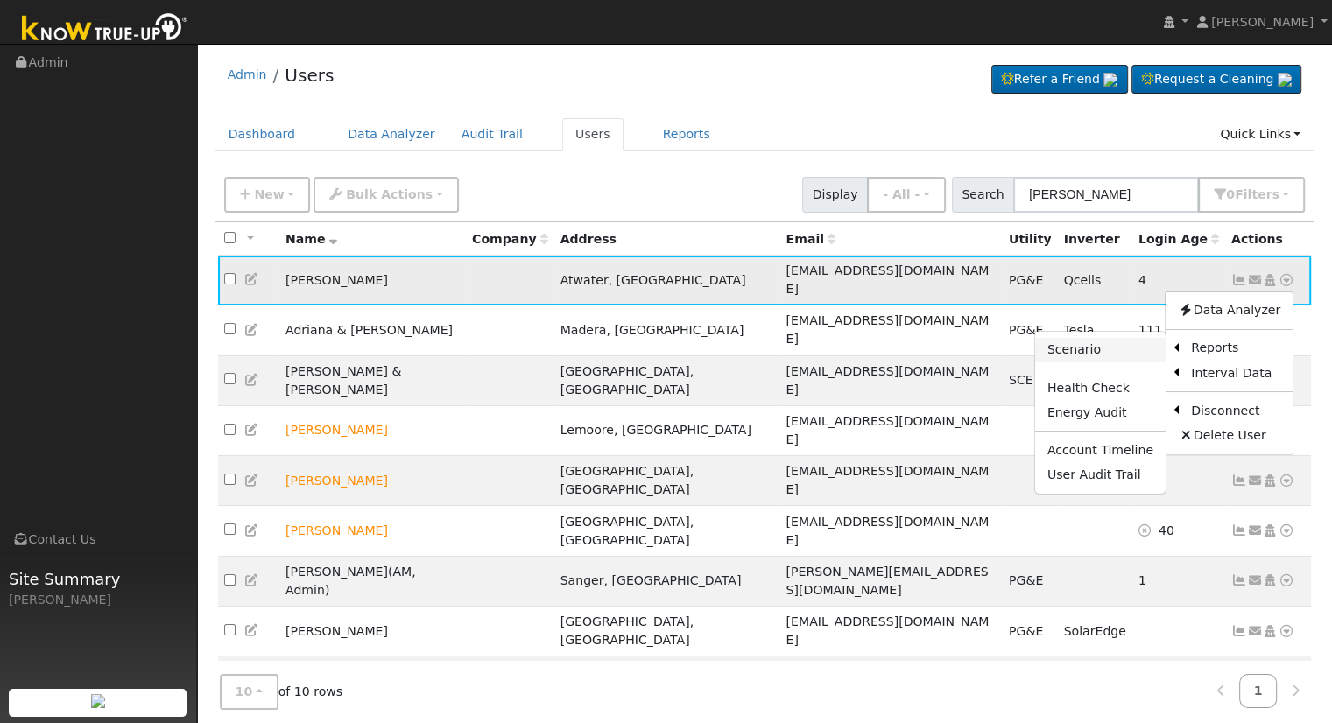
click at [1125, 344] on link "Scenario" at bounding box center [1100, 350] width 130 height 25
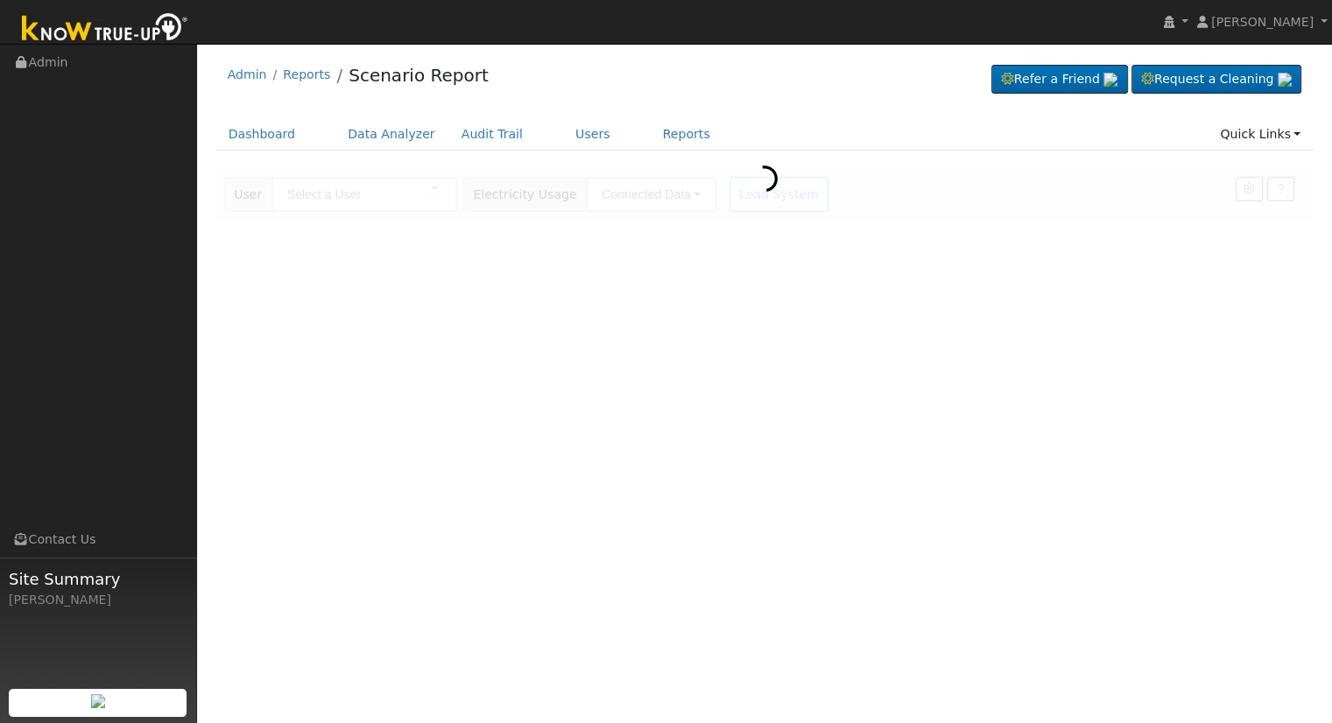
type input "[PERSON_NAME]"
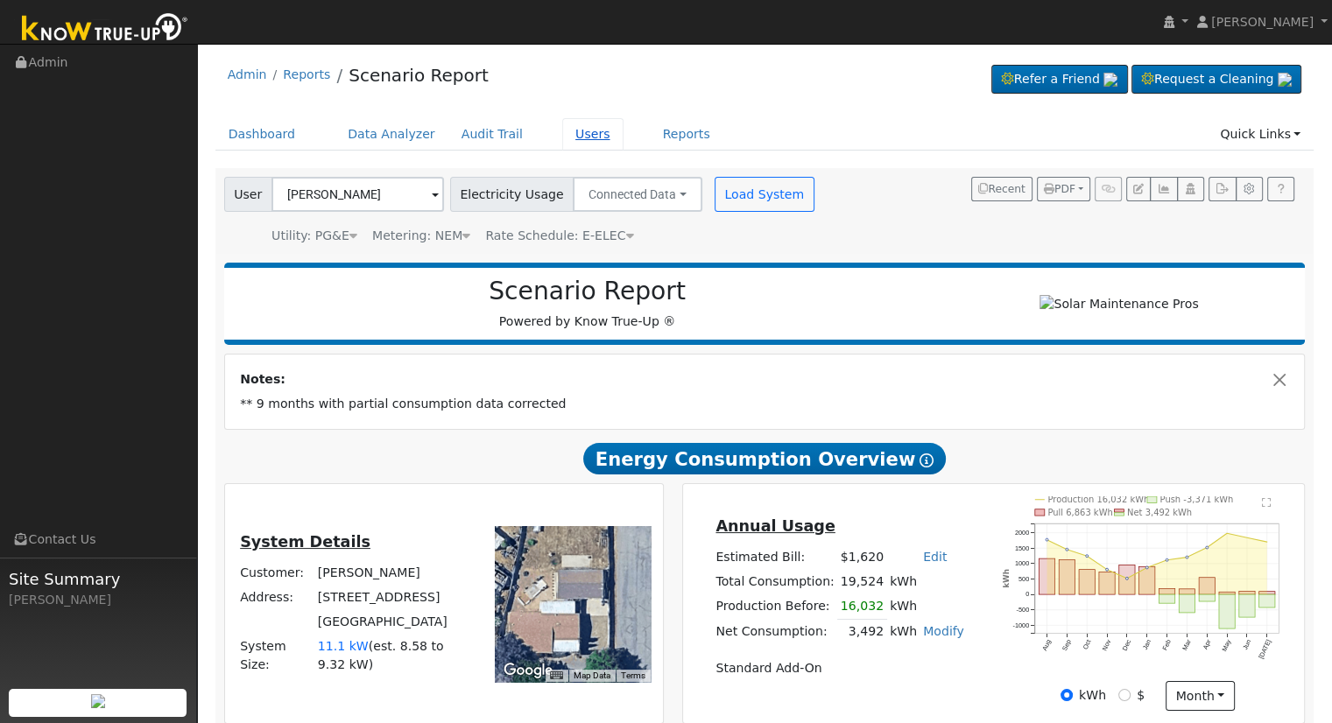
click at [567, 137] on link "Users" at bounding box center [592, 134] width 61 height 32
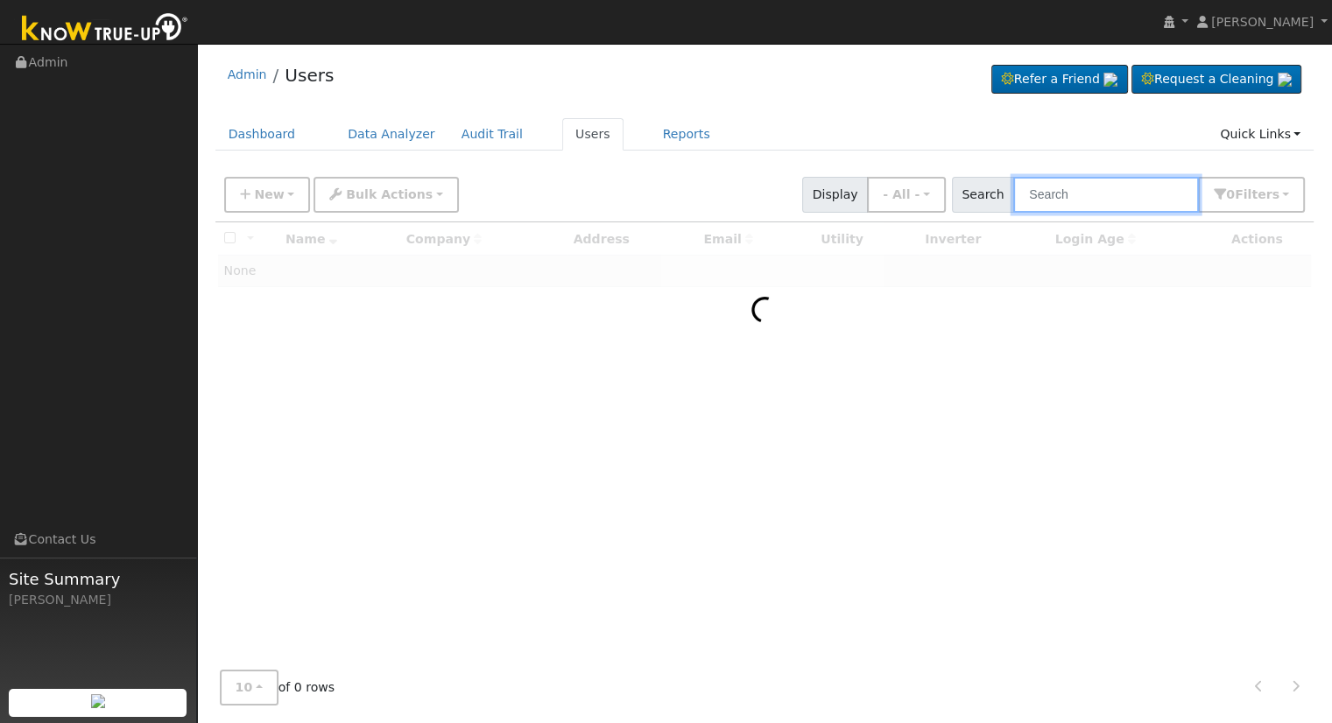
click at [1071, 197] on input "text" at bounding box center [1106, 195] width 186 height 36
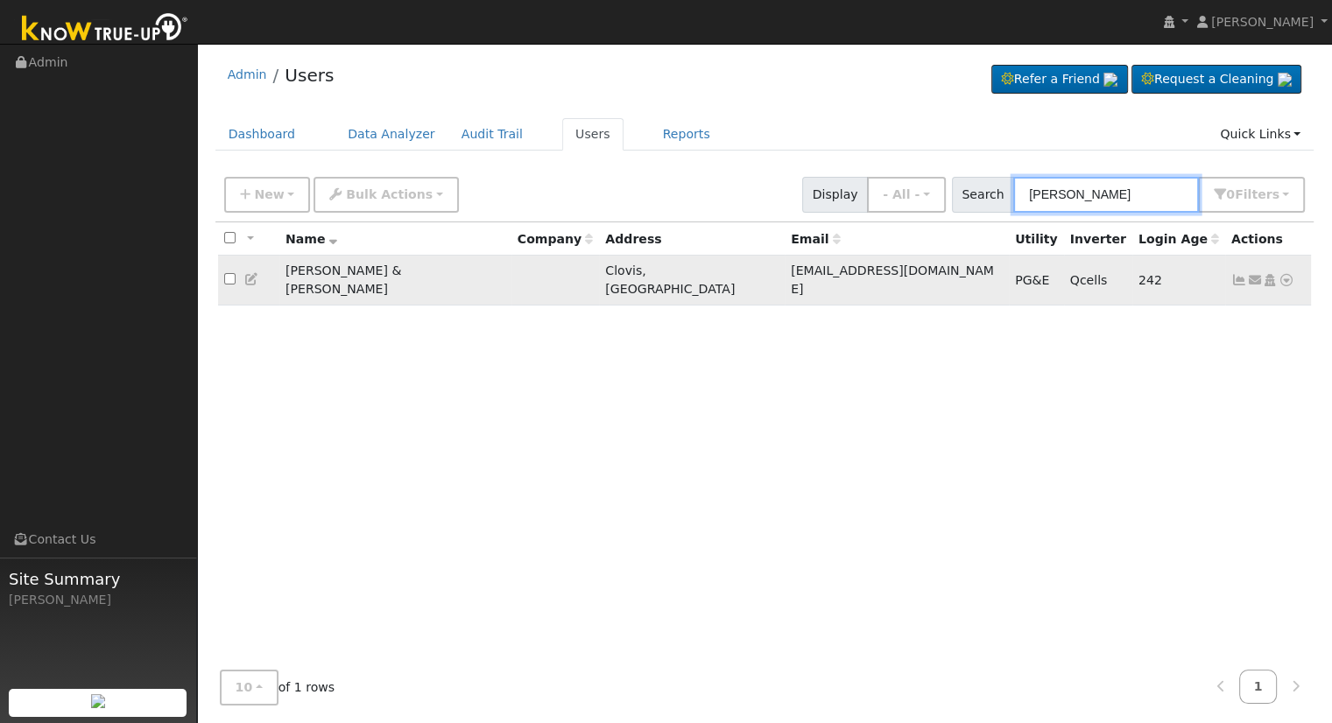
type input "[PERSON_NAME]"
click at [1291, 274] on icon at bounding box center [1286, 280] width 16 height 12
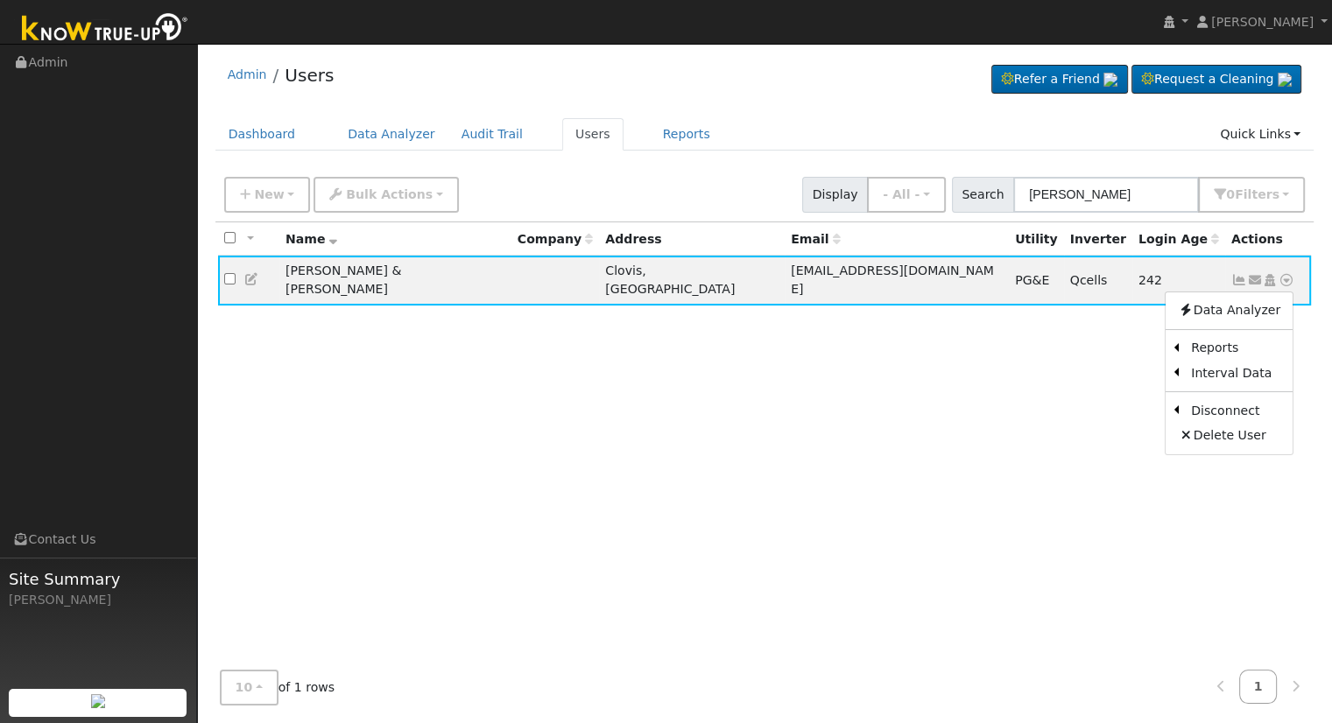
click at [0, 0] on link "Scenario" at bounding box center [0, 0] width 0 height 0
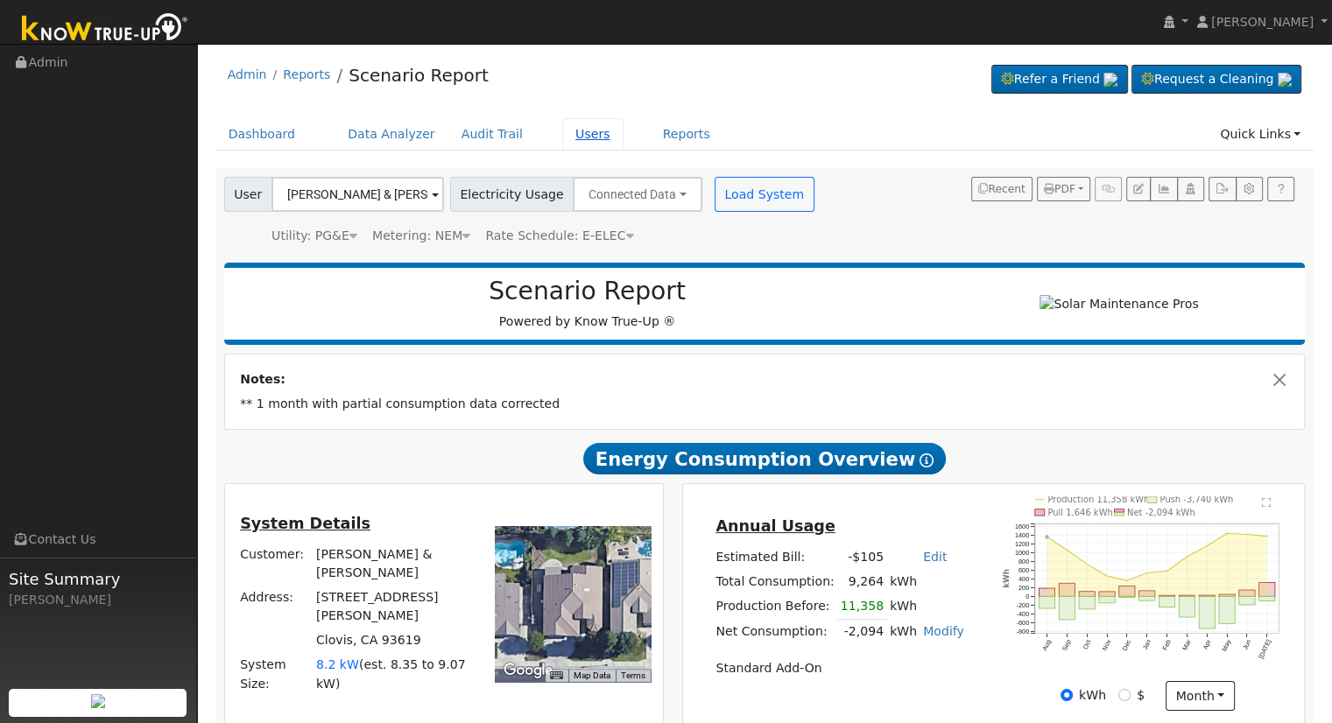
click at [562, 130] on link "Users" at bounding box center [592, 134] width 61 height 32
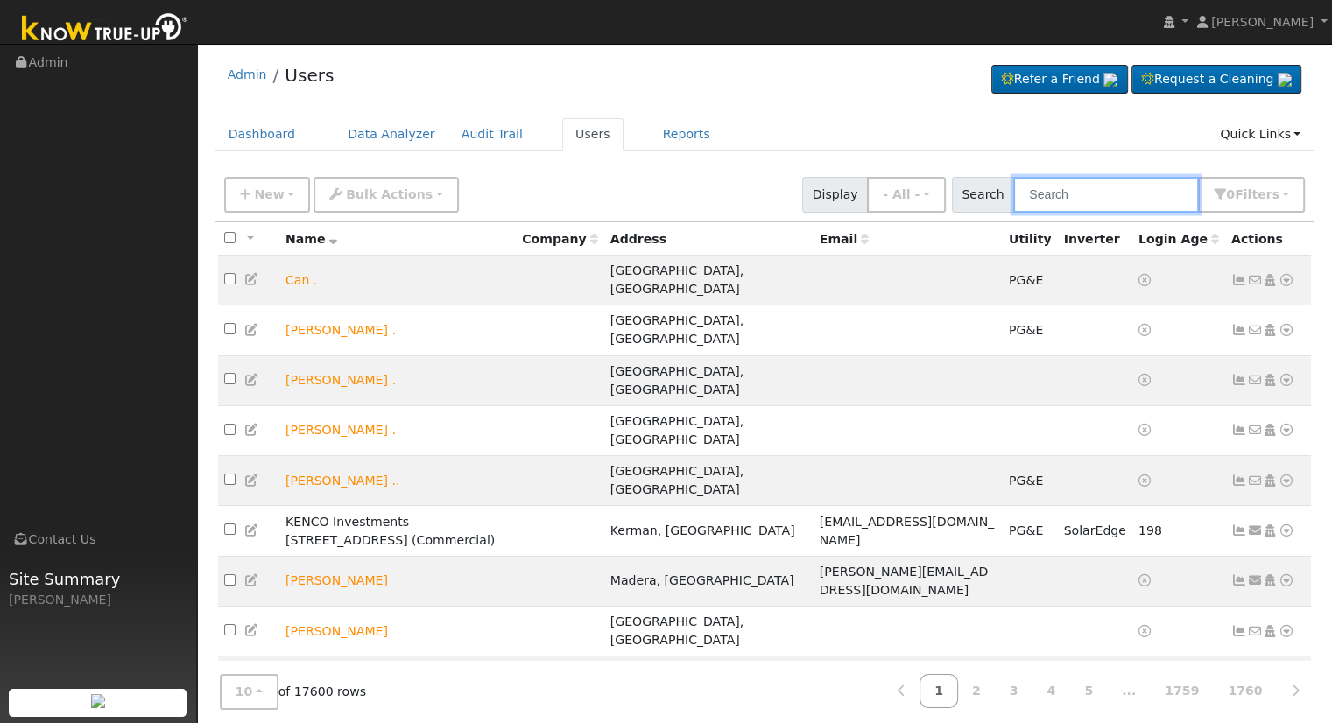
click at [1068, 190] on input "text" at bounding box center [1106, 195] width 186 height 36
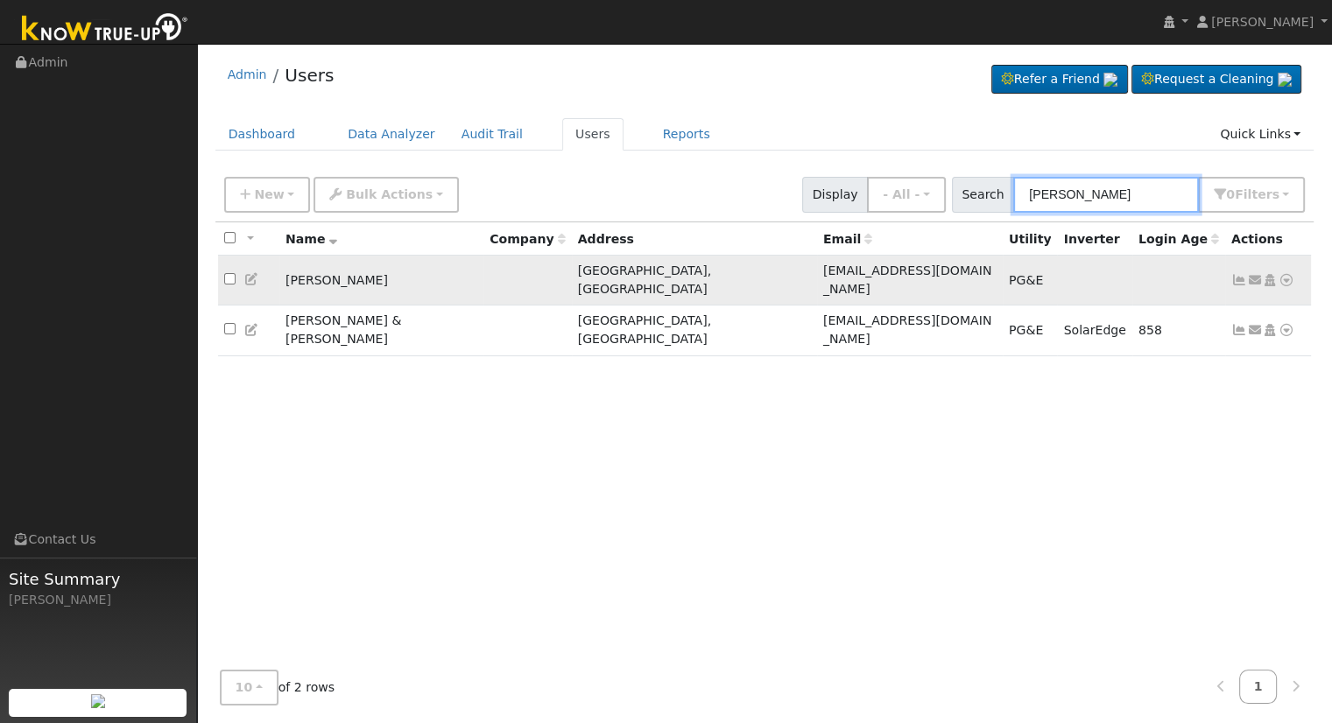
type input "richard adams"
click at [1285, 274] on icon at bounding box center [1286, 280] width 16 height 12
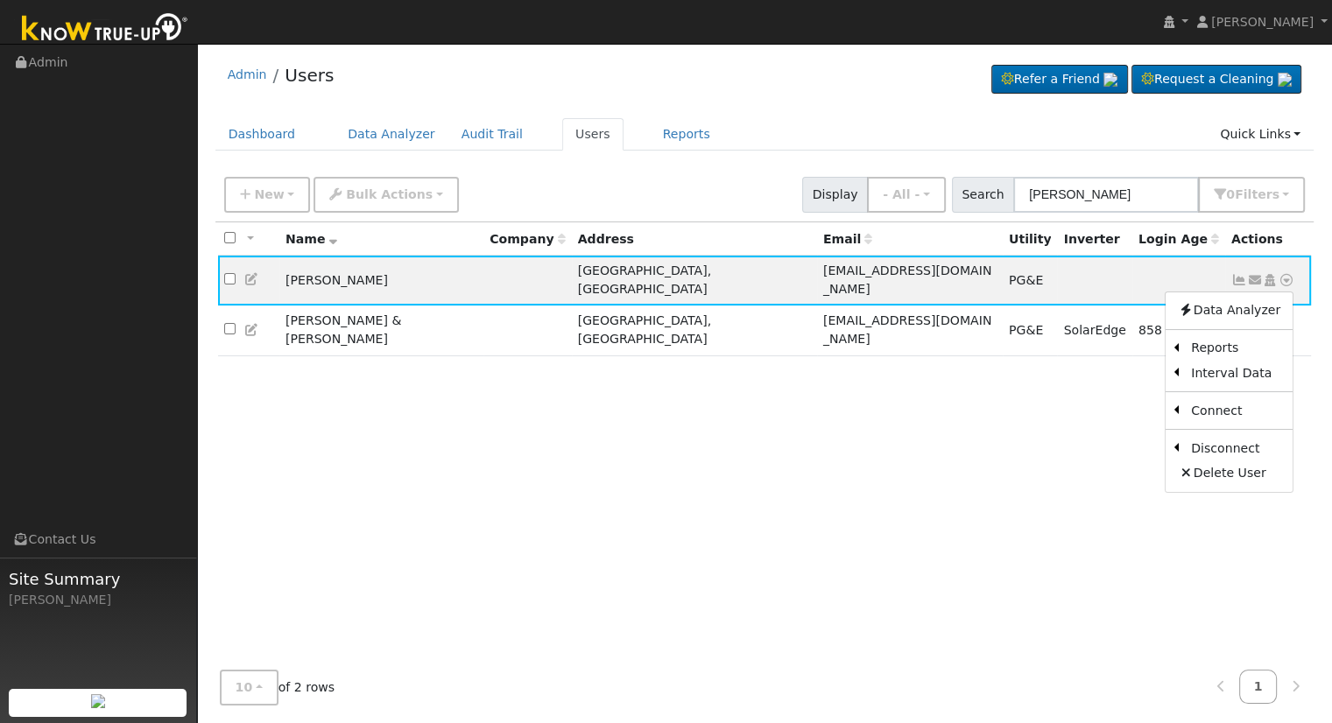
click at [0, 0] on link "Scenario" at bounding box center [0, 0] width 0 height 0
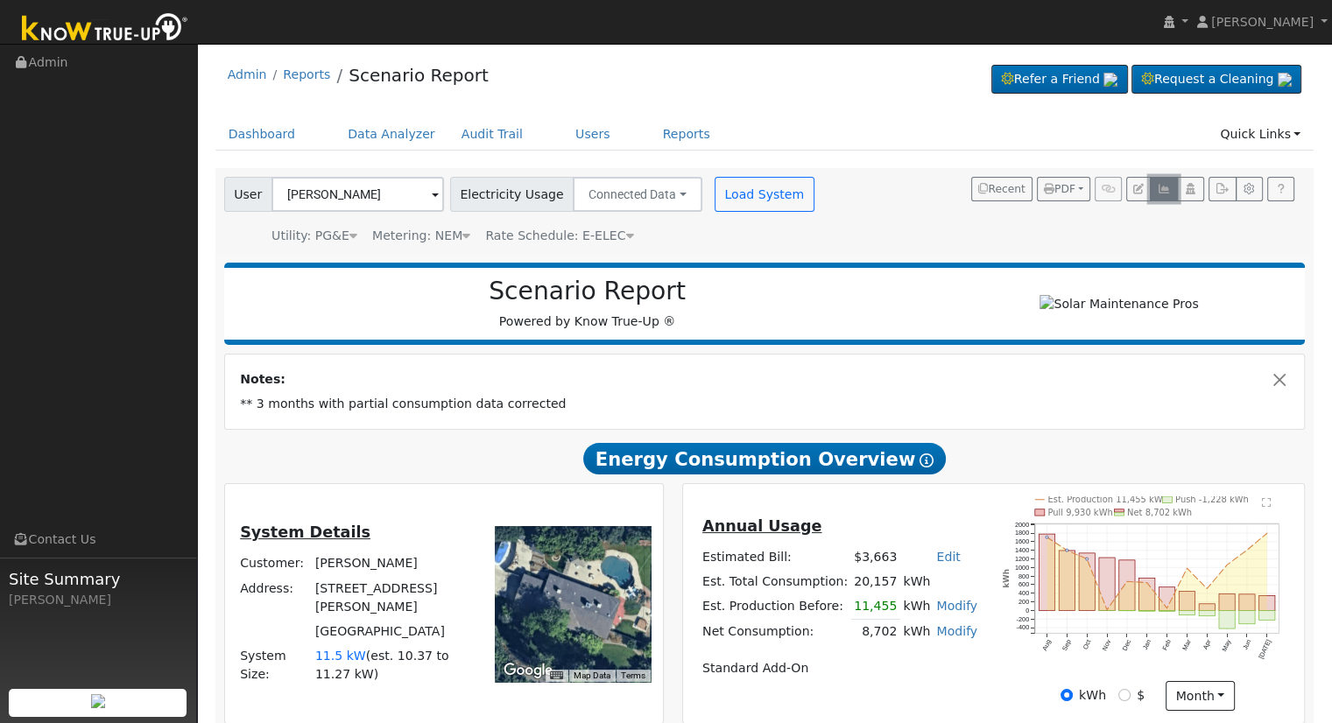
click at [1166, 192] on icon "button" at bounding box center [1163, 189] width 13 height 11
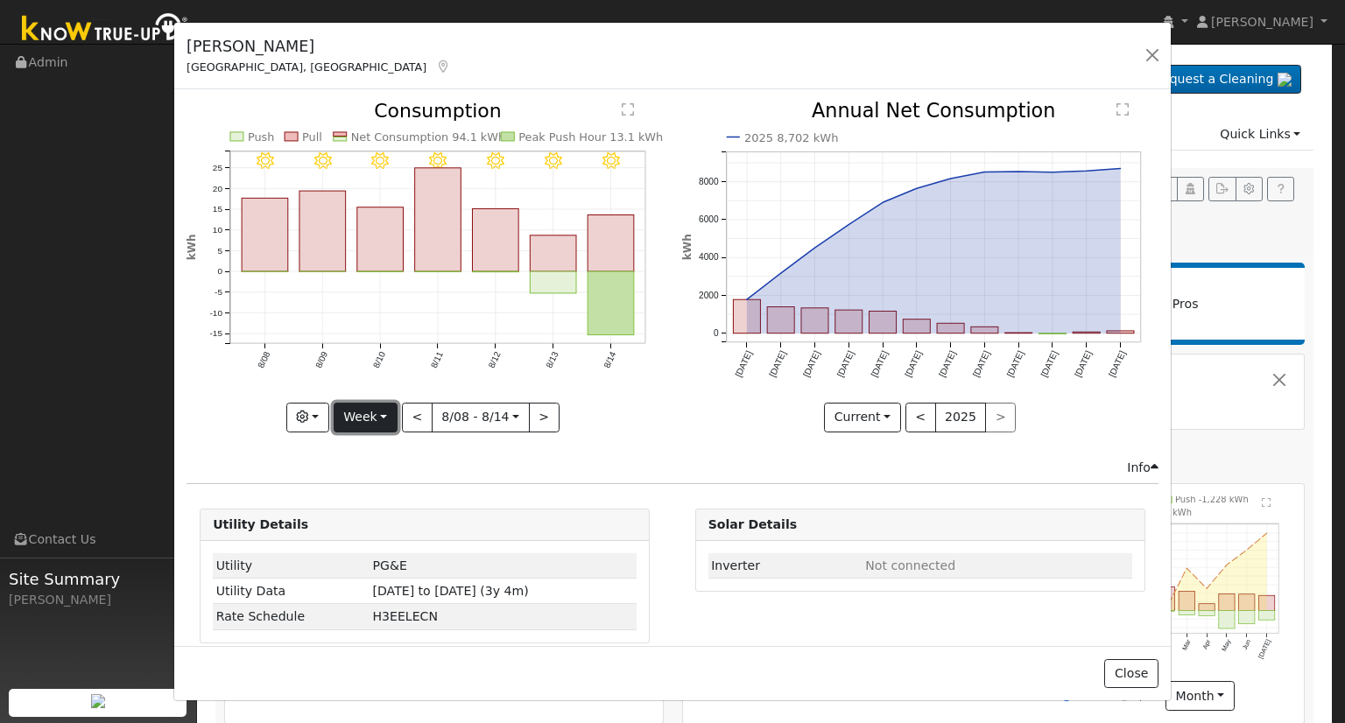
click at [379, 410] on button "Week" at bounding box center [366, 418] width 64 height 30
click at [383, 500] on link "Month" at bounding box center [395, 501] width 122 height 25
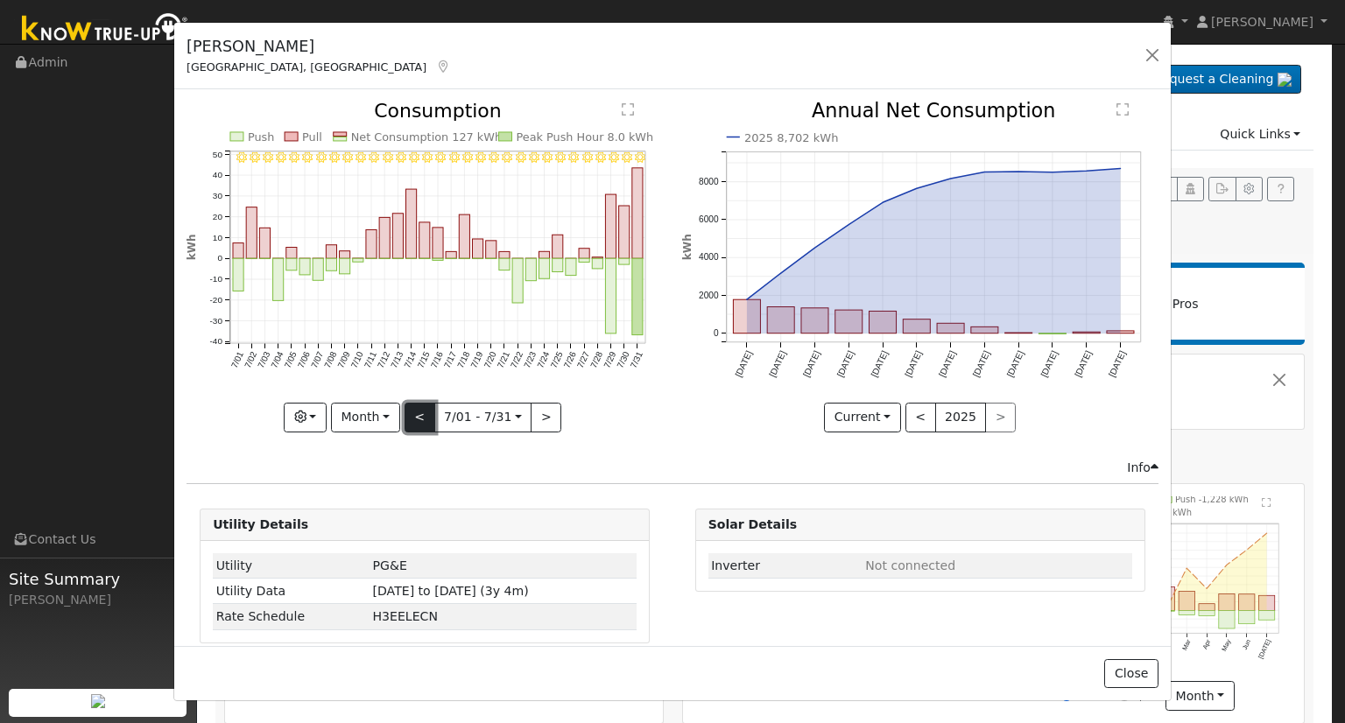
click at [422, 412] on button "<" at bounding box center [420, 418] width 31 height 30
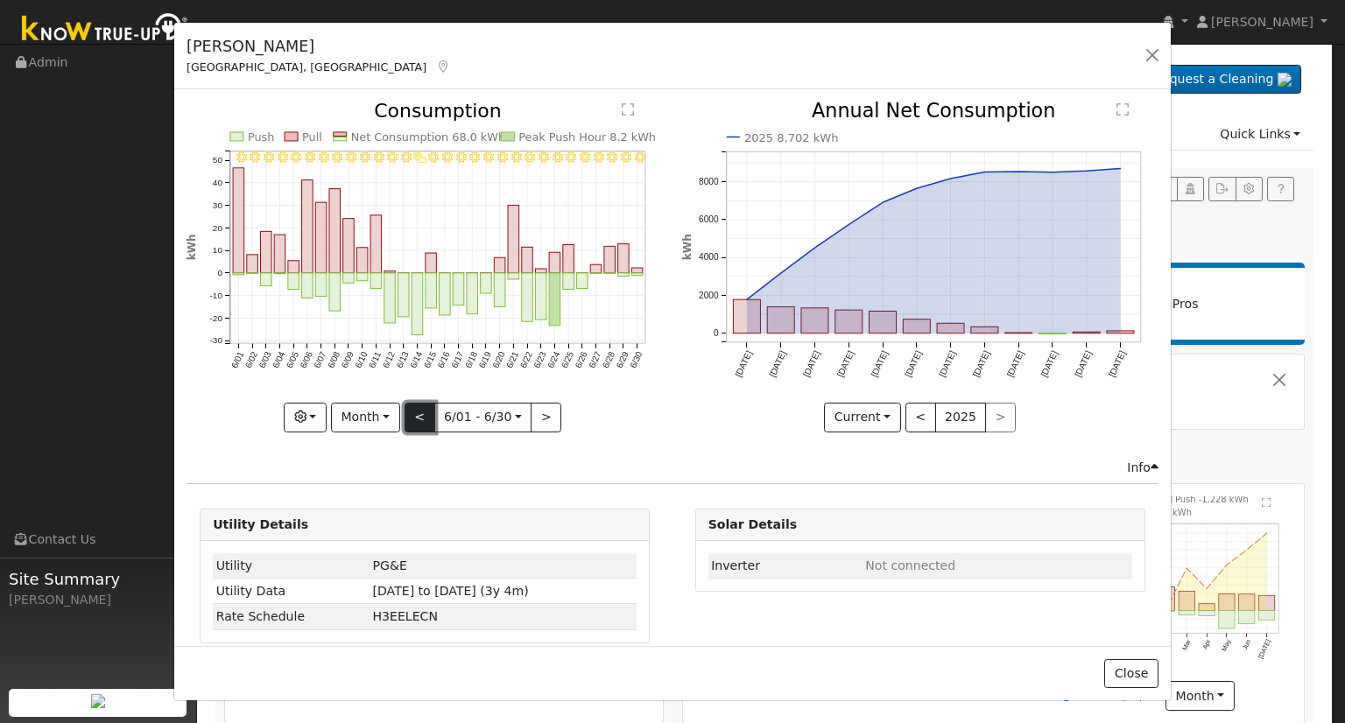
click at [422, 412] on button "<" at bounding box center [420, 418] width 31 height 30
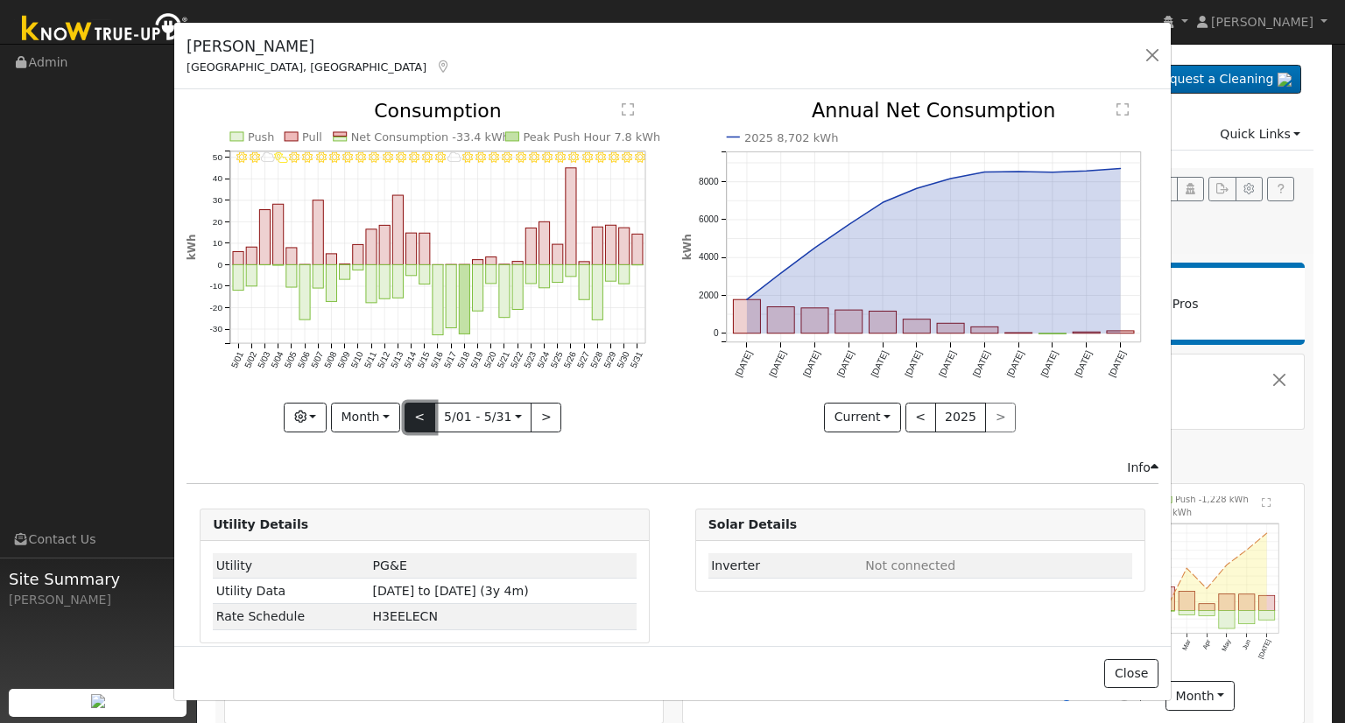
click at [422, 412] on button "<" at bounding box center [420, 418] width 31 height 30
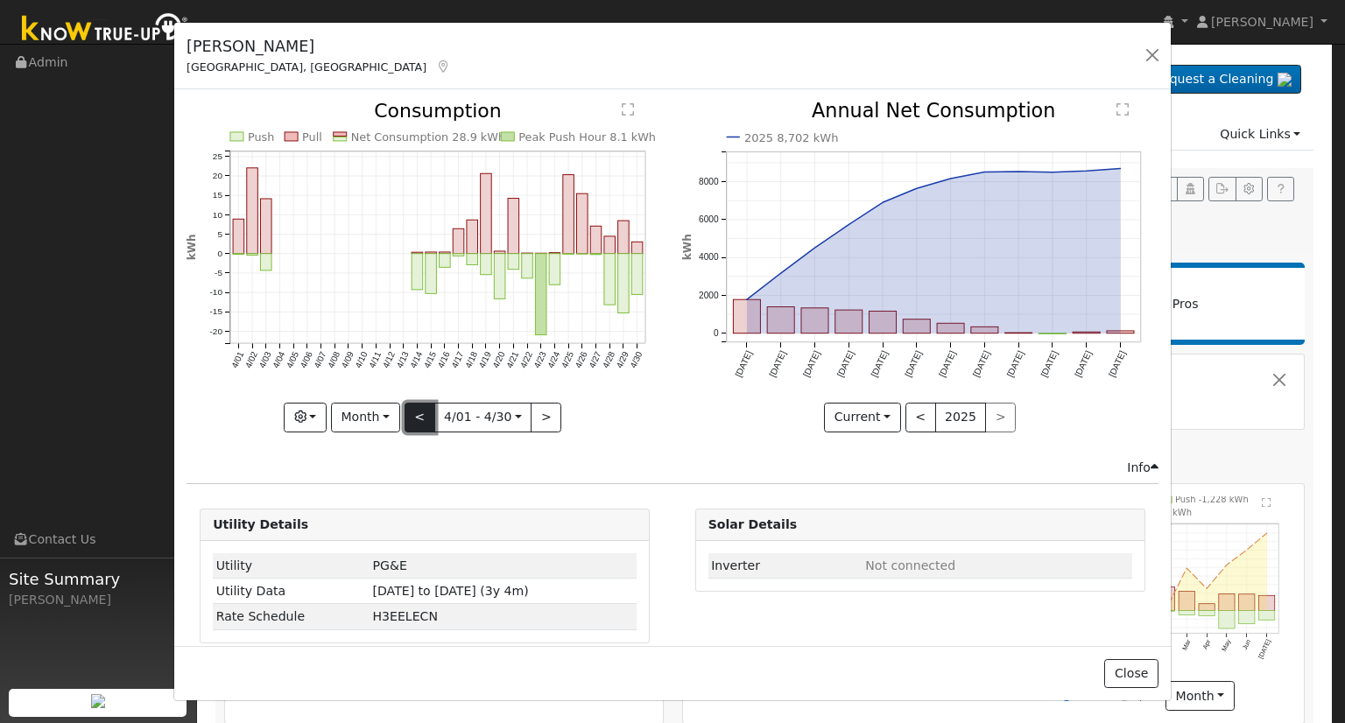
click at [422, 412] on button "<" at bounding box center [420, 418] width 31 height 30
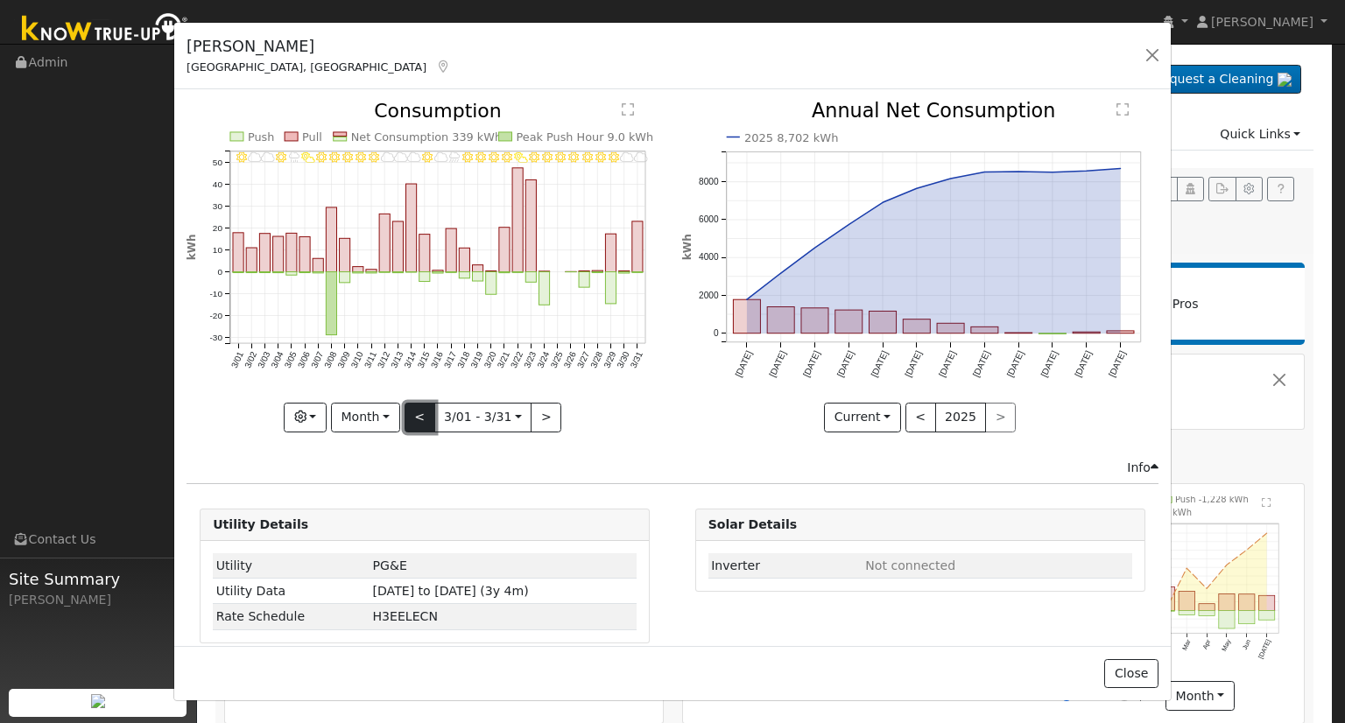
click at [422, 412] on button "<" at bounding box center [420, 418] width 31 height 30
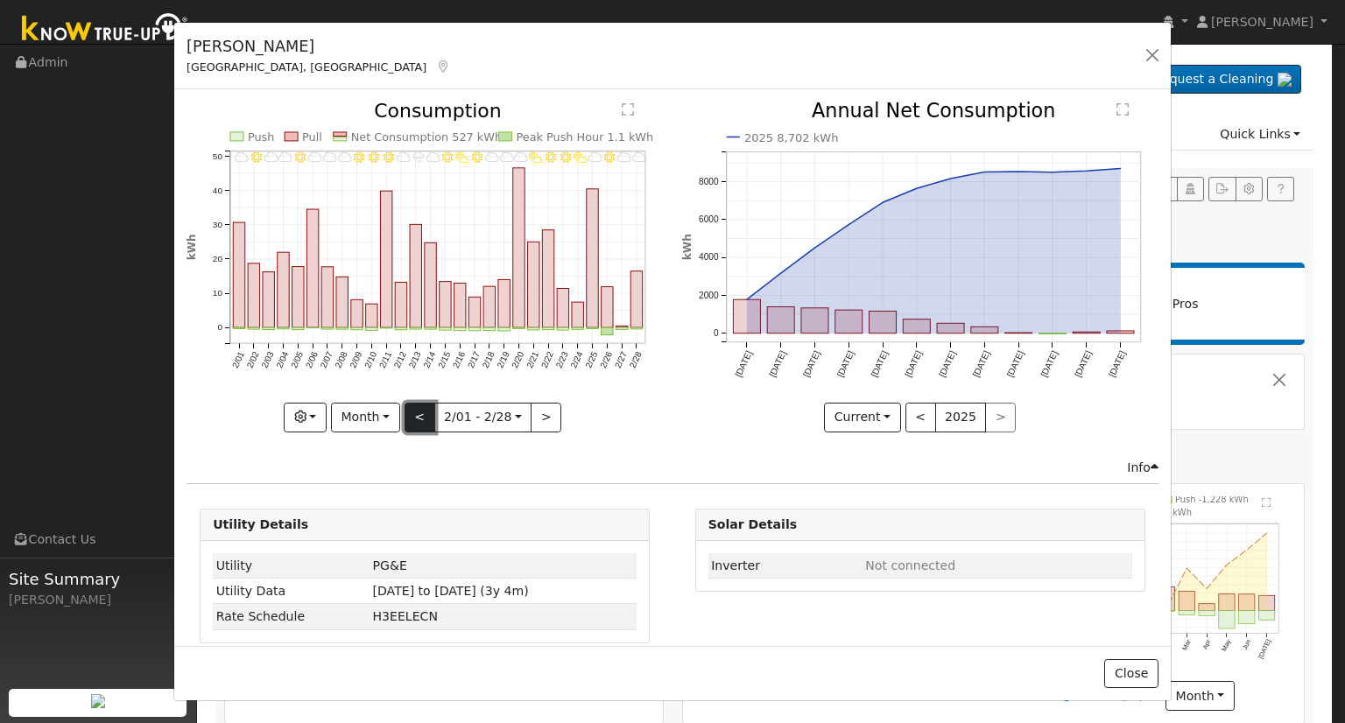
click at [422, 412] on button "<" at bounding box center [420, 418] width 31 height 30
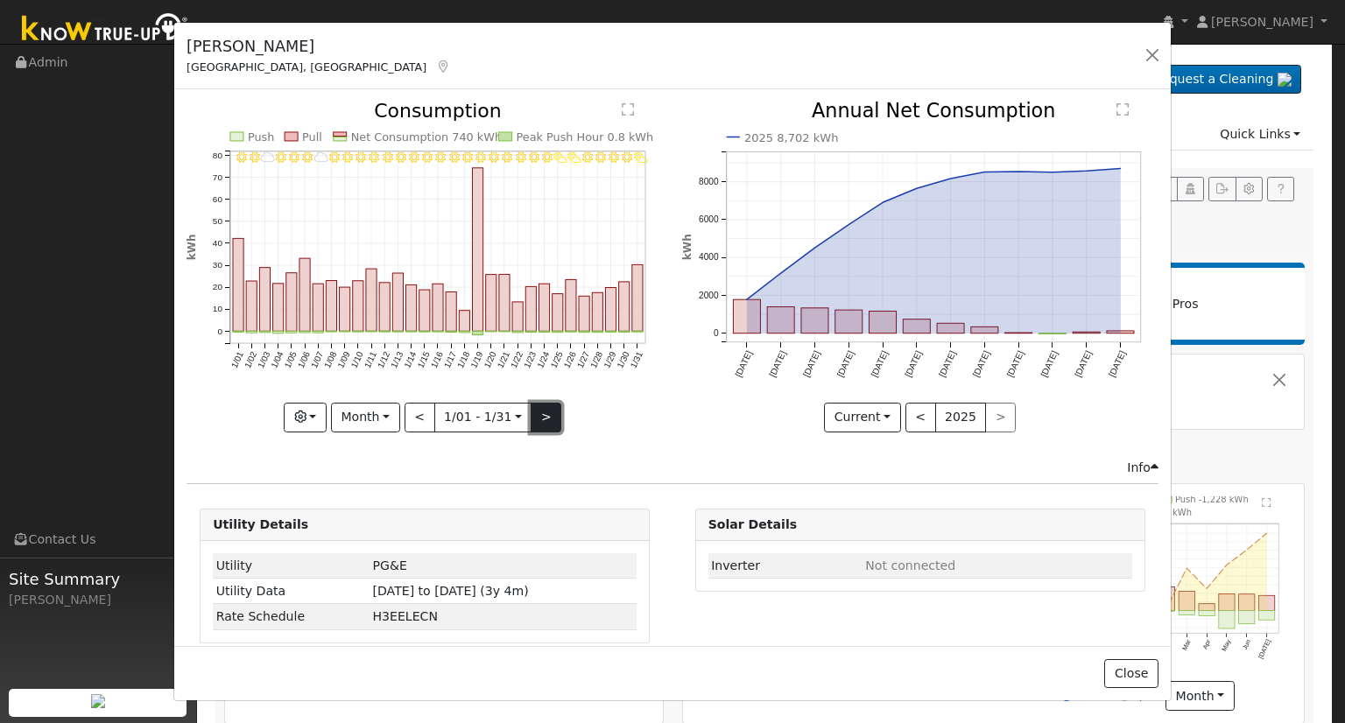
click at [552, 412] on button ">" at bounding box center [546, 418] width 31 height 30
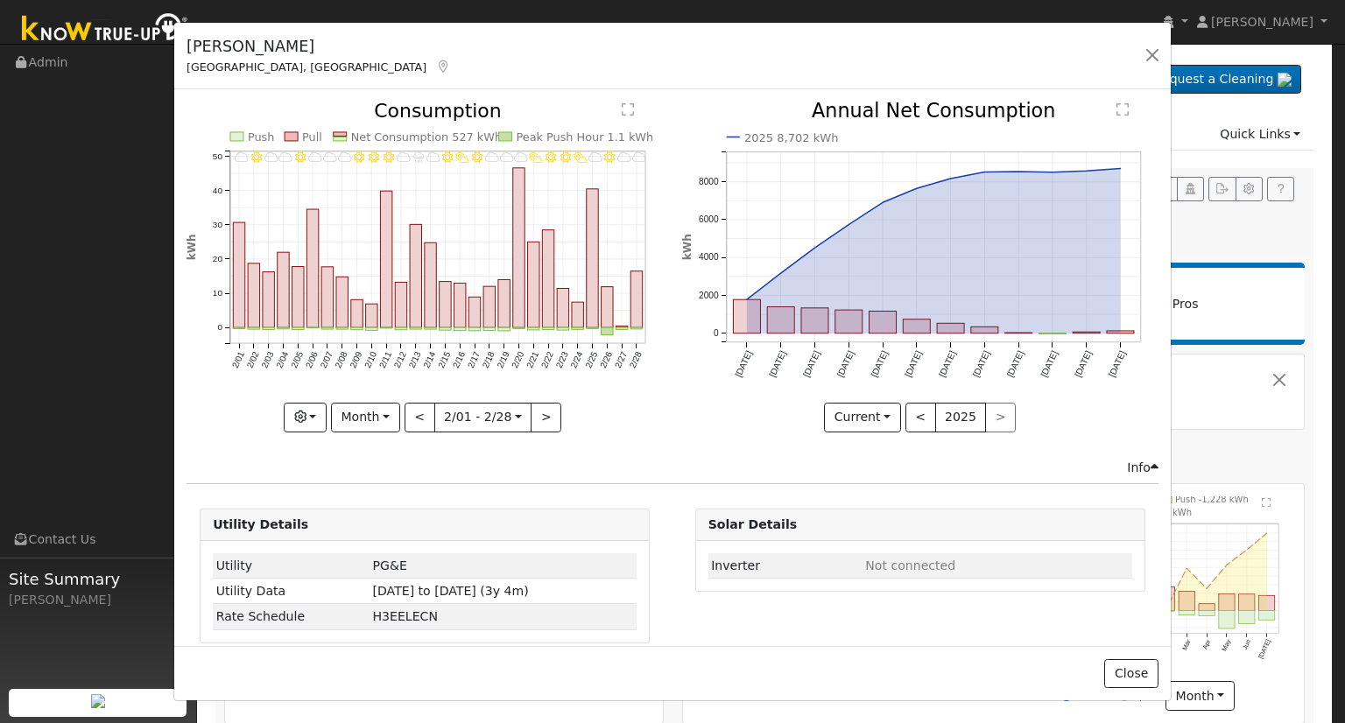
click at [549, 411] on div "2/28 - MostlyCloudy 2/27 - MostlyCloudy 2/26 - Clear 2/25 - Cloudy 2/24 - Partl…" at bounding box center [424, 267] width 476 height 330
click at [542, 411] on button ">" at bounding box center [546, 418] width 31 height 30
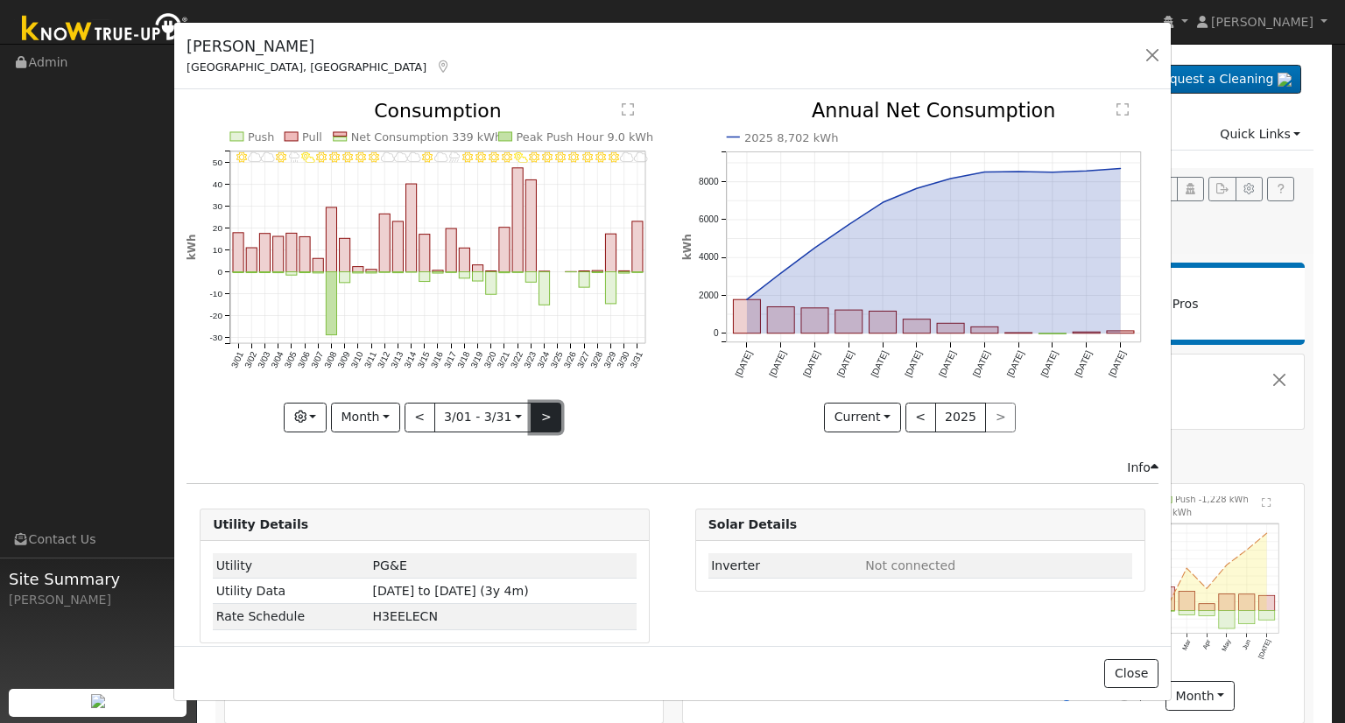
click at [542, 411] on button ">" at bounding box center [546, 418] width 31 height 30
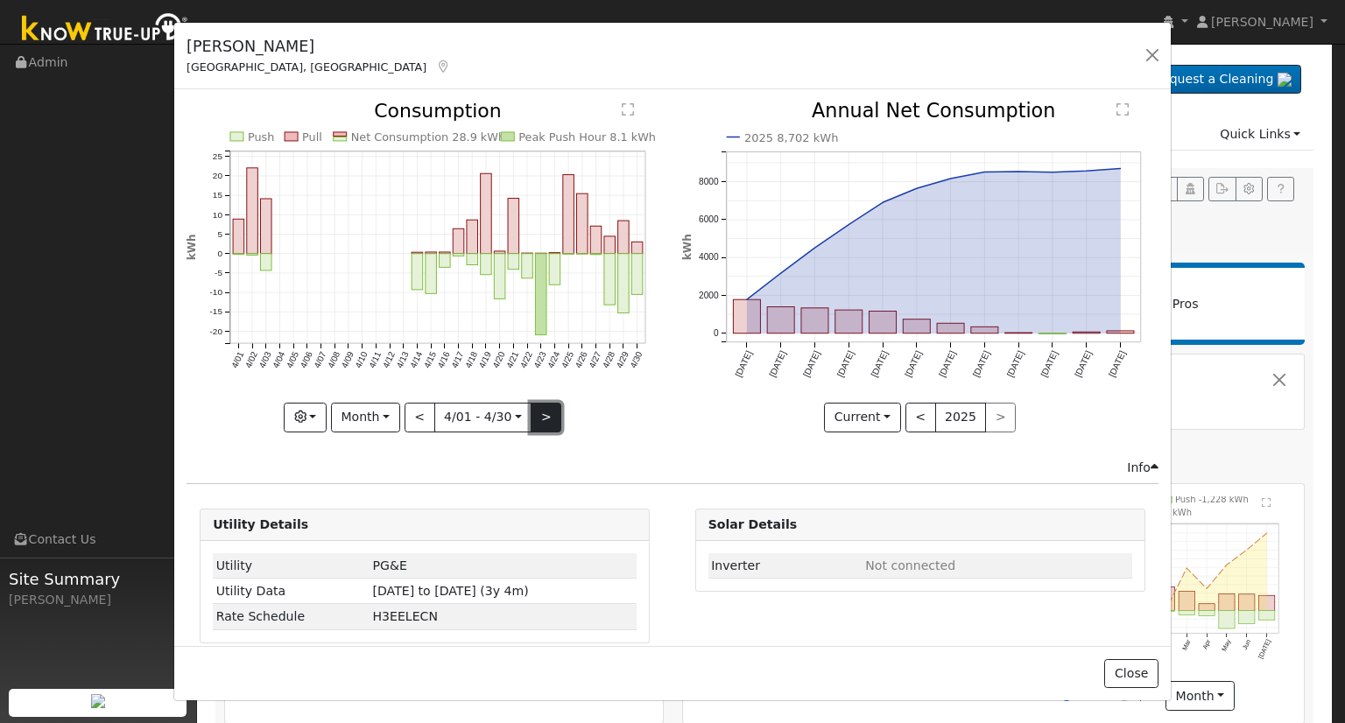
click at [542, 411] on button ">" at bounding box center [546, 418] width 31 height 30
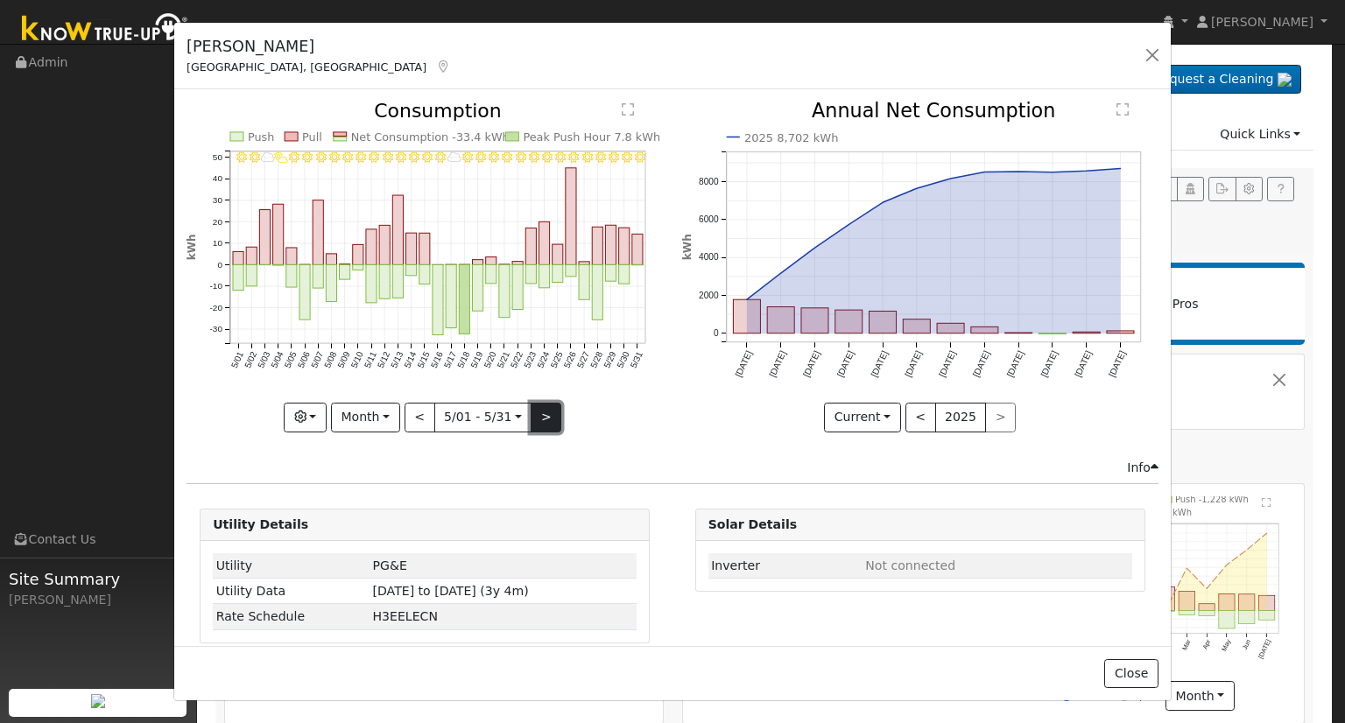
click at [542, 411] on button ">" at bounding box center [546, 418] width 31 height 30
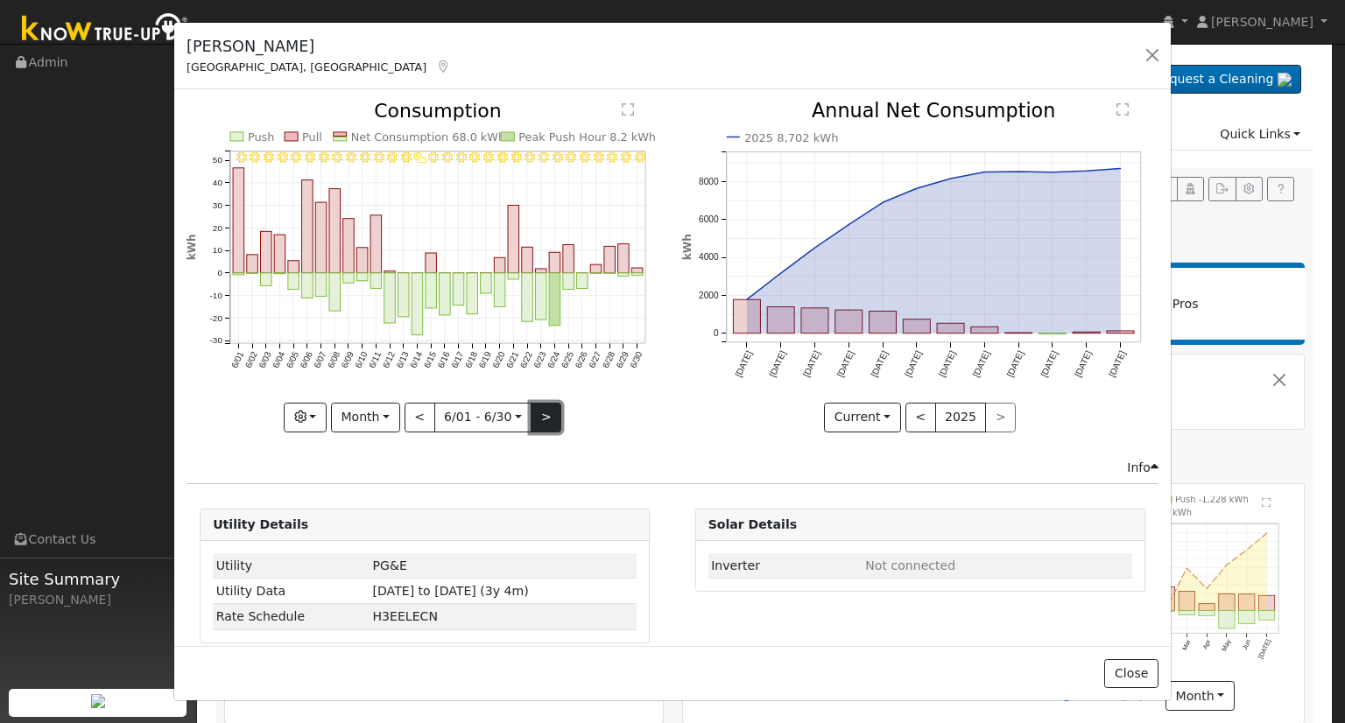
click at [542, 411] on button ">" at bounding box center [546, 418] width 31 height 30
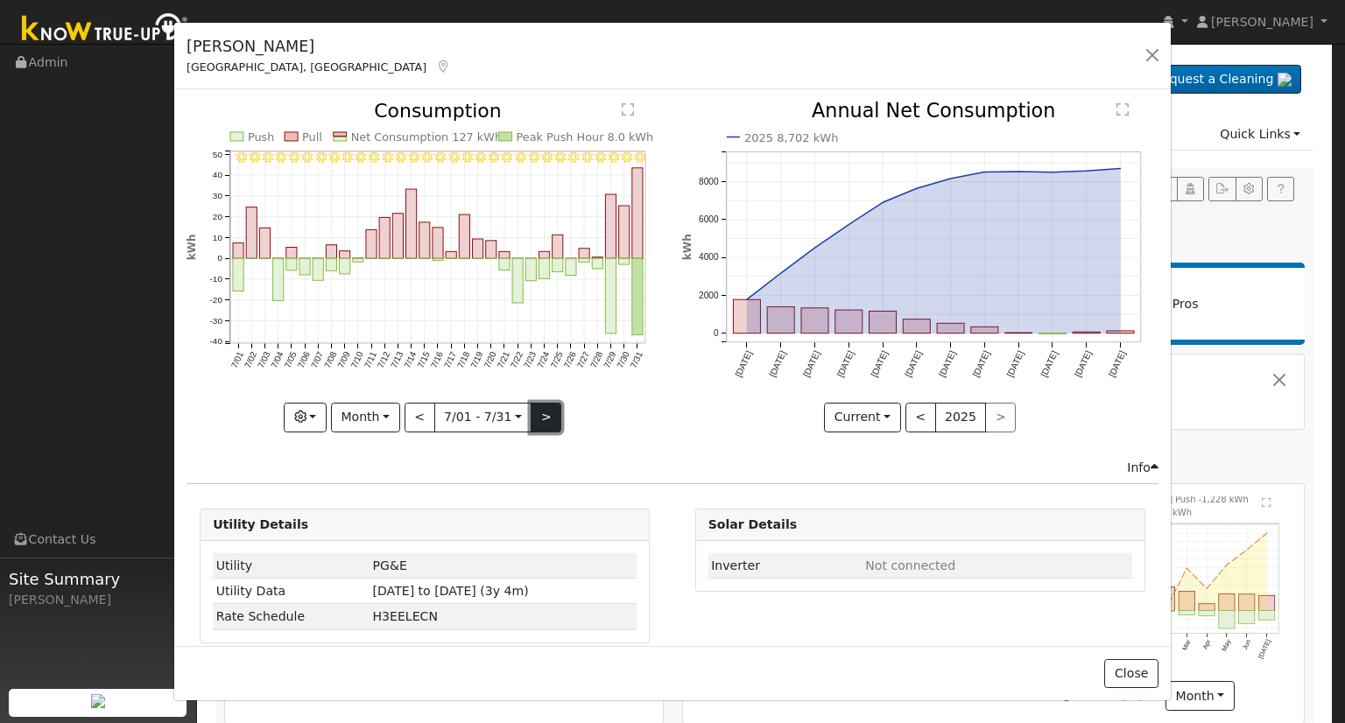
click at [542, 411] on button ">" at bounding box center [546, 418] width 31 height 30
type input "[DATE]"
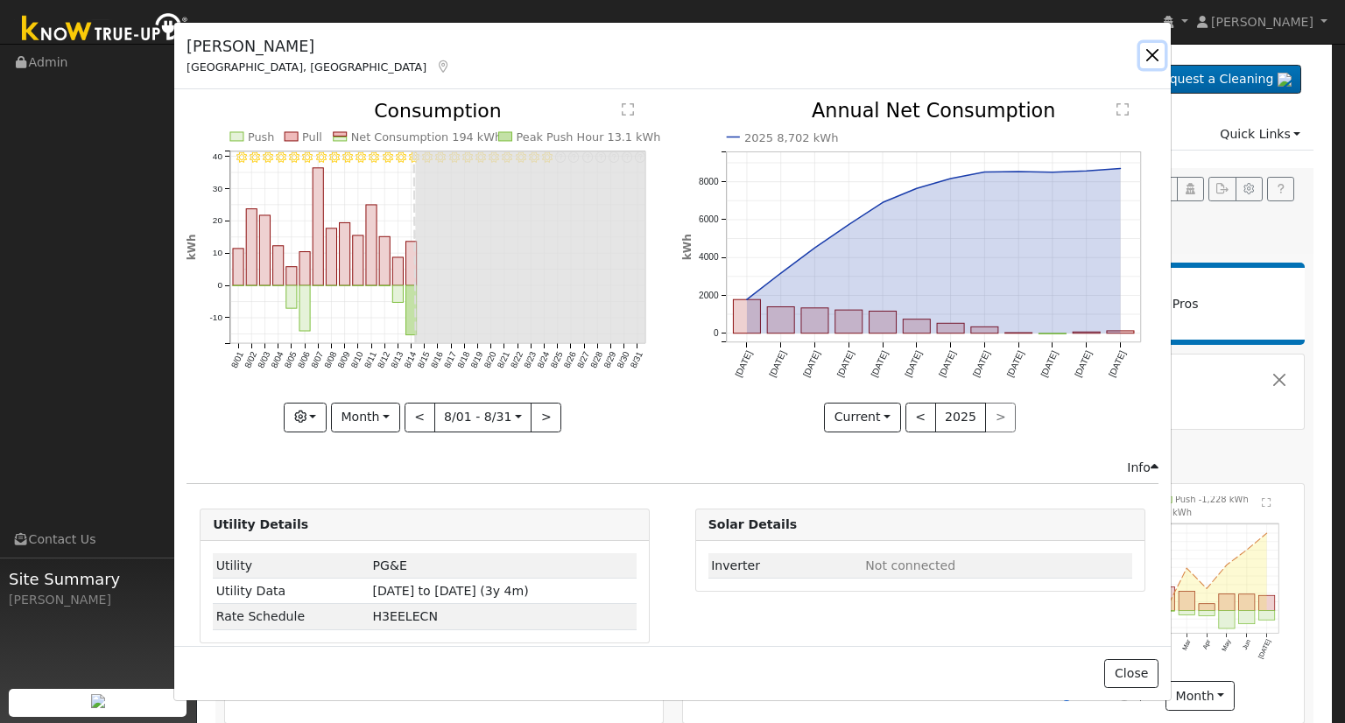
click at [1155, 53] on button "button" at bounding box center [1152, 55] width 25 height 25
